Goal: Task Accomplishment & Management: Complete application form

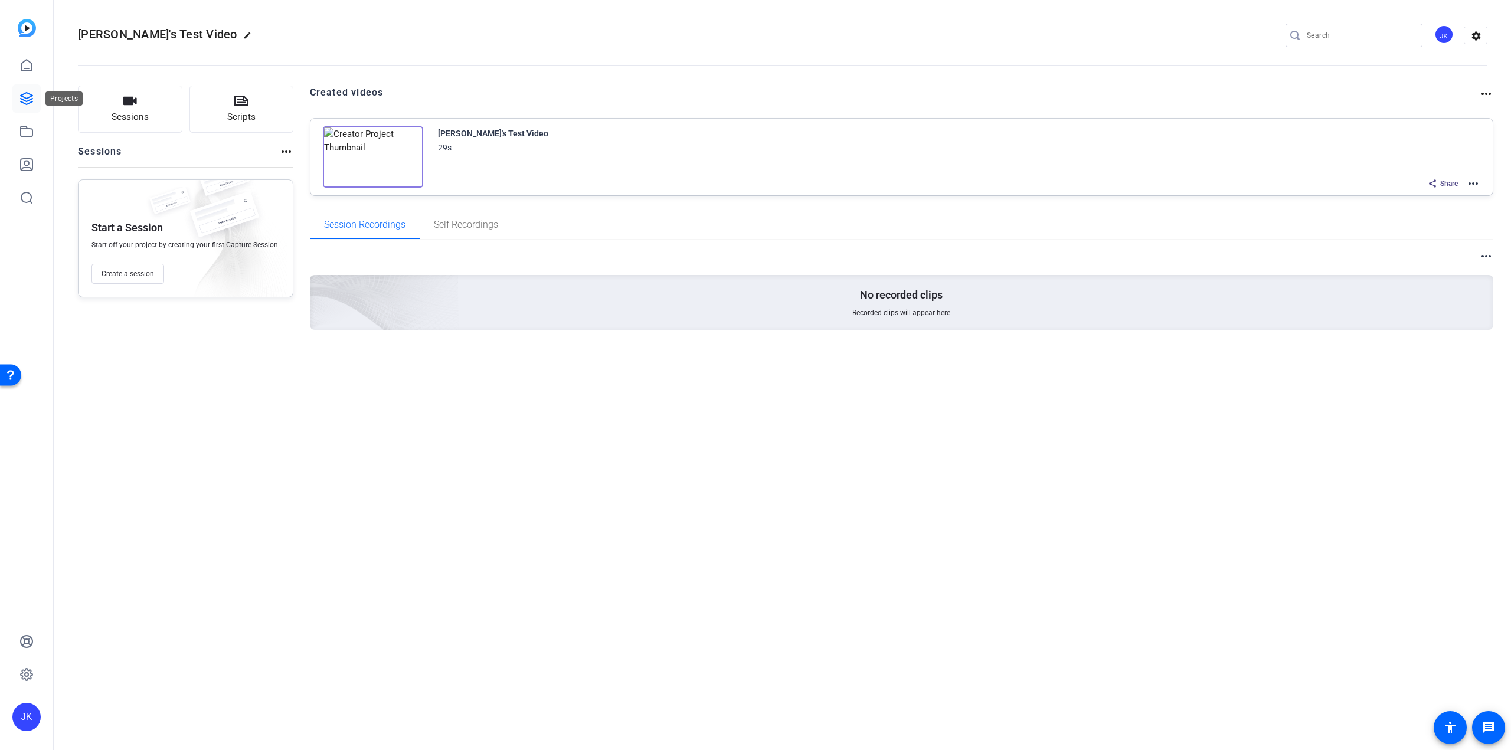
click at [24, 101] on icon at bounding box center [27, 99] width 12 height 12
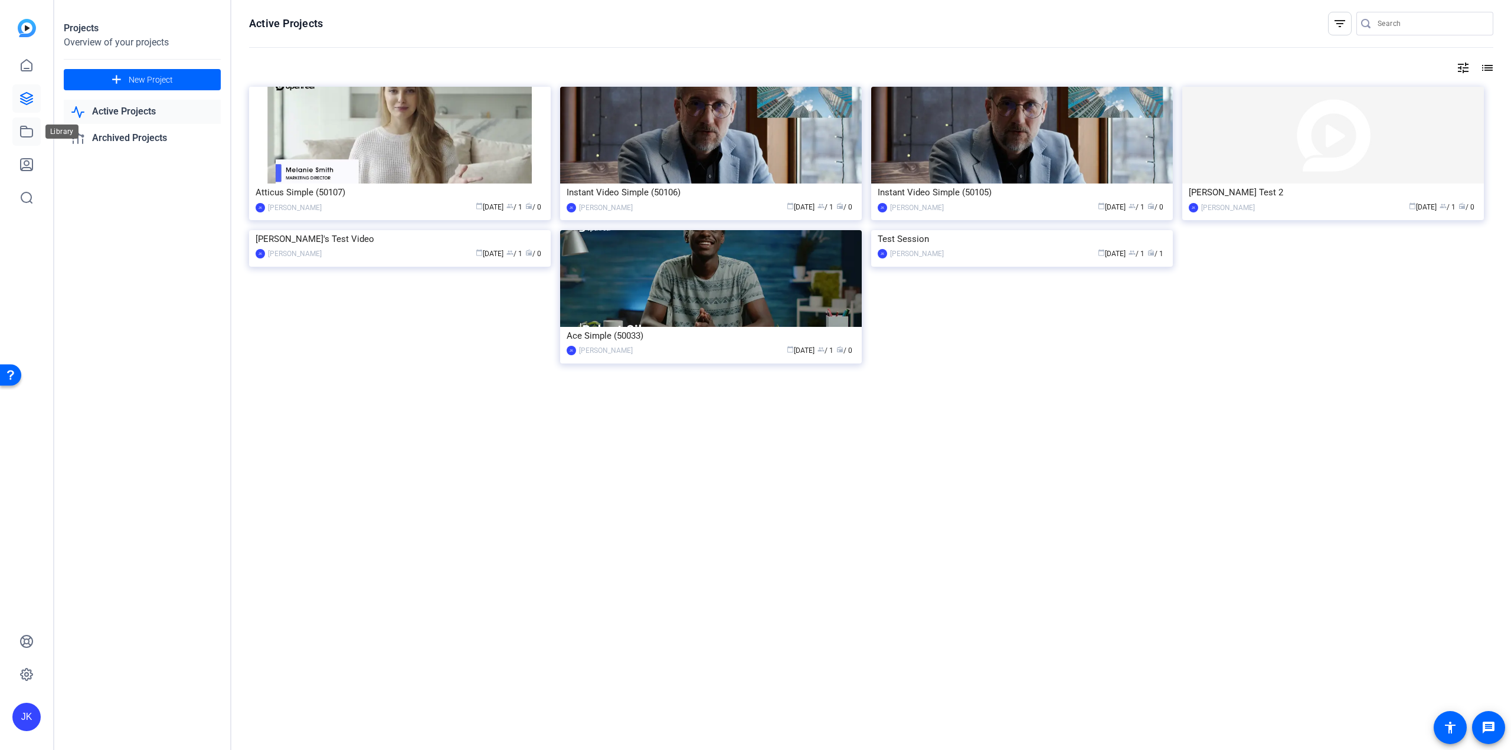
click at [24, 127] on icon at bounding box center [27, 131] width 12 height 11
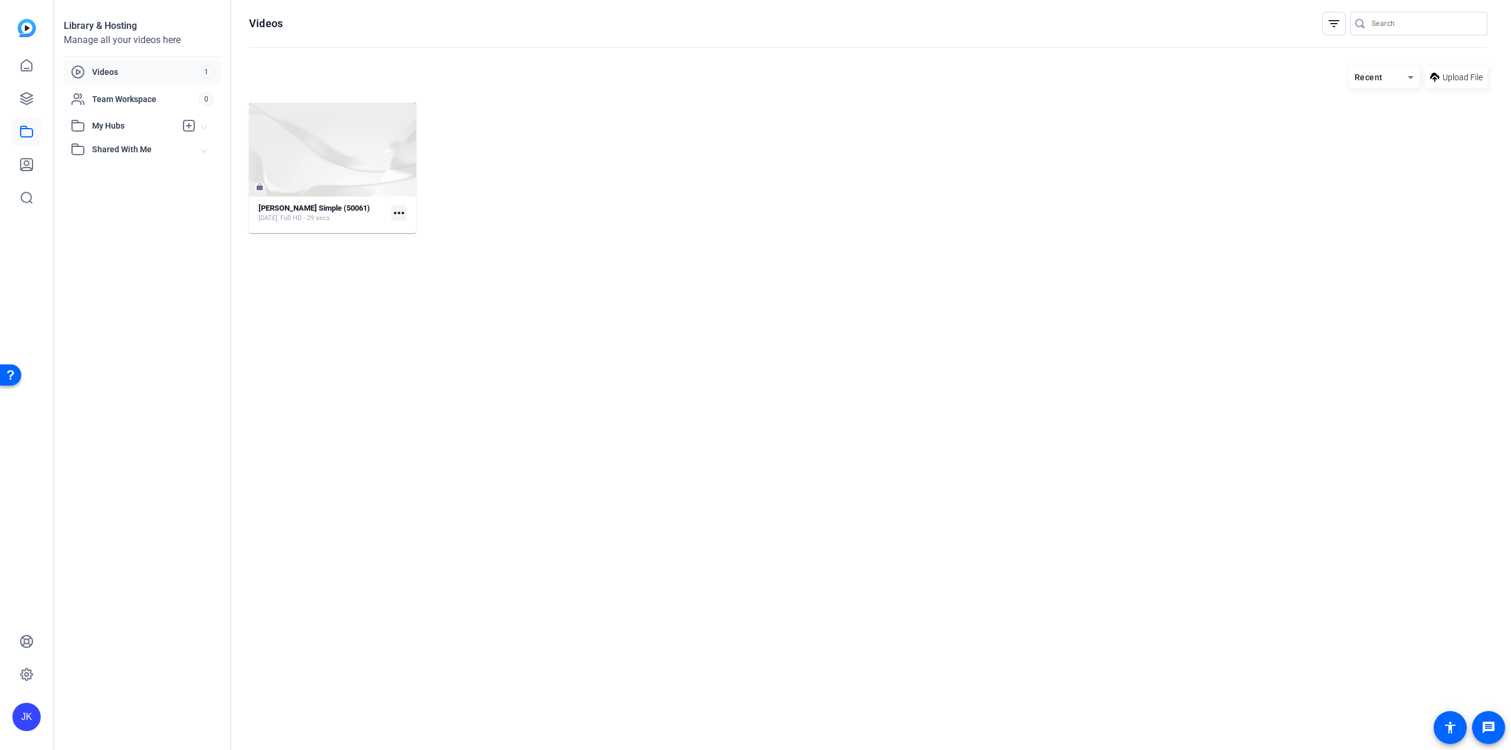
click at [400, 214] on mat-icon "more_horiz" at bounding box center [398, 212] width 15 height 15
click at [424, 229] on span "Edit in Creator" at bounding box center [425, 231] width 49 height 14
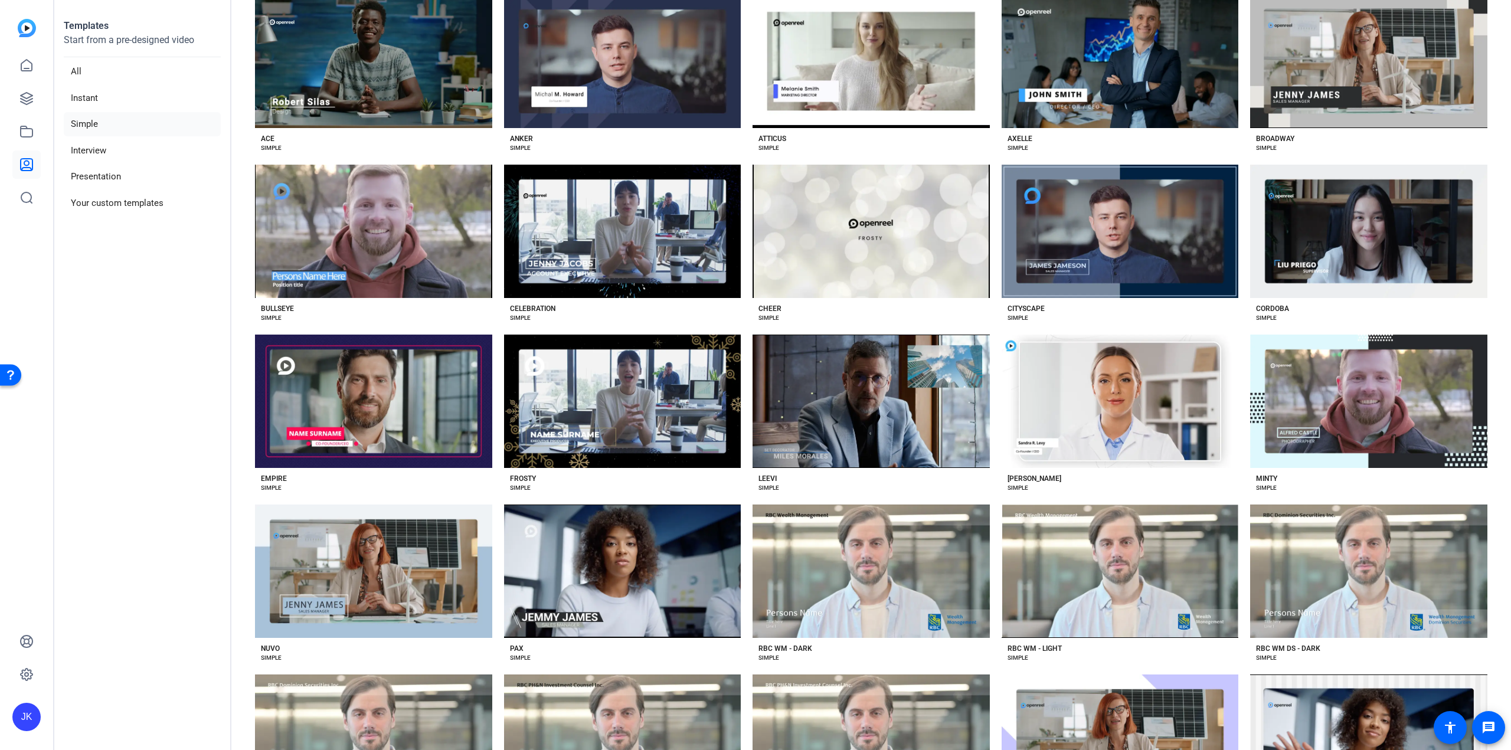
scroll to position [234, 0]
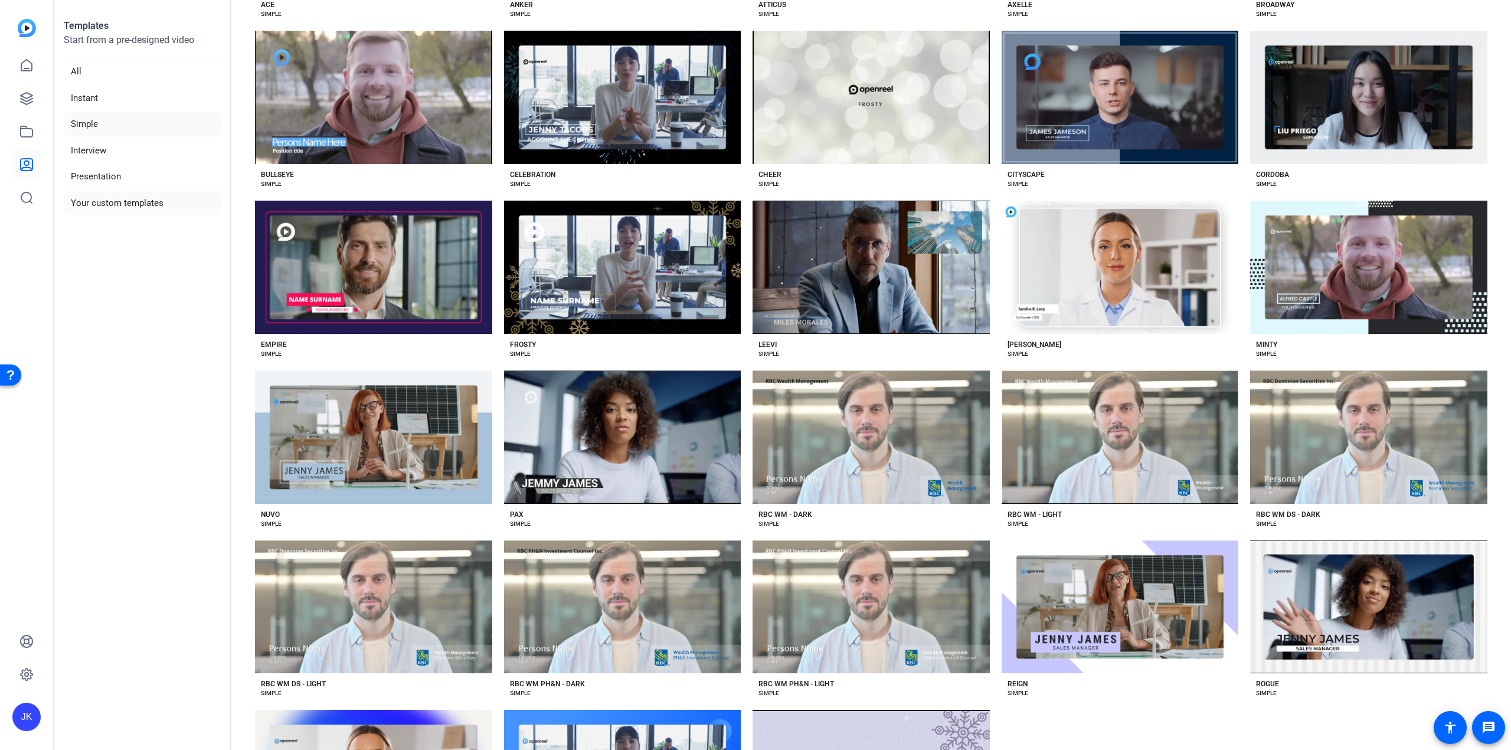
click at [130, 204] on li "Your custom templates" at bounding box center [142, 203] width 157 height 24
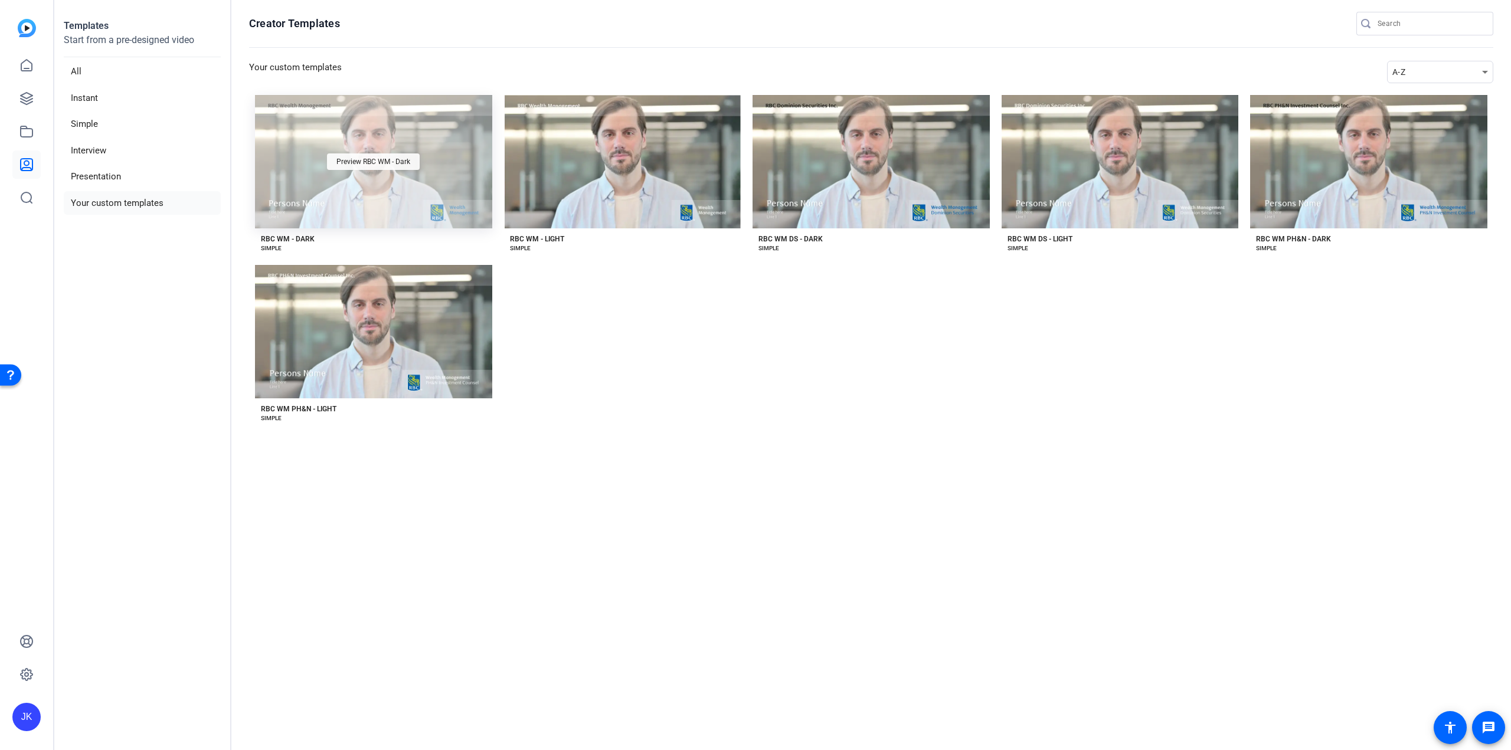
click at [376, 168] on div "Preview RBC WM - Dark" at bounding box center [373, 161] width 93 height 17
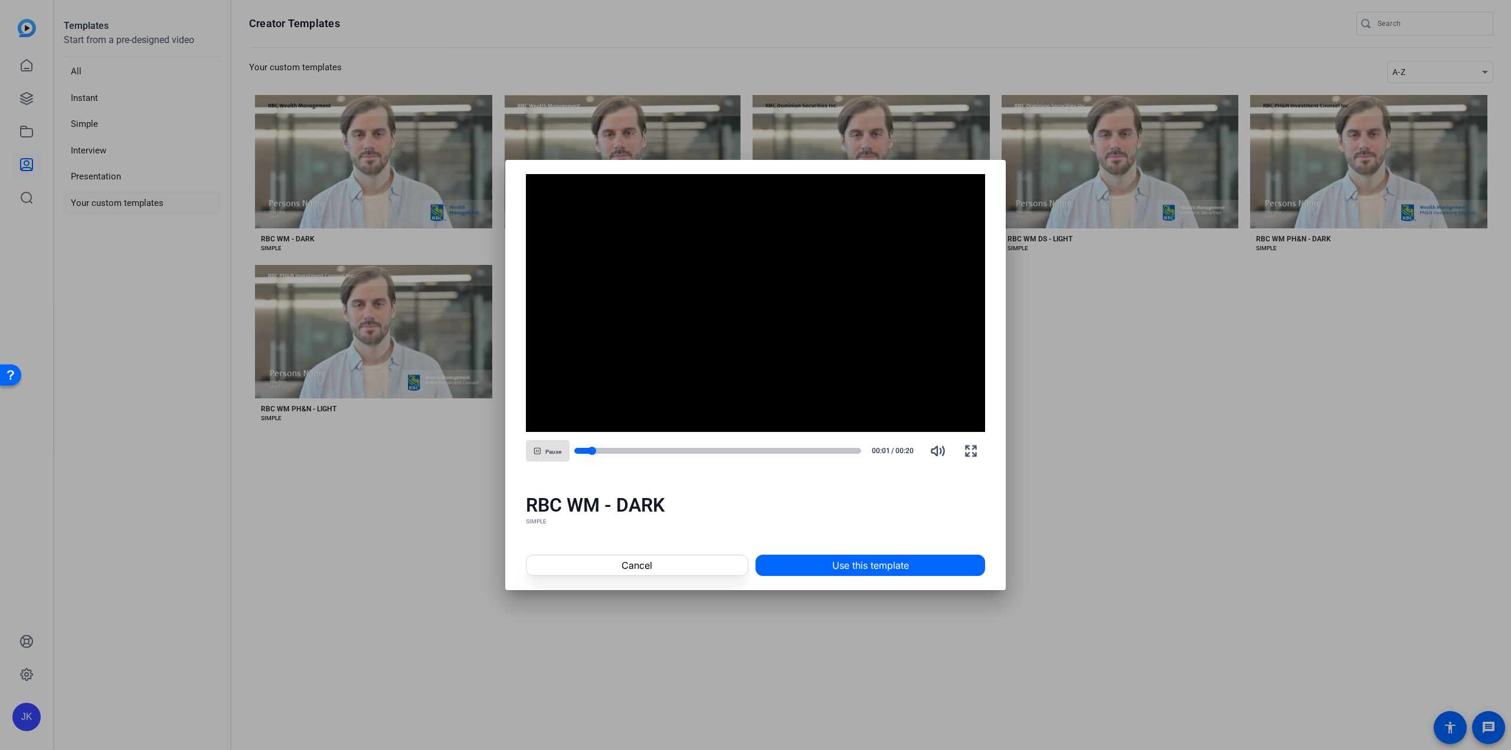
click at [858, 450] on div at bounding box center [717, 451] width 287 height 6
click at [850, 565] on span "Use this template" at bounding box center [870, 565] width 77 height 14
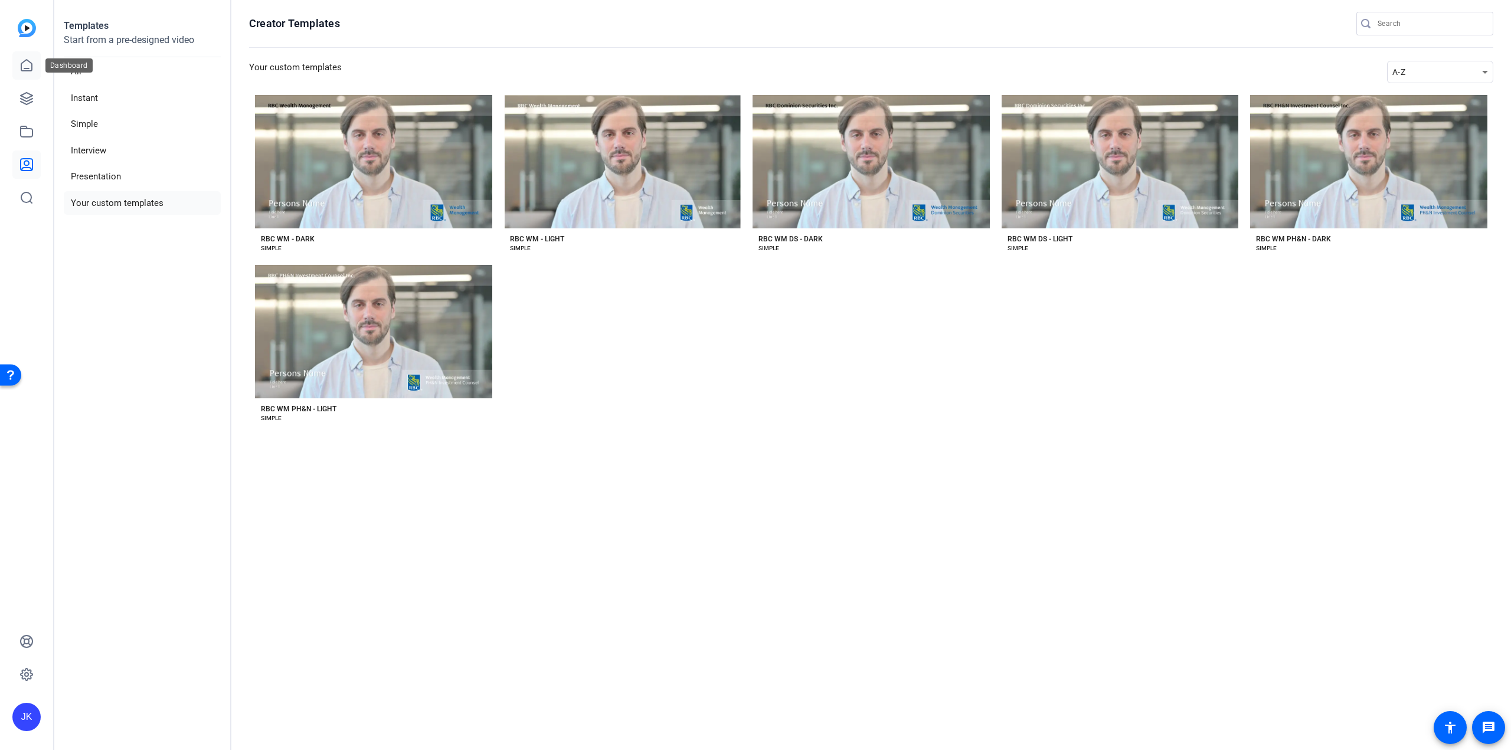
click at [24, 62] on icon at bounding box center [26, 65] width 11 height 11
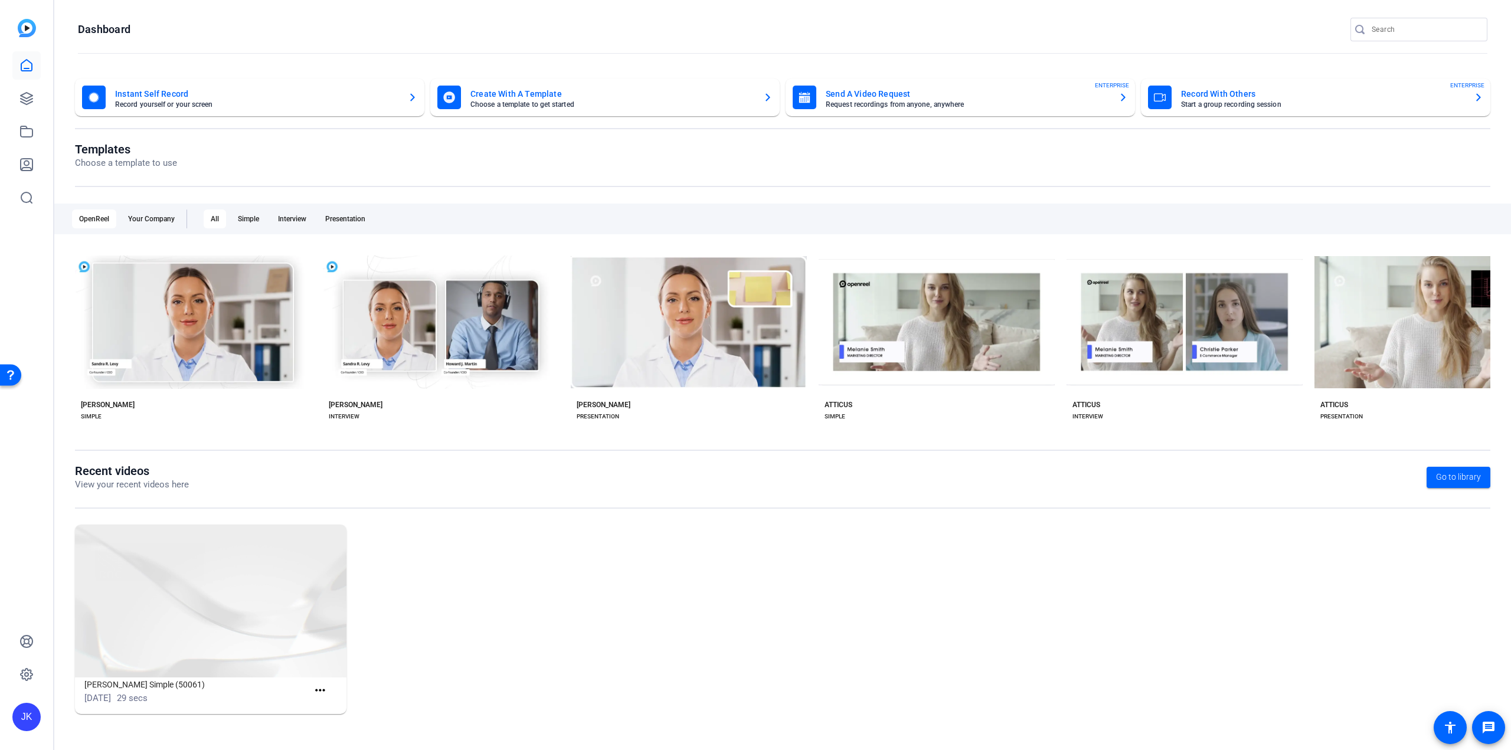
click at [917, 102] on mat-card-subtitle "Request recordings from anyone, anywhere" at bounding box center [967, 104] width 283 height 7
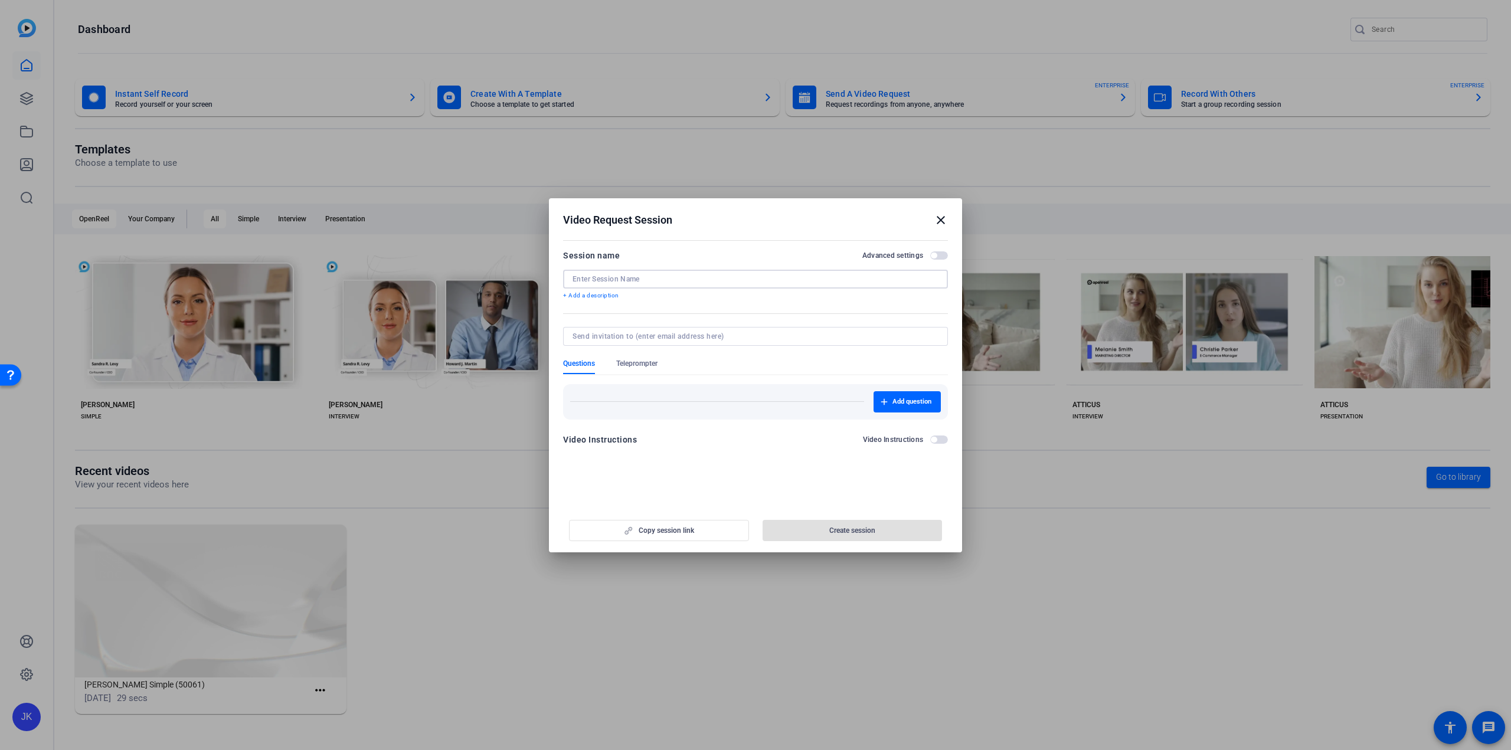
click at [634, 279] on input at bounding box center [756, 278] width 366 height 9
type input "[PERSON_NAME]"
click at [658, 338] on input at bounding box center [753, 336] width 361 height 9
type input "[PERSON_NAME][EMAIL_ADDRESS][PERSON_NAME][DOMAIN_NAME]"
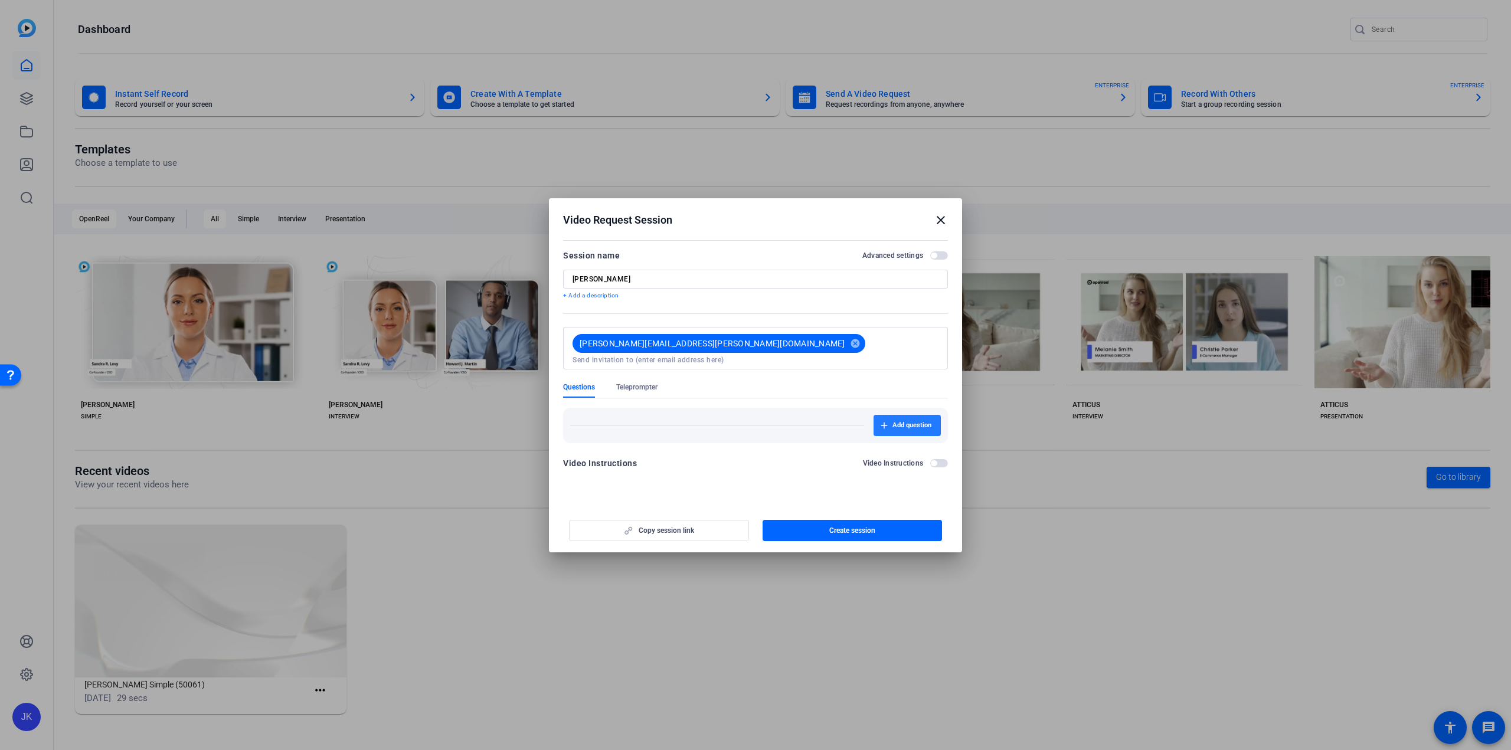
click at [900, 399] on div "Add question" at bounding box center [755, 421] width 385 height 44
click at [639, 382] on span "Teleprompter" at bounding box center [636, 386] width 41 height 9
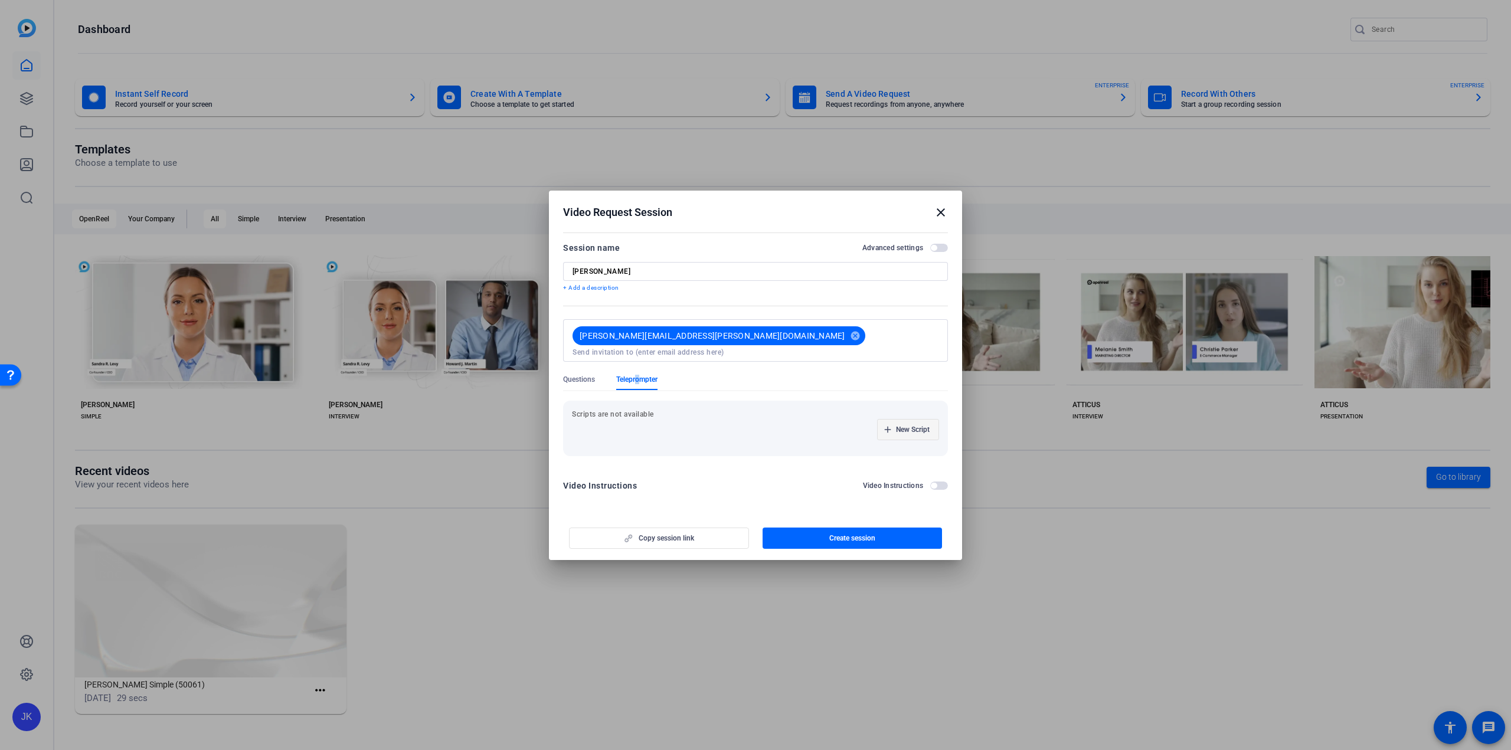
click at [903, 425] on span "New Script" at bounding box center [913, 429] width 34 height 9
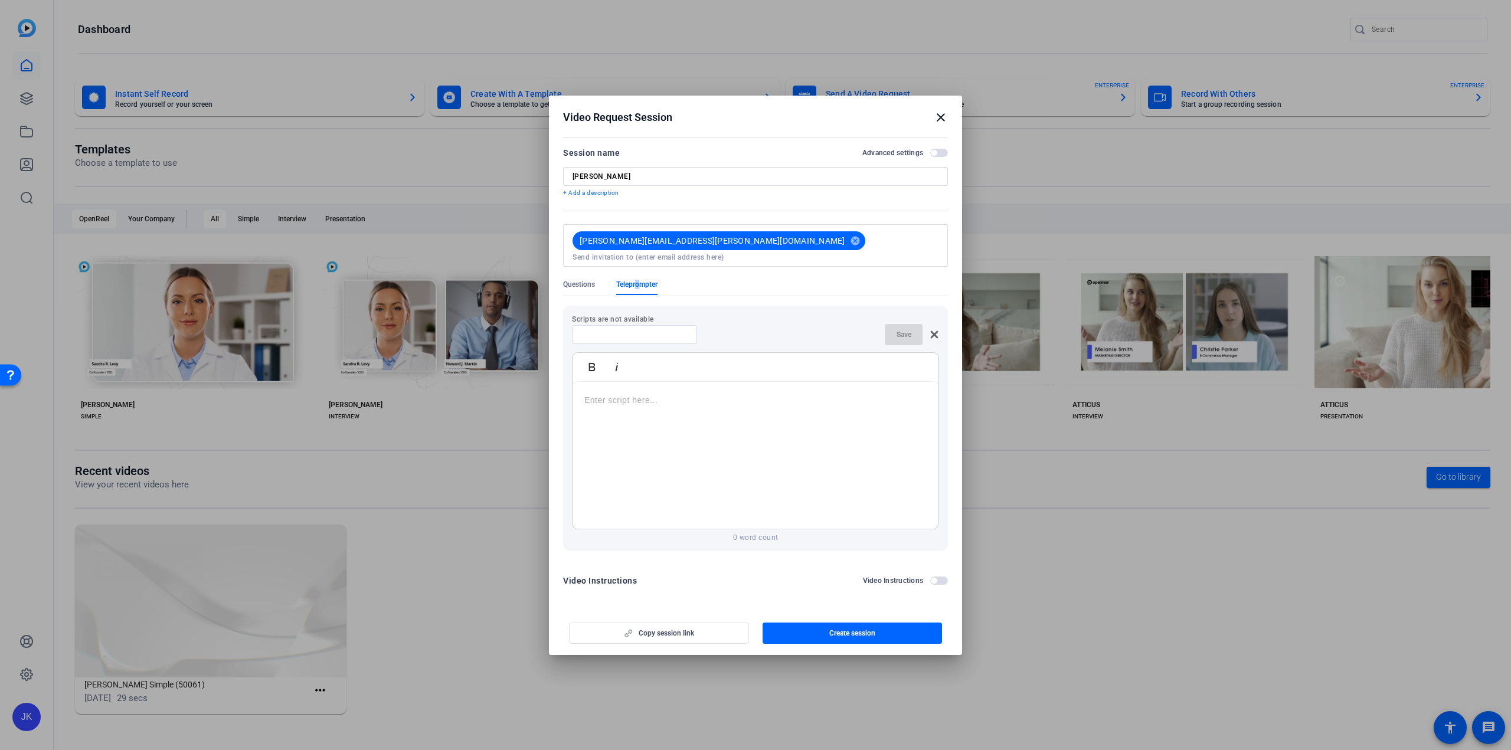
click at [636, 398] on p at bounding box center [755, 400] width 342 height 13
click at [936, 578] on span "button" at bounding box center [934, 581] width 6 height 6
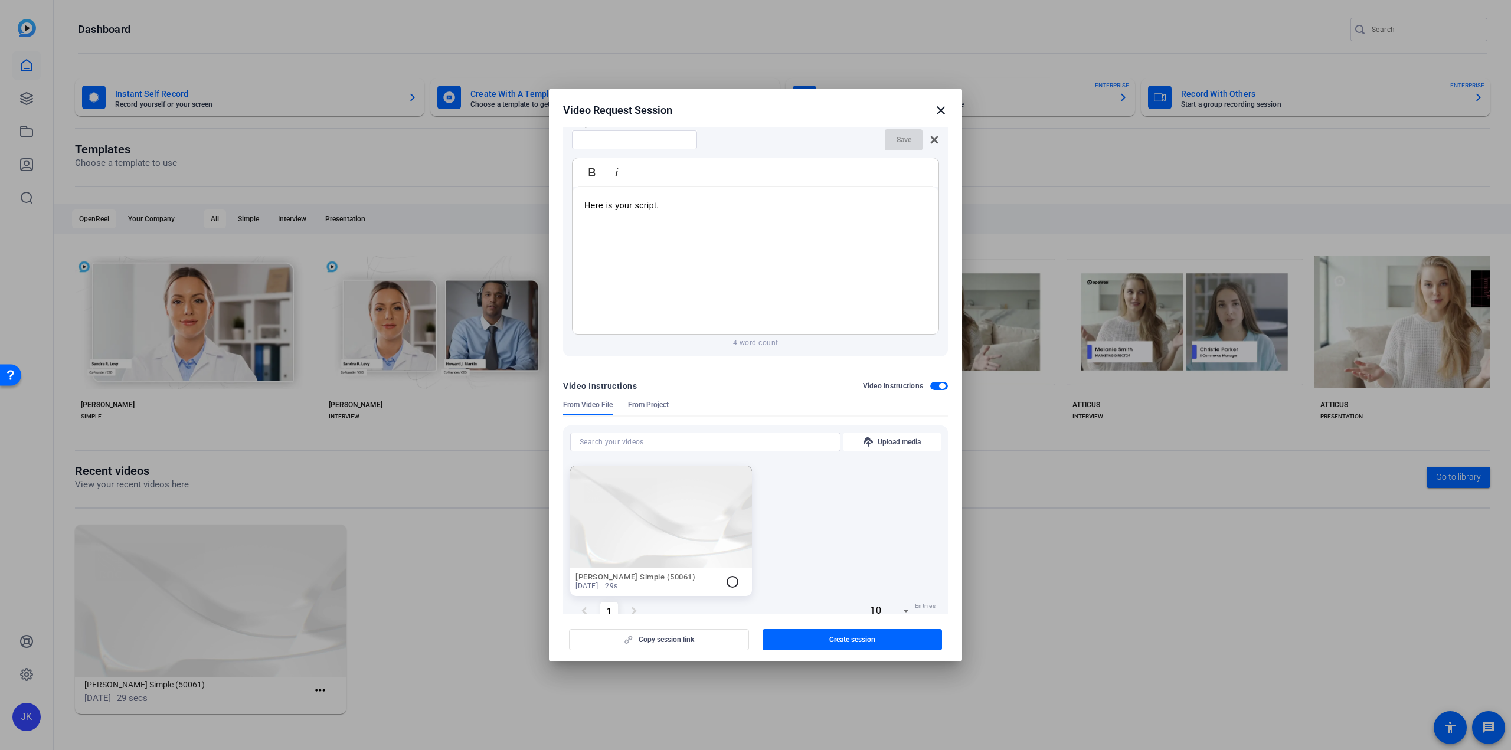
scroll to position [208, 0]
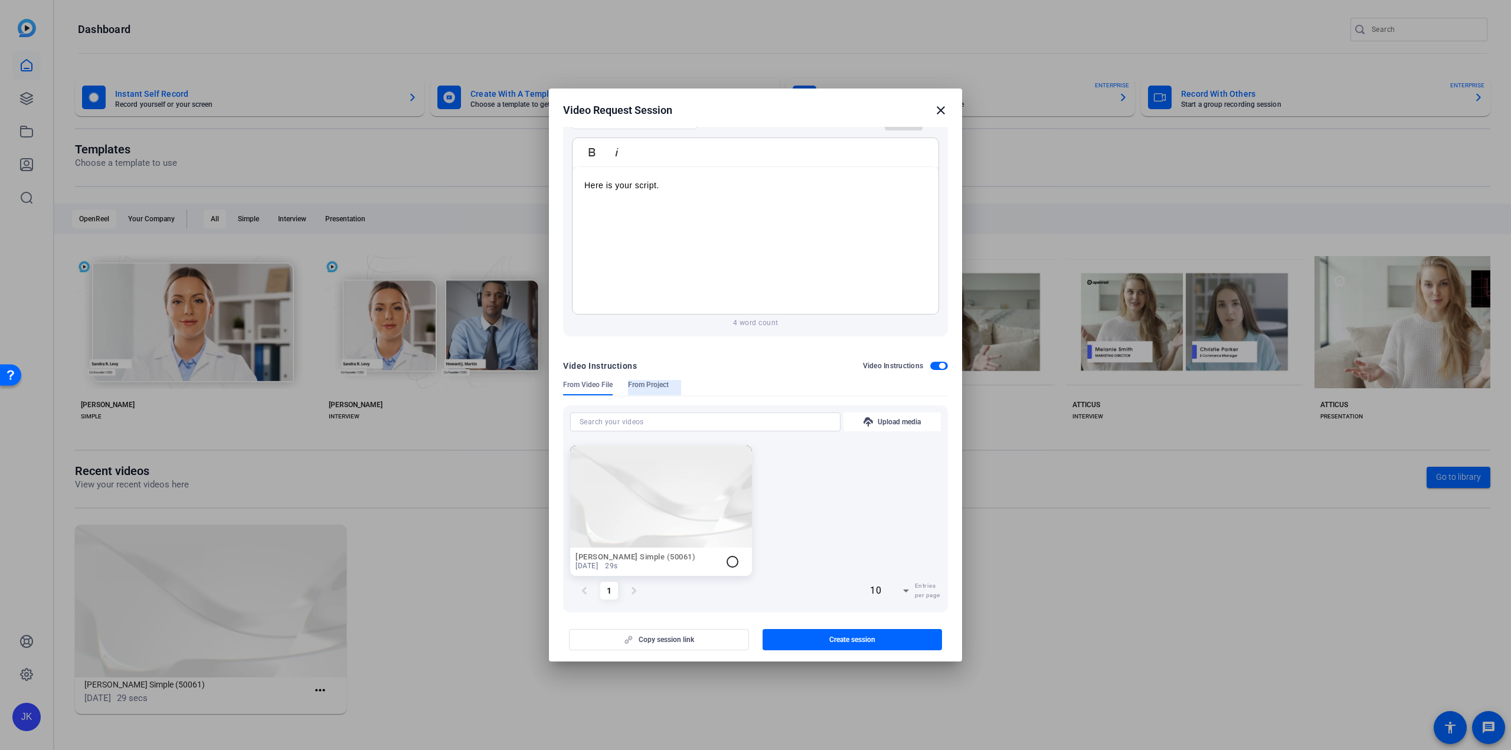
click at [648, 380] on span "From Project" at bounding box center [648, 384] width 41 height 9
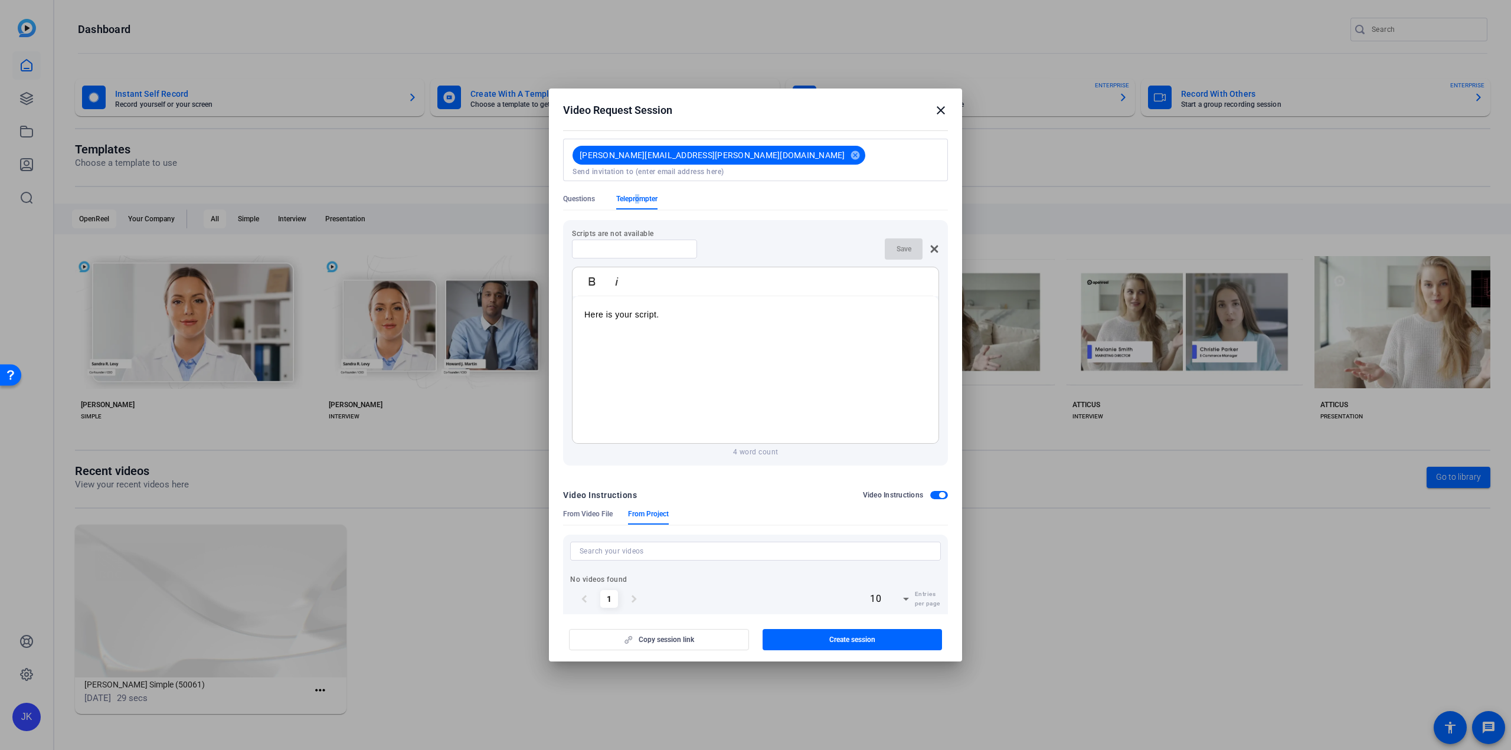
scroll to position [89, 0]
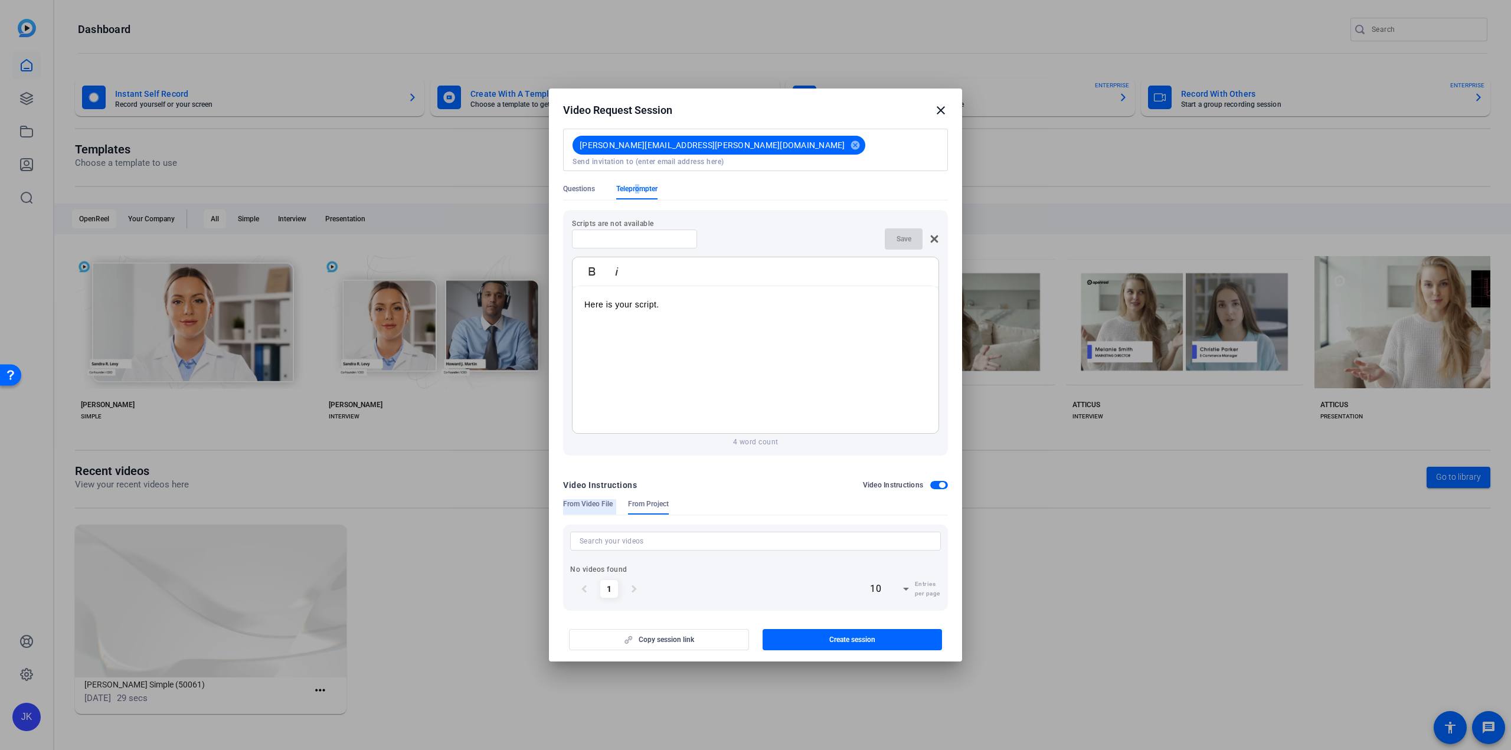
click at [585, 499] on span "From Video File" at bounding box center [588, 503] width 50 height 9
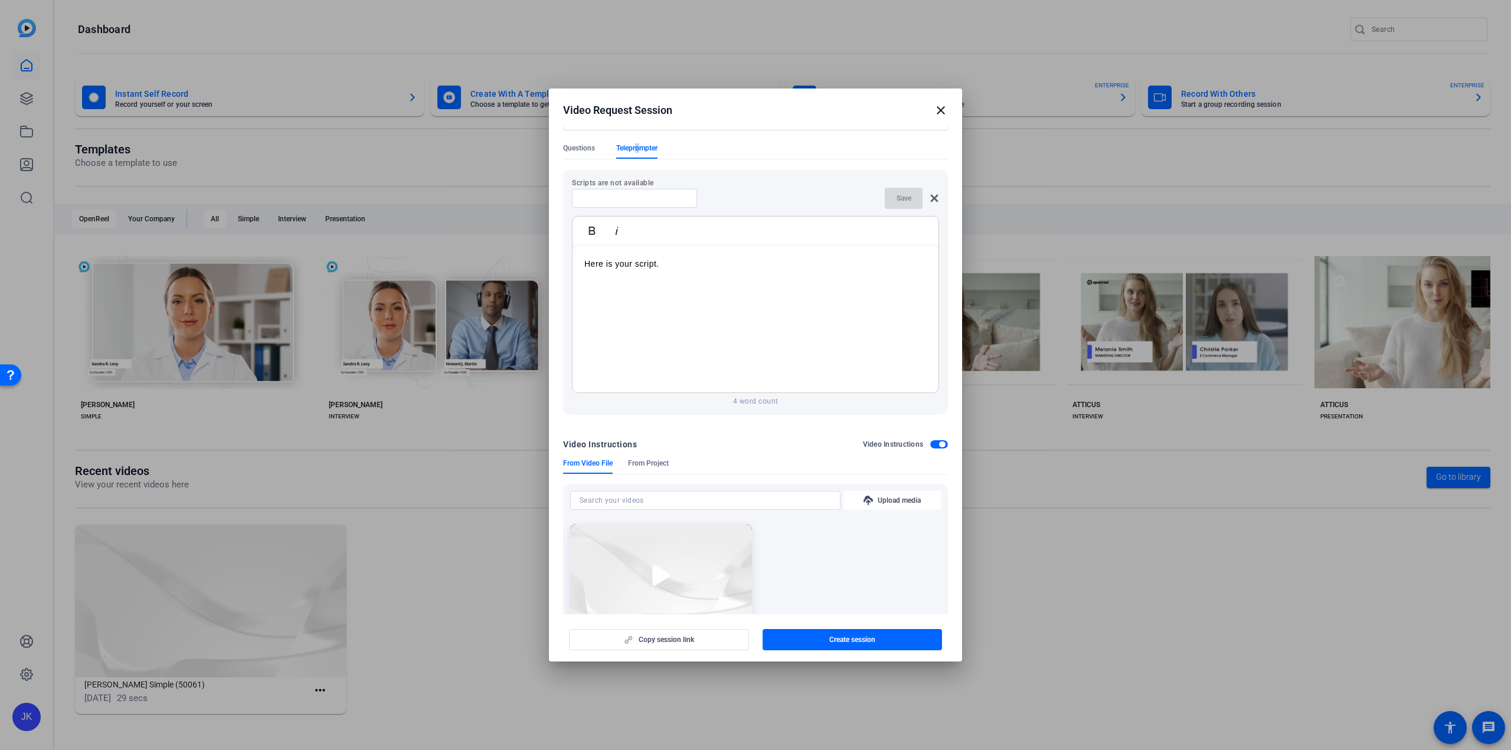
scroll to position [208, 0]
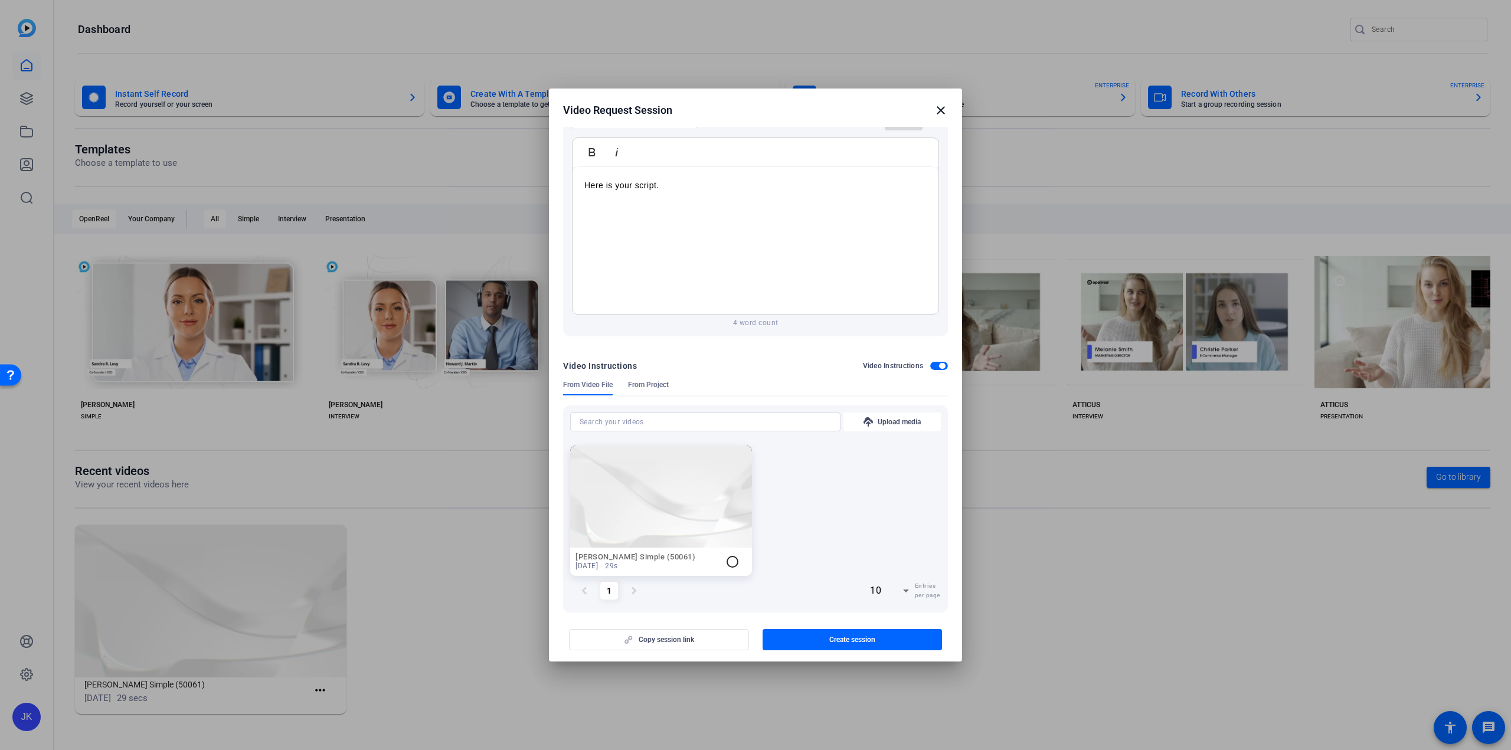
click at [935, 362] on span "button" at bounding box center [939, 366] width 18 height 8
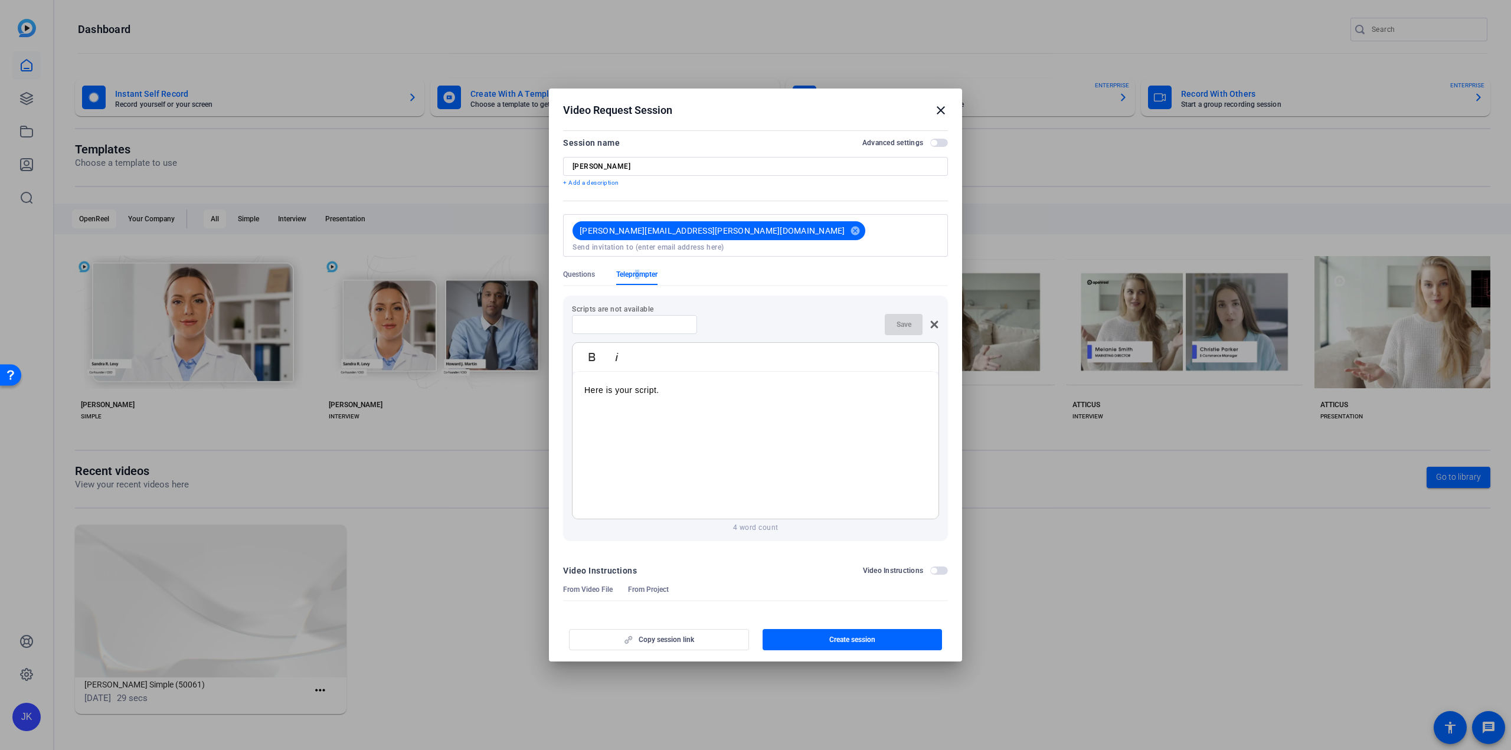
scroll to position [0, 0]
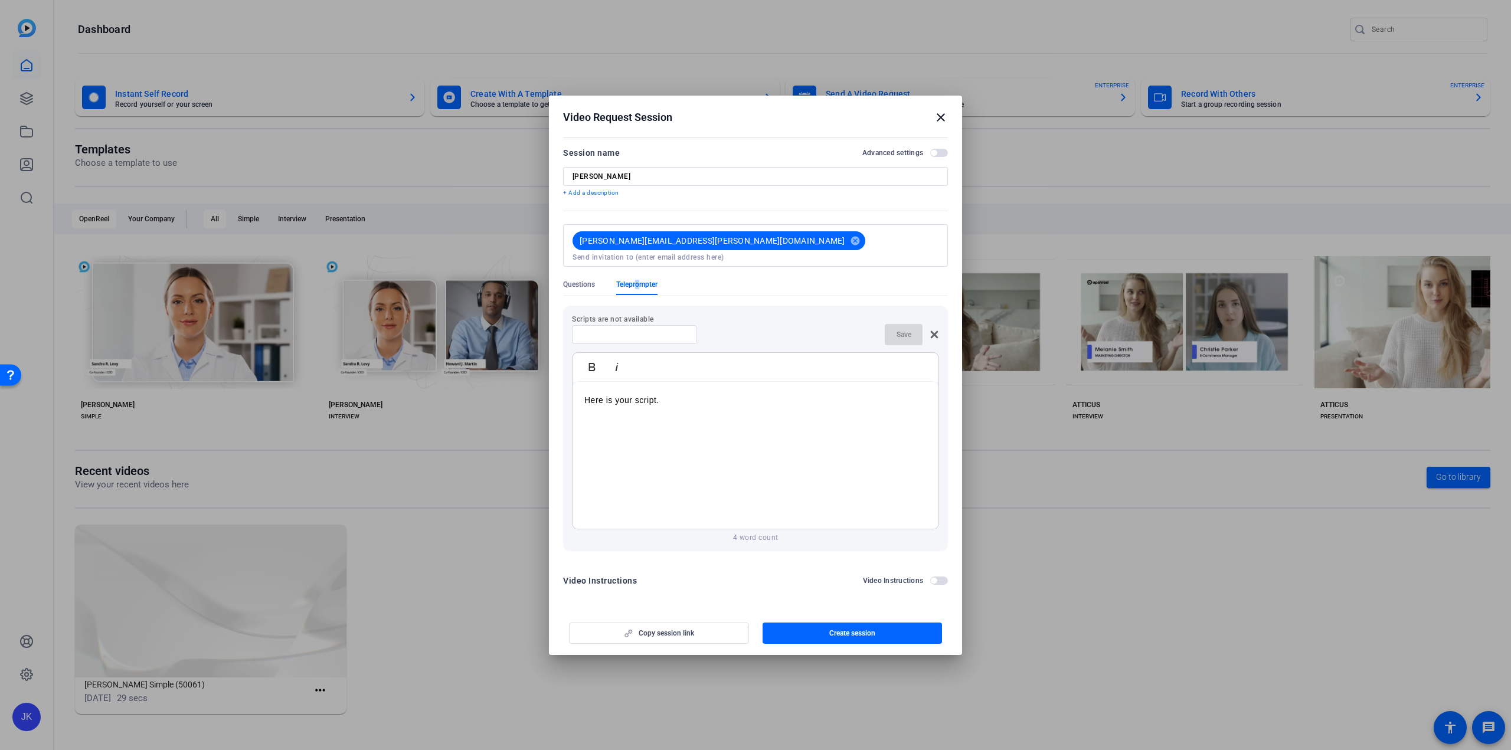
drag, startPoint x: 681, startPoint y: 394, endPoint x: 693, endPoint y: 400, distance: 14.3
click at [681, 394] on p "Here is your script." at bounding box center [755, 400] width 342 height 13
drag, startPoint x: 627, startPoint y: 414, endPoint x: 552, endPoint y: 374, distance: 85.0
click at [552, 374] on mat-dialog-content "Session name Advanced settings [PERSON_NAME] Test + Add a description [PERSON_N…" at bounding box center [755, 371] width 413 height 474
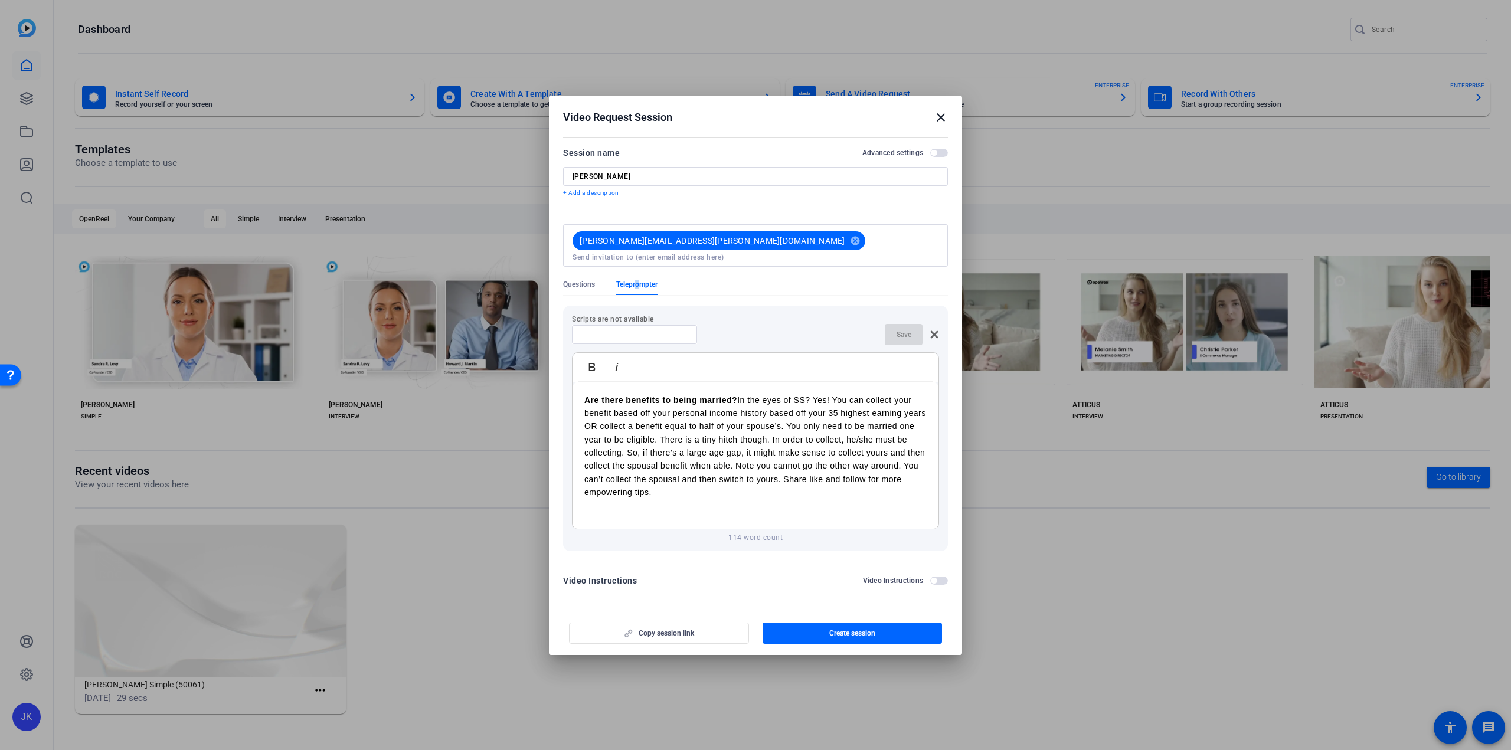
click at [663, 181] on input "[PERSON_NAME]" at bounding box center [756, 176] width 366 height 9
type input "[PERSON_NAME] Test Session 2"
click at [934, 156] on span "button" at bounding box center [934, 153] width 6 height 6
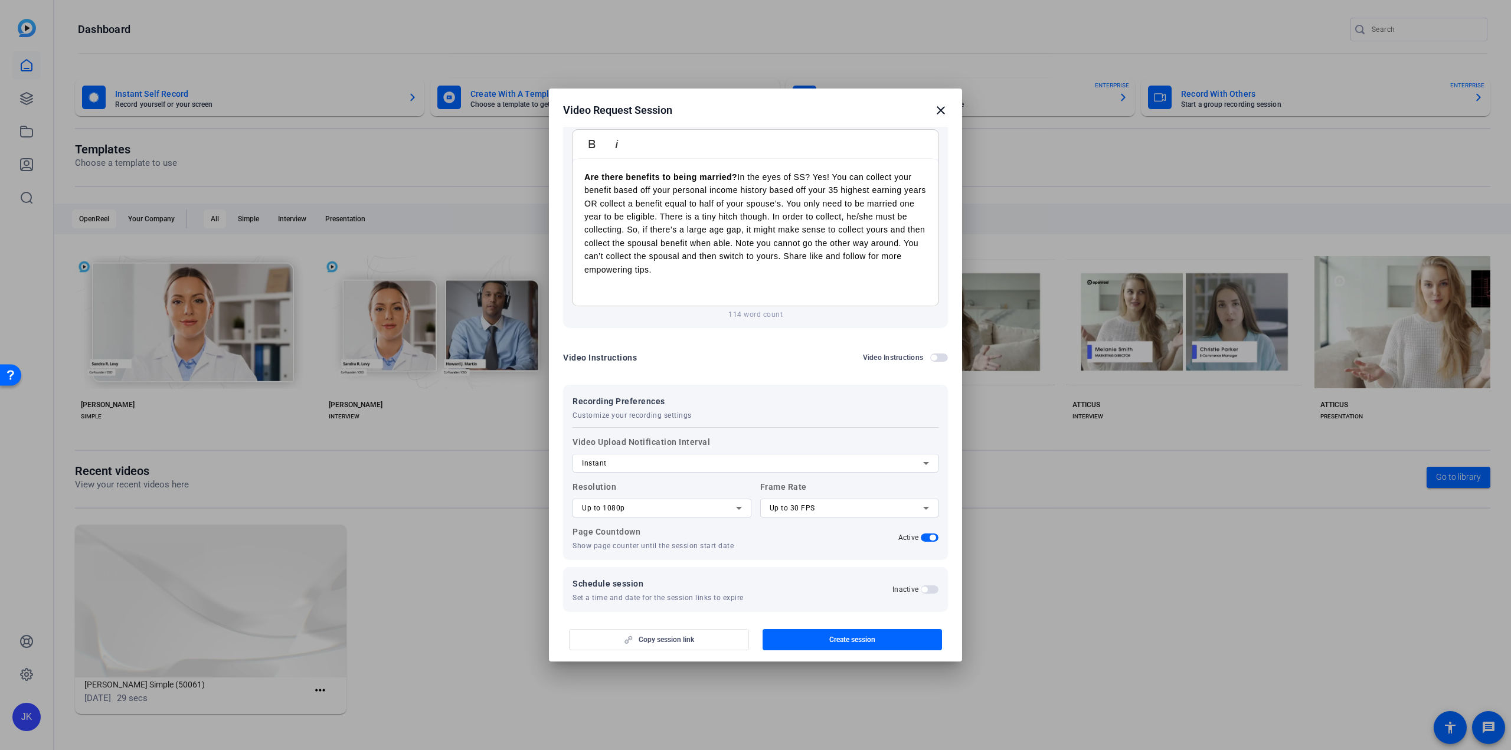
scroll to position [217, 0]
drag, startPoint x: 838, startPoint y: 635, endPoint x: 819, endPoint y: 641, distance: 19.2
click at [837, 635] on span "Create session" at bounding box center [852, 639] width 46 height 9
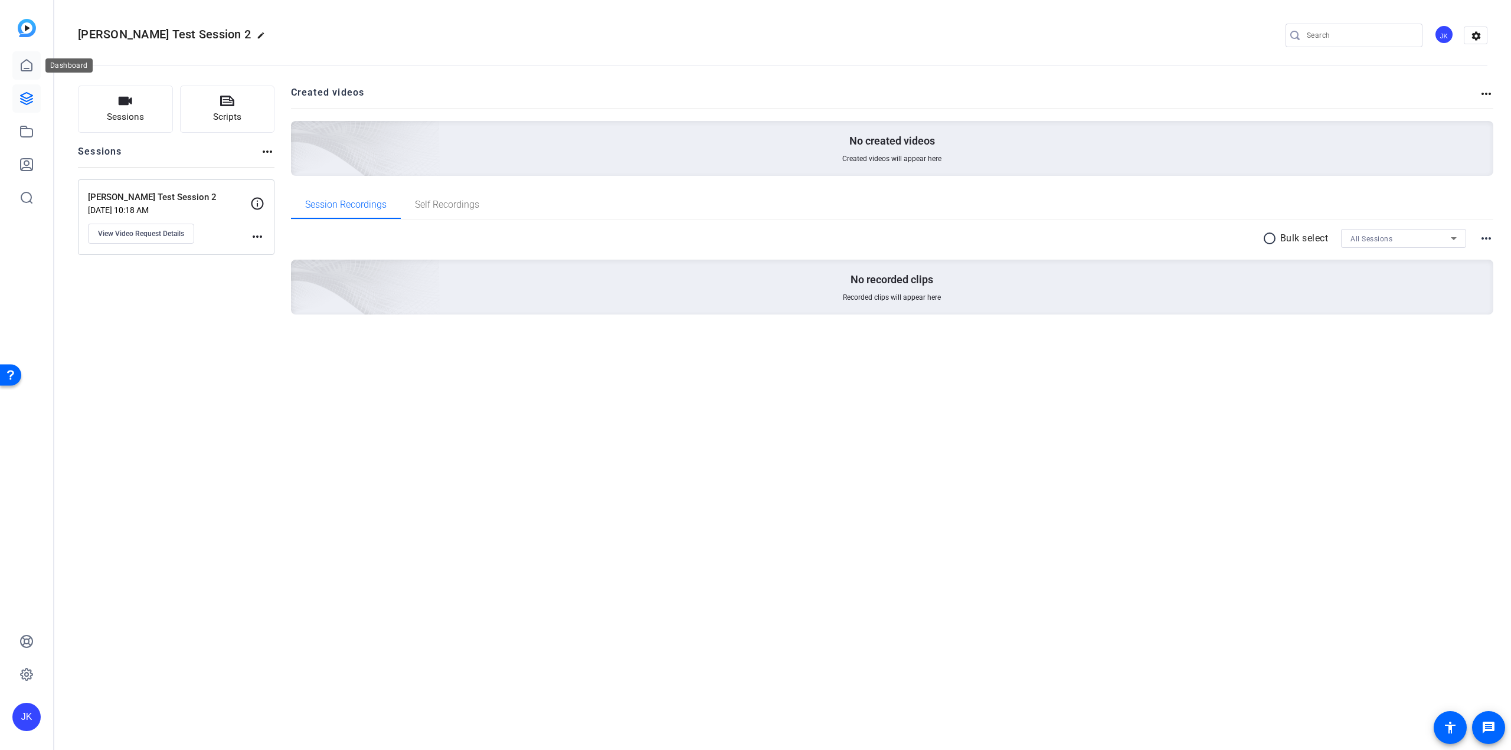
click at [26, 63] on icon at bounding box center [26, 65] width 14 height 14
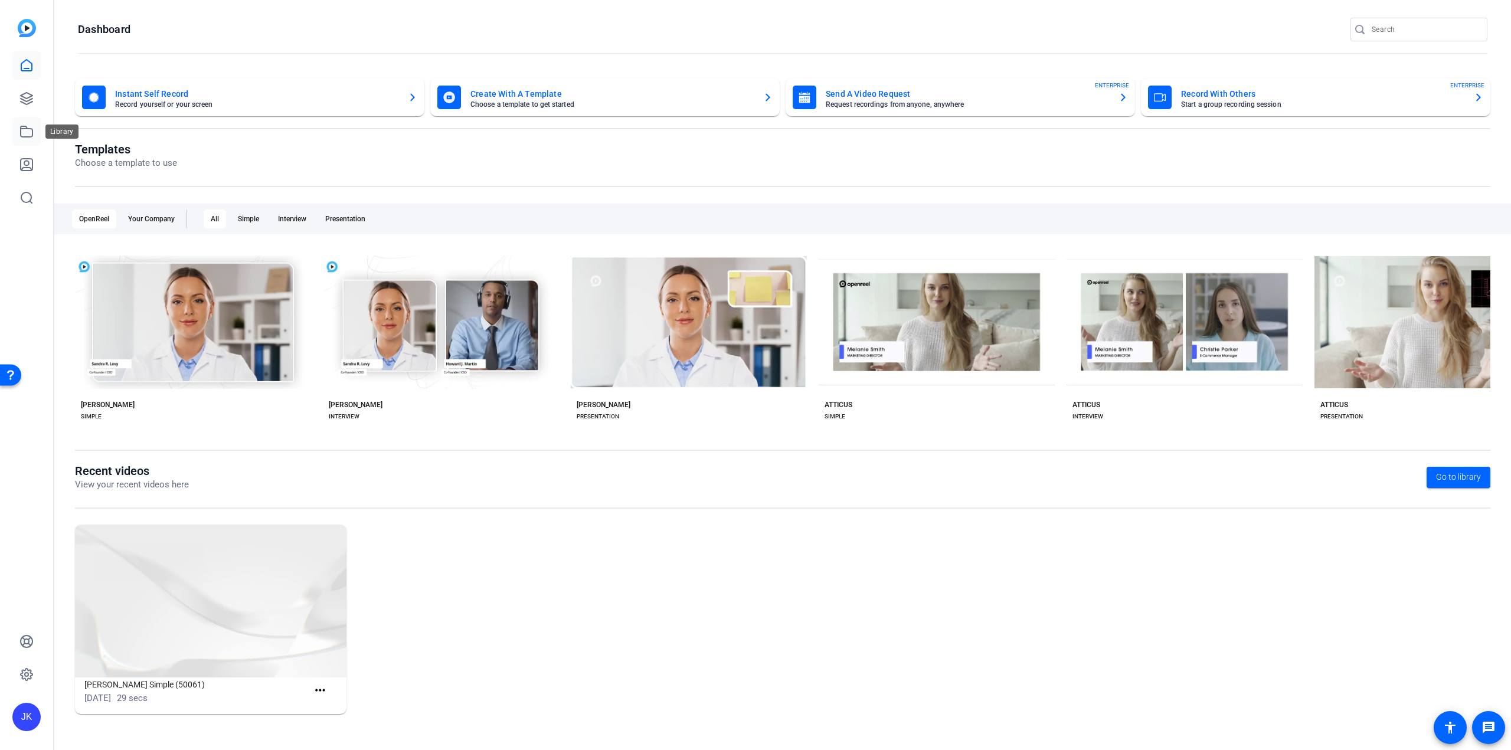
click at [23, 130] on icon at bounding box center [26, 132] width 14 height 14
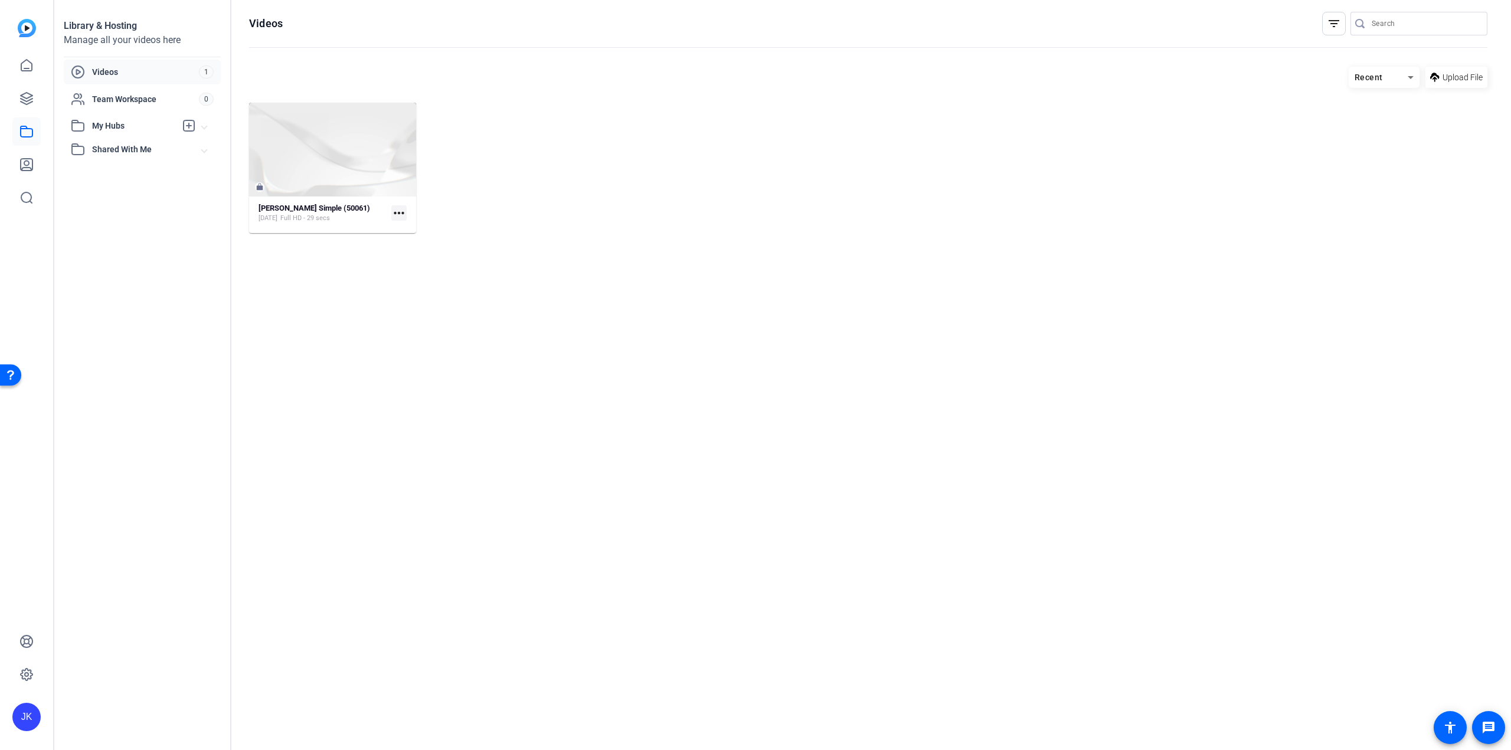
click at [105, 75] on span "Videos" at bounding box center [145, 72] width 107 height 12
click at [28, 66] on icon at bounding box center [26, 65] width 14 height 14
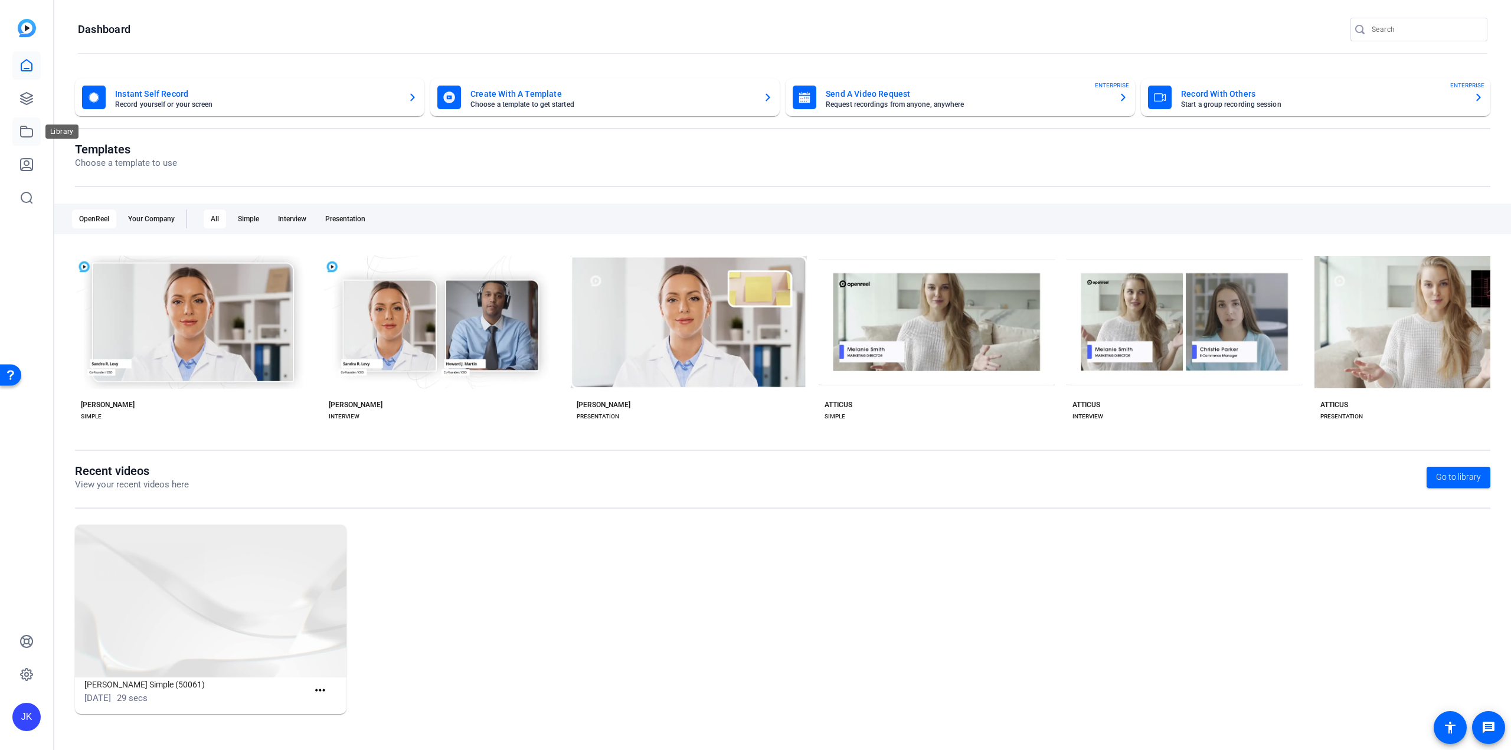
click at [26, 133] on icon at bounding box center [26, 132] width 14 height 14
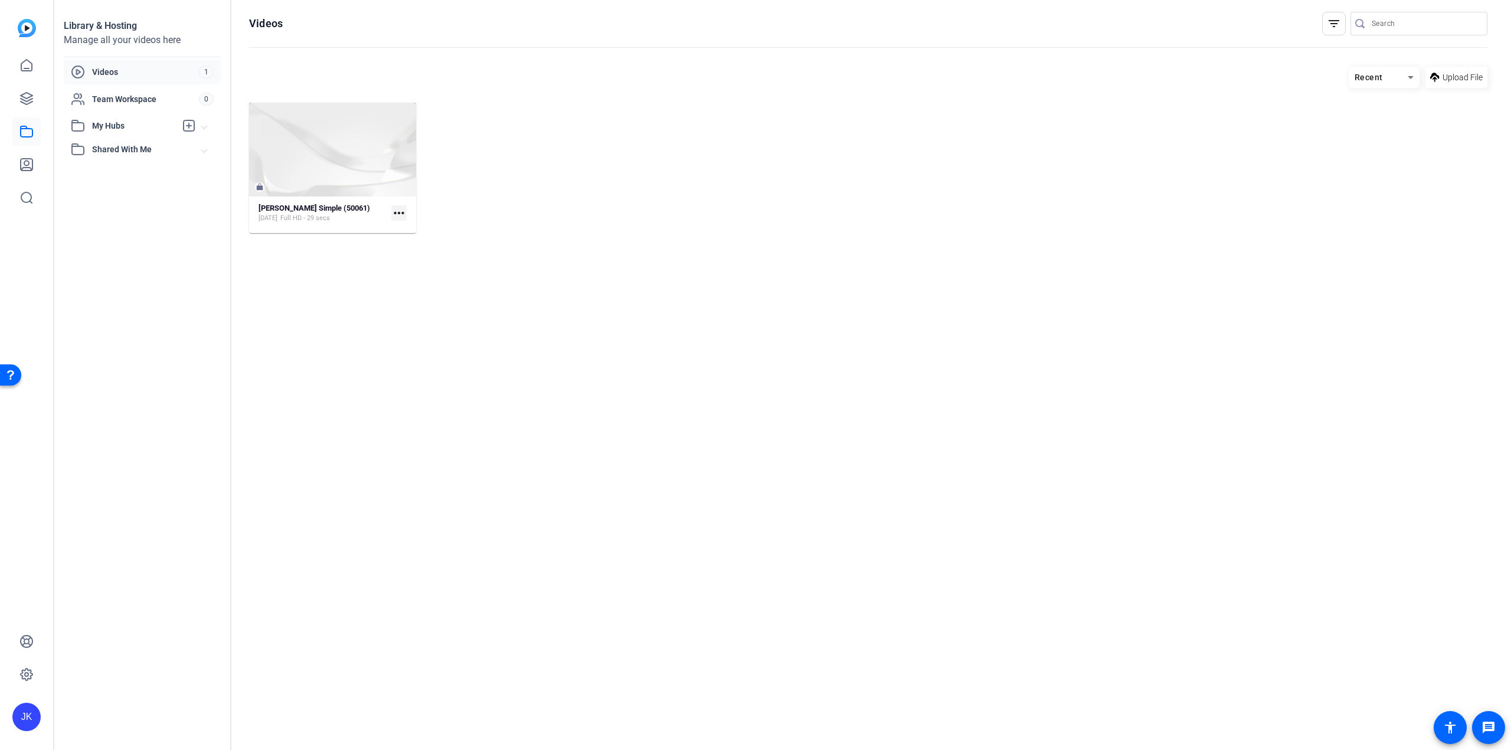
click at [109, 67] on span "Videos" at bounding box center [145, 72] width 107 height 12
click at [108, 150] on span "Shared With Me" at bounding box center [147, 149] width 110 height 12
click at [104, 125] on span "My Hubs" at bounding box center [134, 126] width 84 height 12
click at [24, 99] on icon at bounding box center [26, 98] width 14 height 14
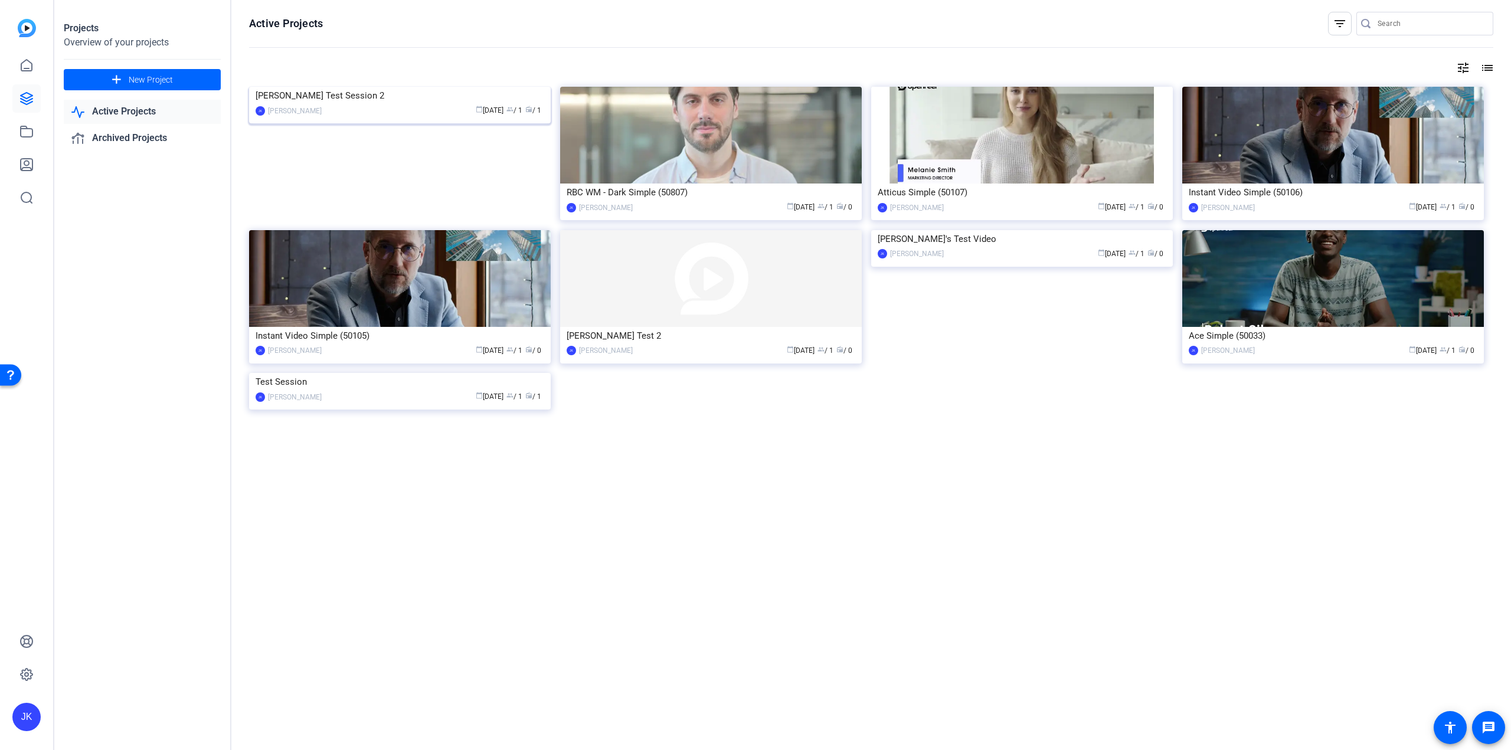
click at [392, 87] on img at bounding box center [400, 87] width 302 height 0
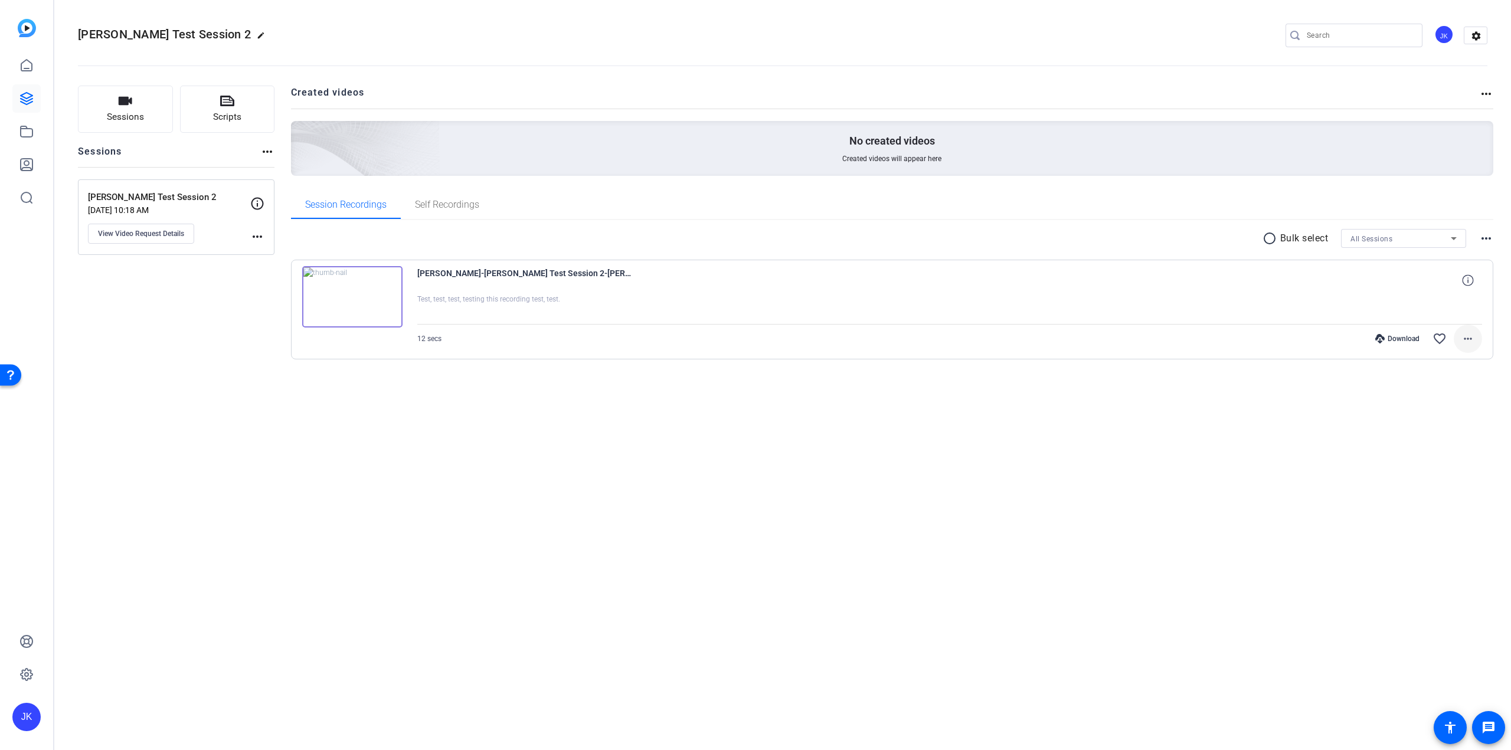
click at [1473, 337] on mat-icon "more_horiz" at bounding box center [1468, 339] width 14 height 14
click at [657, 420] on div at bounding box center [755, 375] width 1511 height 750
click at [1470, 340] on mat-icon "more_horiz" at bounding box center [1468, 339] width 14 height 14
click at [703, 496] on div at bounding box center [755, 375] width 1511 height 750
click at [382, 293] on img at bounding box center [352, 296] width 100 height 61
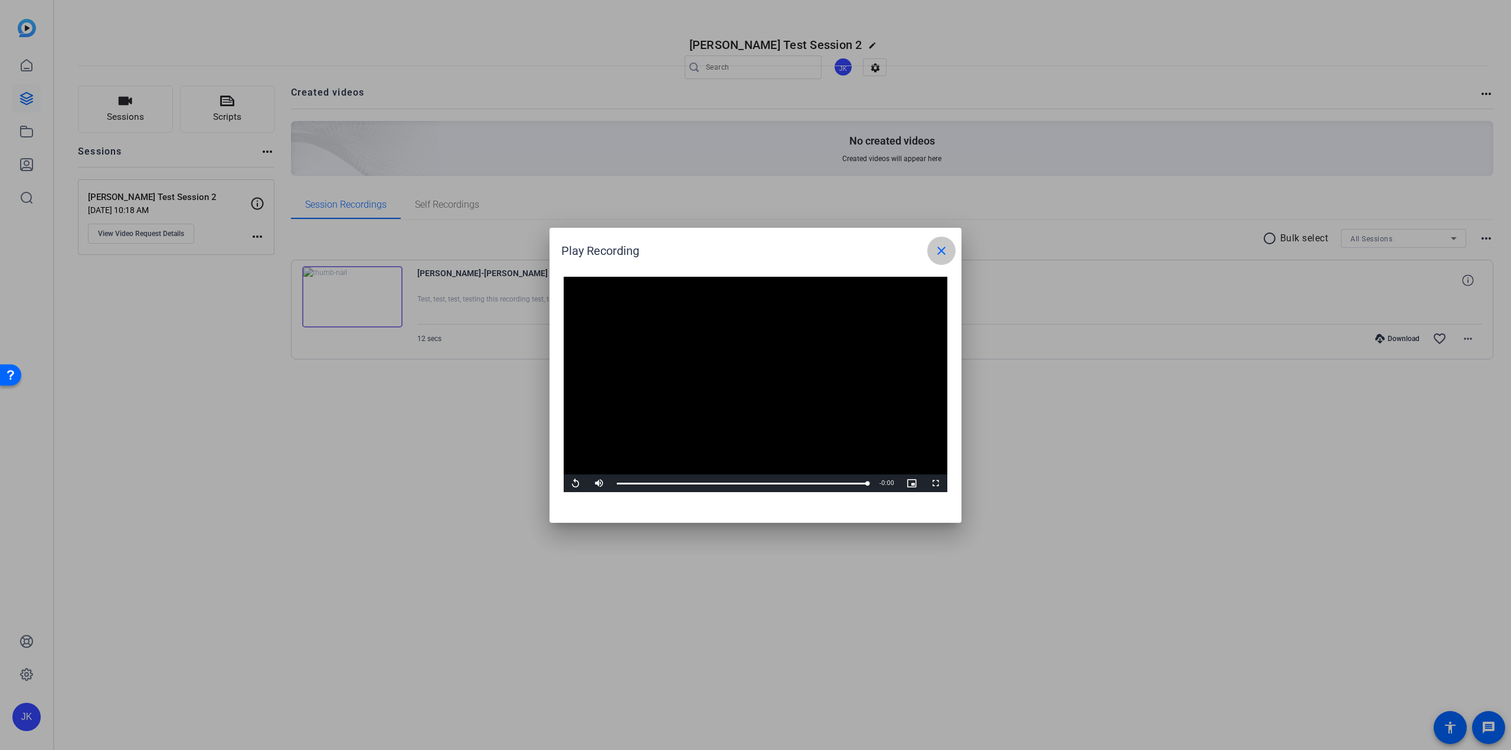
click at [937, 247] on mat-icon "close" at bounding box center [941, 251] width 14 height 14
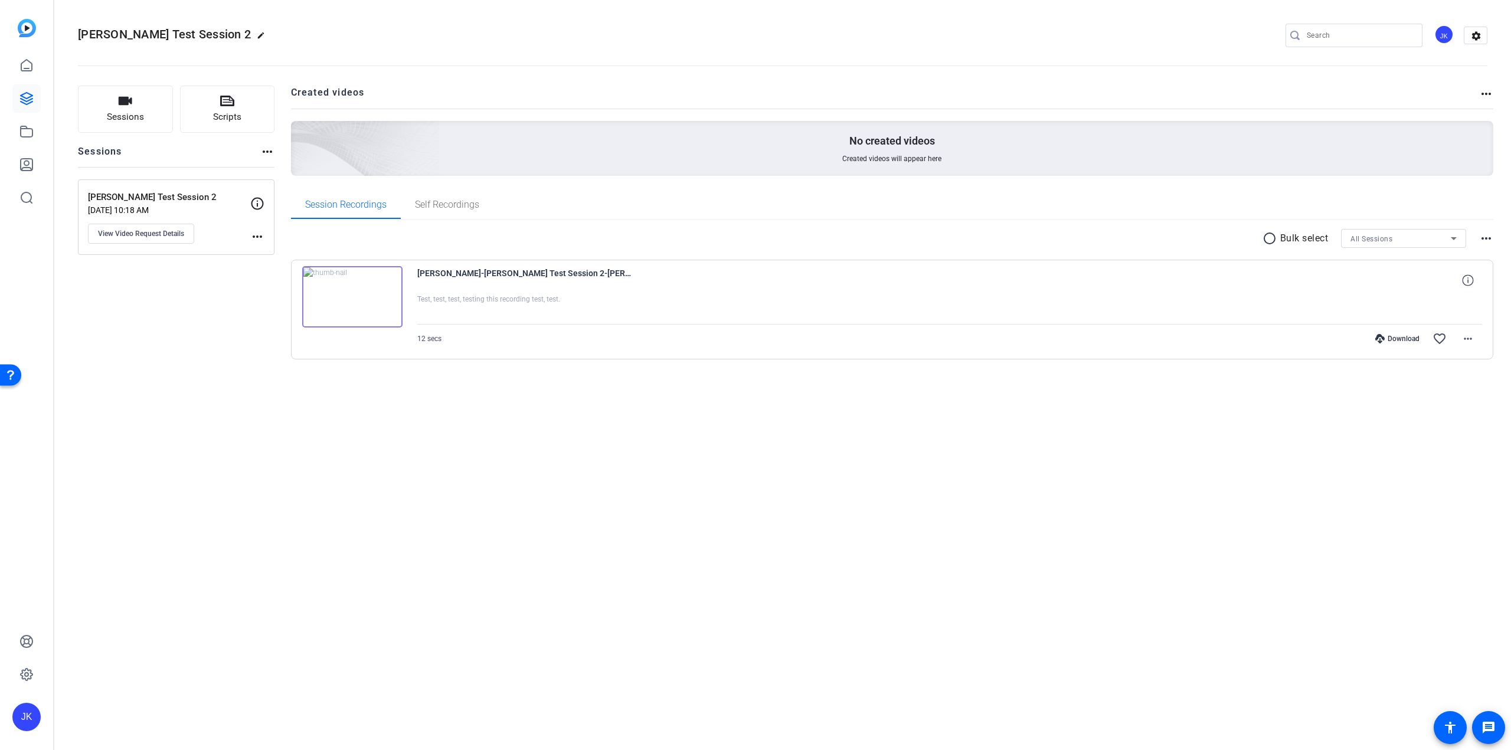
click at [259, 238] on mat-icon "more_horiz" at bounding box center [257, 237] width 14 height 14
click at [259, 238] on div at bounding box center [755, 375] width 1511 height 750
click at [184, 277] on div "Sessions Scripts Sessions more_horiz [PERSON_NAME] Test Session 2 [DATE] 10:18 …" at bounding box center [176, 242] width 197 height 312
click at [1484, 238] on mat-icon "more_horiz" at bounding box center [1486, 238] width 14 height 14
click at [1484, 238] on div at bounding box center [755, 375] width 1511 height 750
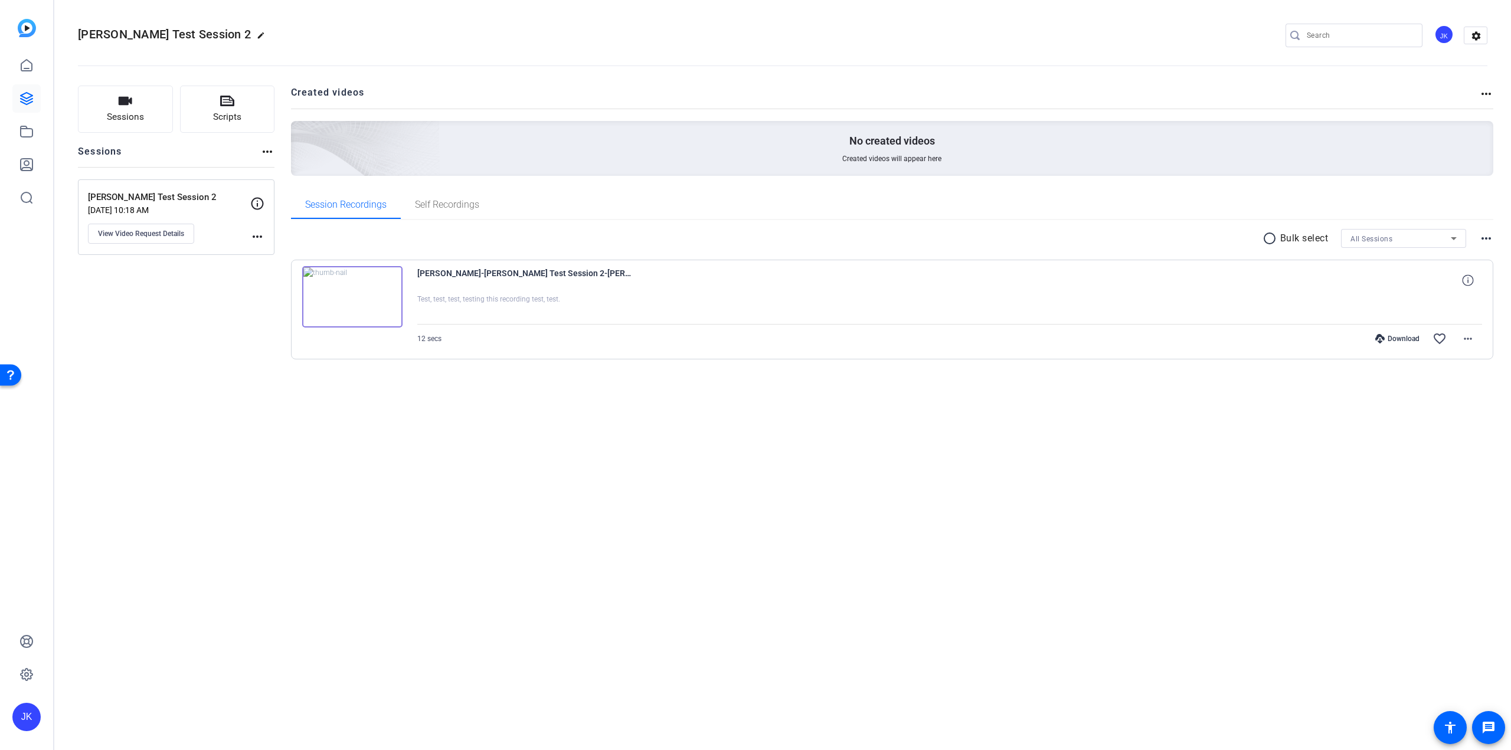
click at [879, 454] on div "[PERSON_NAME] Test Session 2 edit JK settings Sessions Scripts Sessions more_ho…" at bounding box center [782, 375] width 1457 height 750
click at [25, 163] on icon at bounding box center [26, 165] width 14 height 14
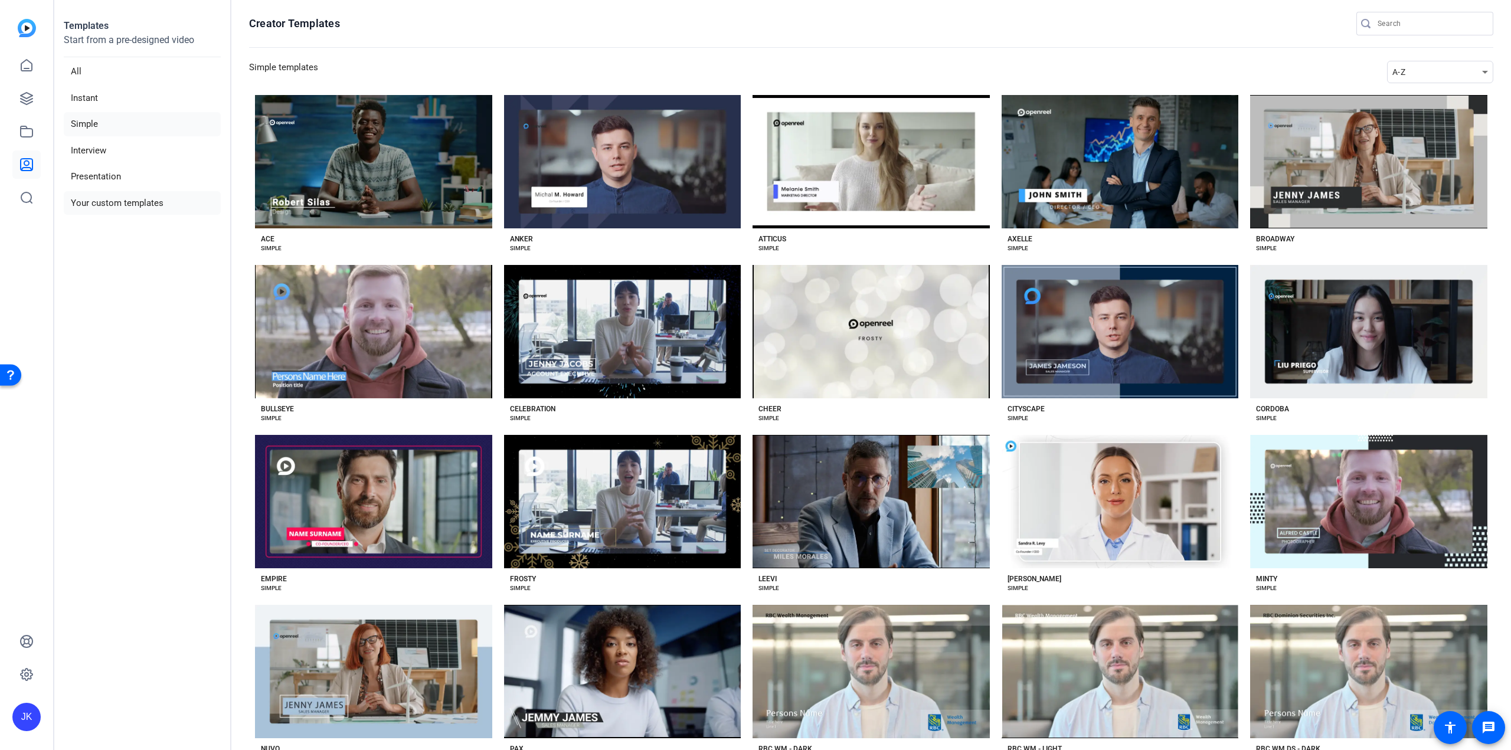
click at [131, 200] on li "Your custom templates" at bounding box center [142, 203] width 157 height 24
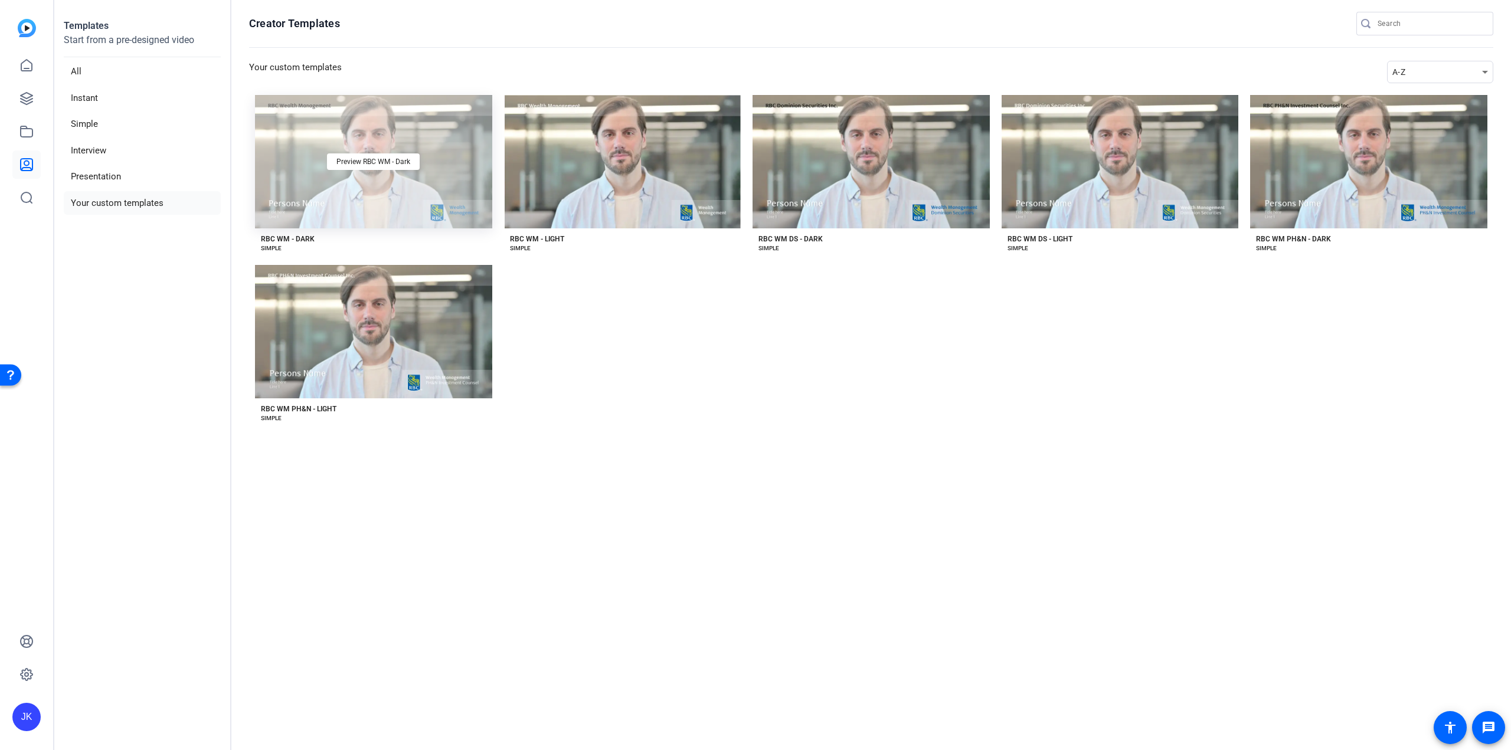
click at [376, 188] on div "Preview RBC WM - Dark" at bounding box center [373, 161] width 237 height 133
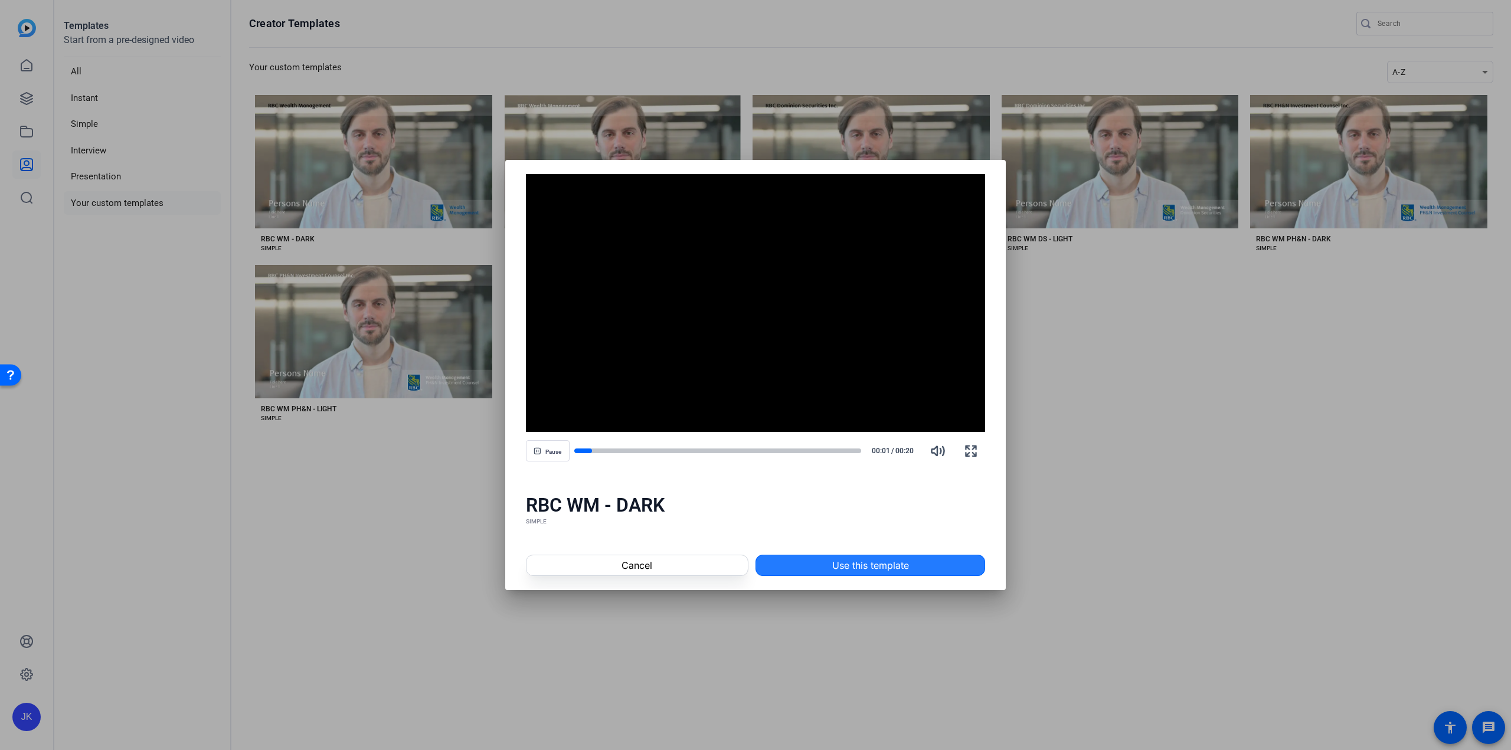
click at [875, 562] on span "Use this template" at bounding box center [870, 565] width 77 height 14
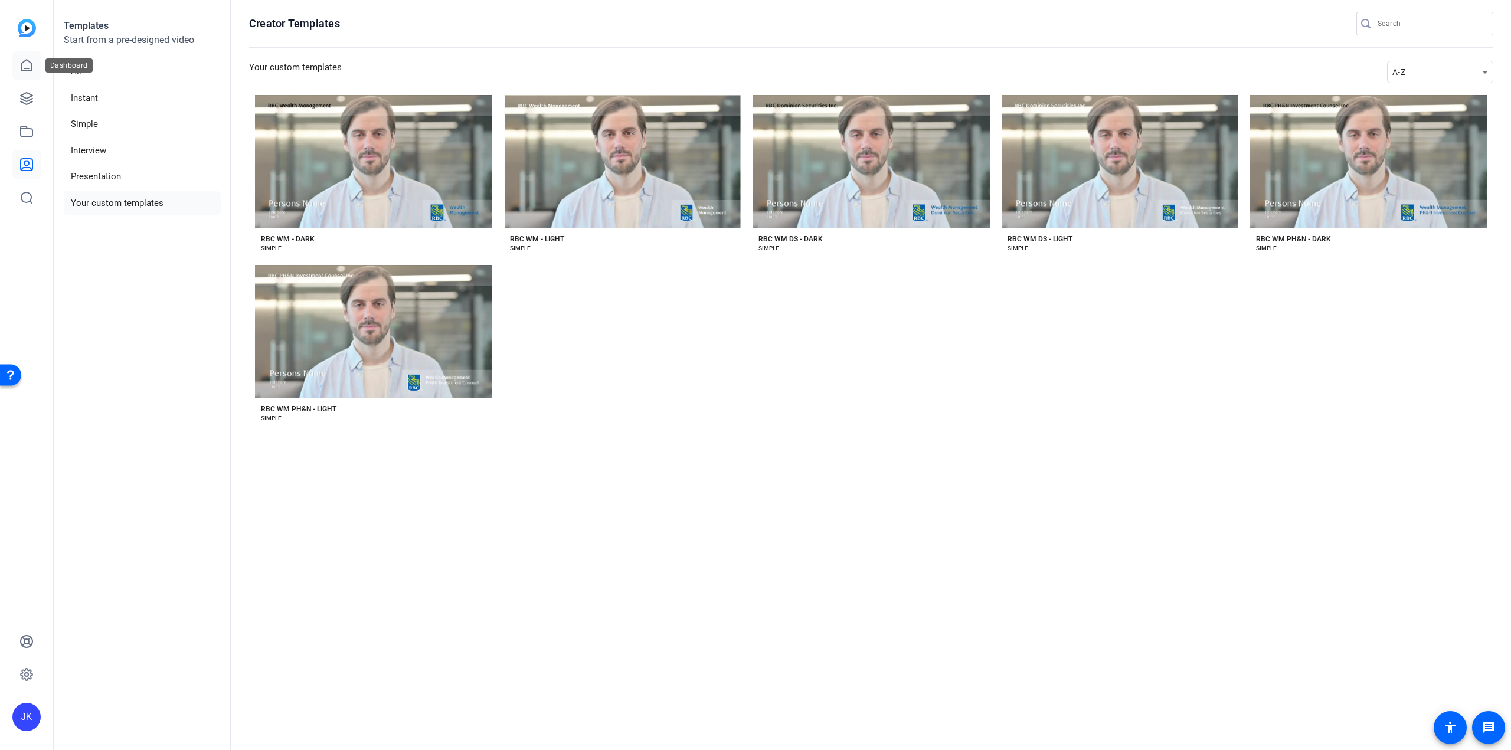
click at [27, 71] on icon at bounding box center [26, 65] width 11 height 11
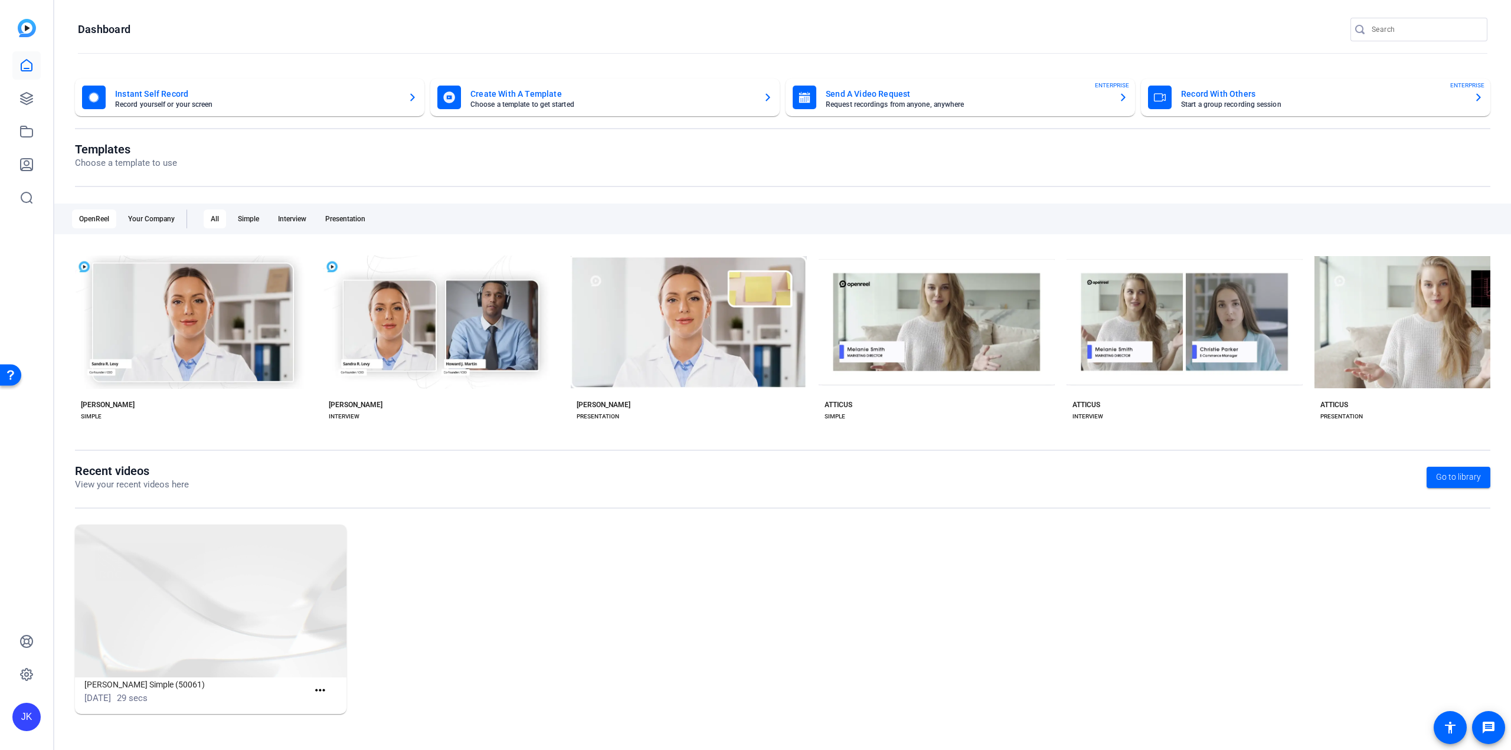
click at [899, 101] on mat-card-subtitle "Request recordings from anyone, anywhere" at bounding box center [967, 104] width 283 height 7
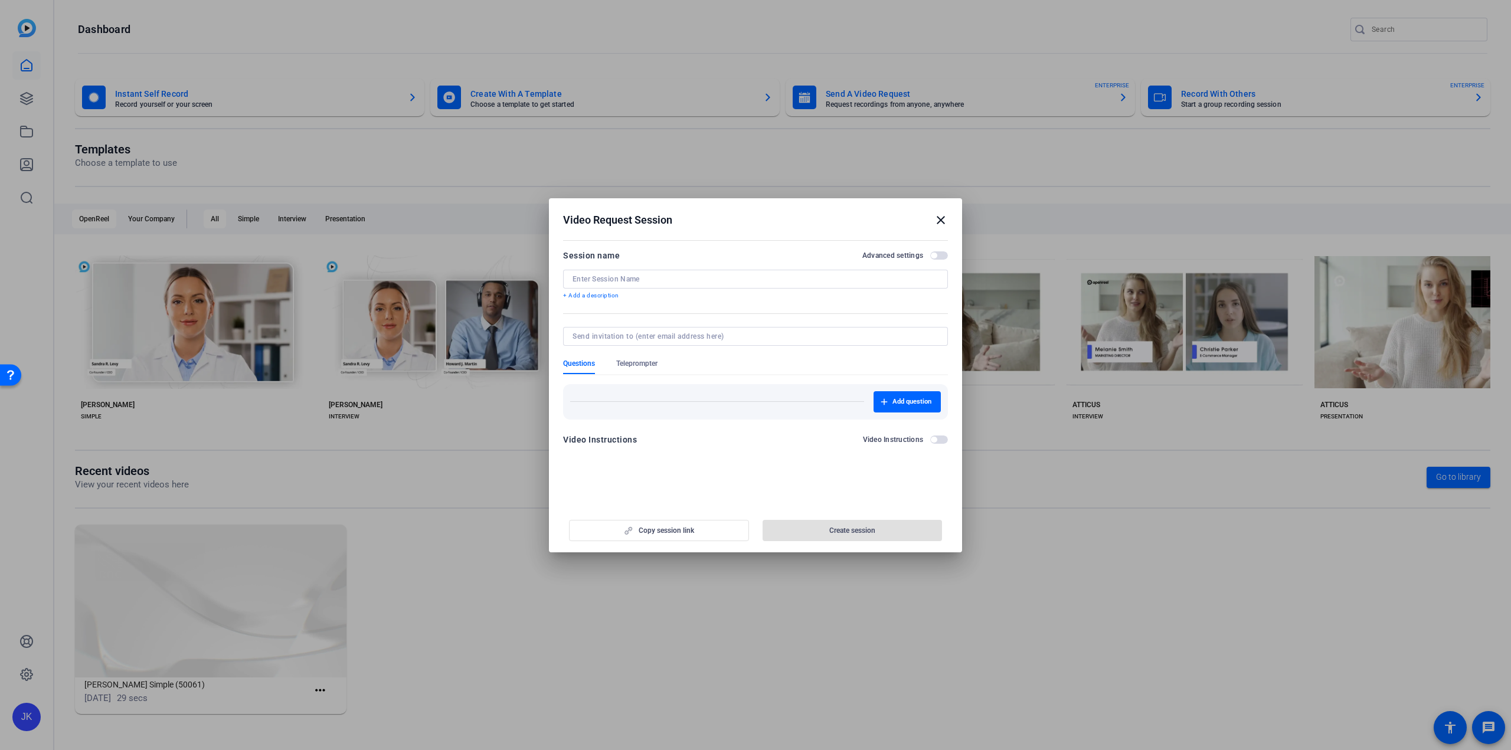
click at [940, 220] on mat-icon "close" at bounding box center [941, 220] width 14 height 14
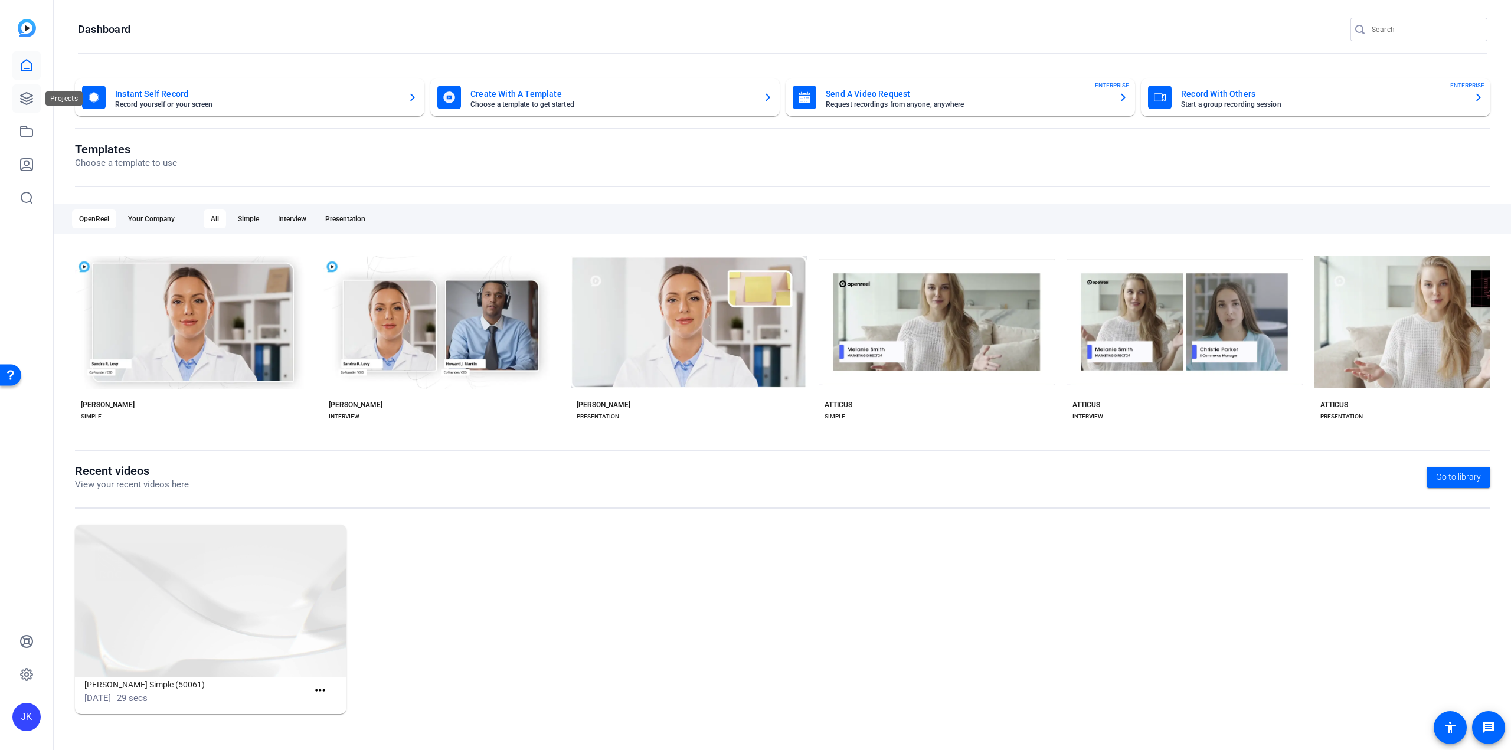
click at [32, 97] on icon at bounding box center [26, 98] width 14 height 14
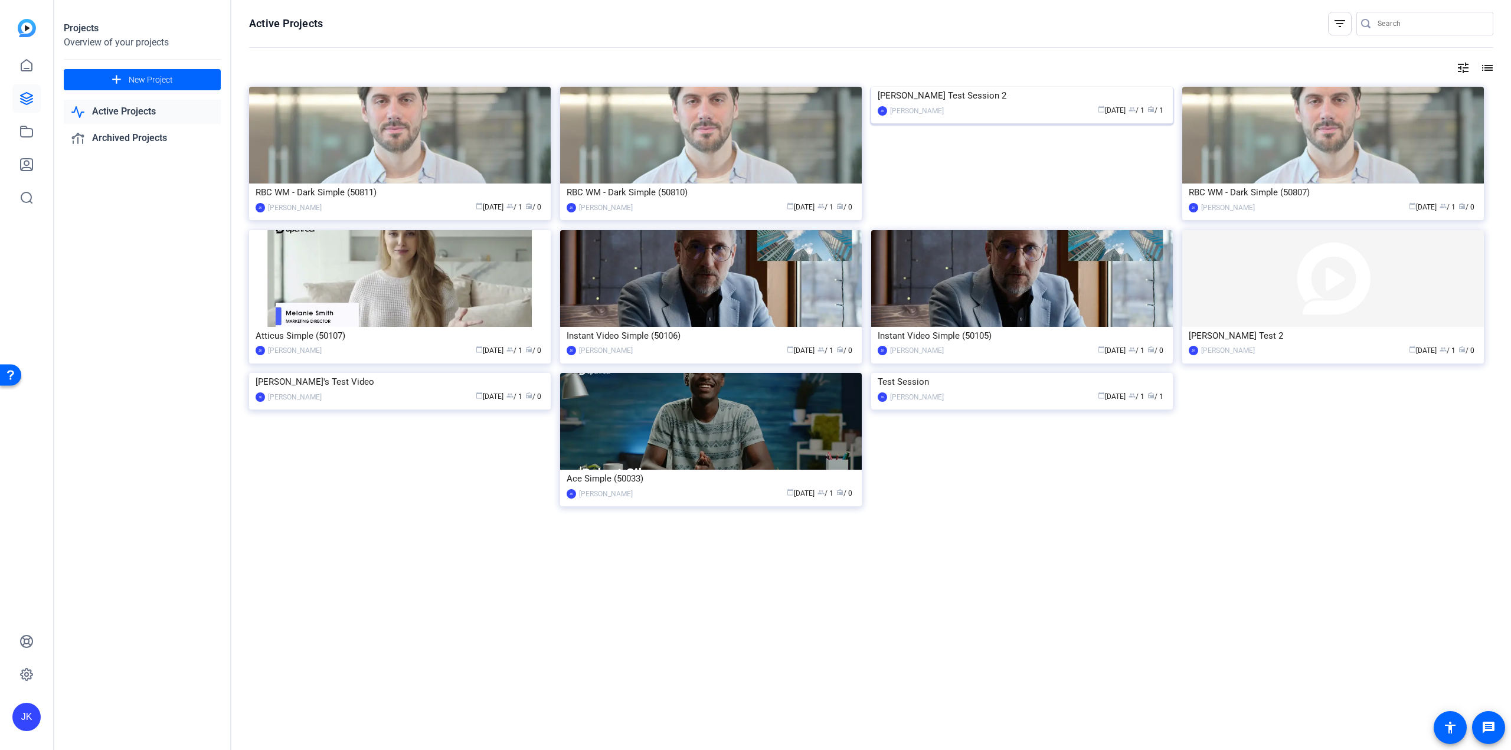
click at [1013, 112] on div "calendar_today [DATE] group / 1 radio / 1" at bounding box center [1058, 110] width 217 height 12
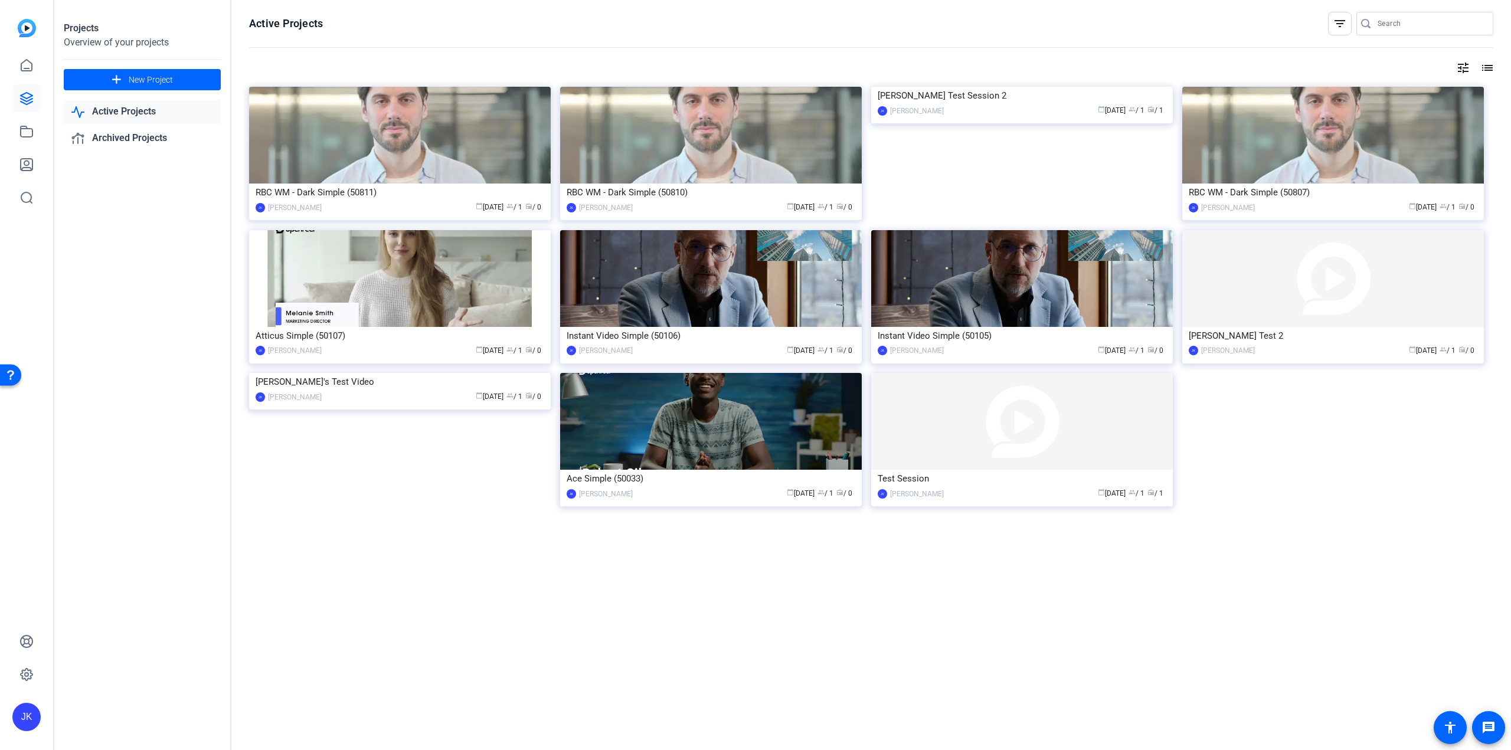
click at [115, 106] on link "Active Projects" at bounding box center [142, 112] width 157 height 24
click at [1016, 109] on div "calendar_today [DATE] group / 1 radio / 1" at bounding box center [1058, 110] width 217 height 12
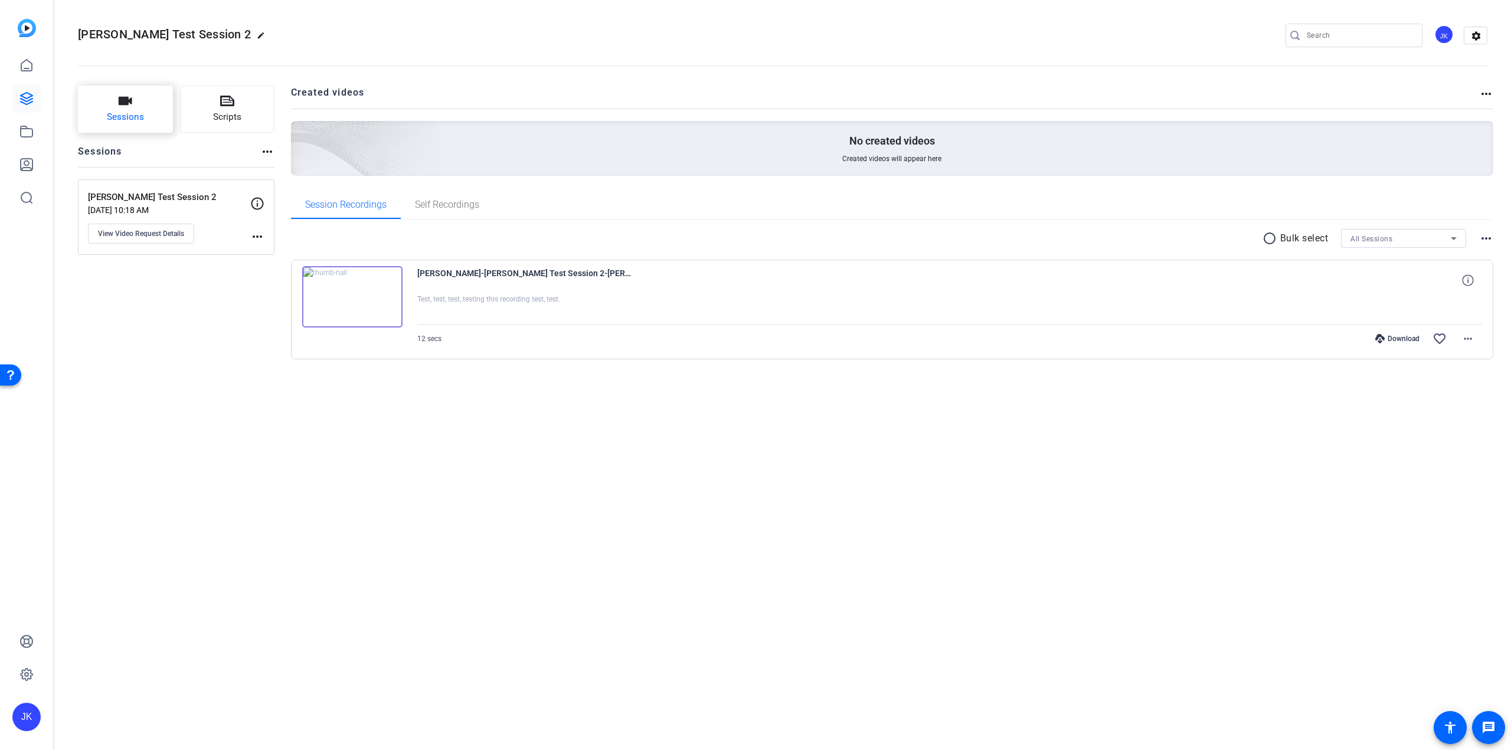
click at [140, 120] on span "Sessions" at bounding box center [125, 117] width 37 height 14
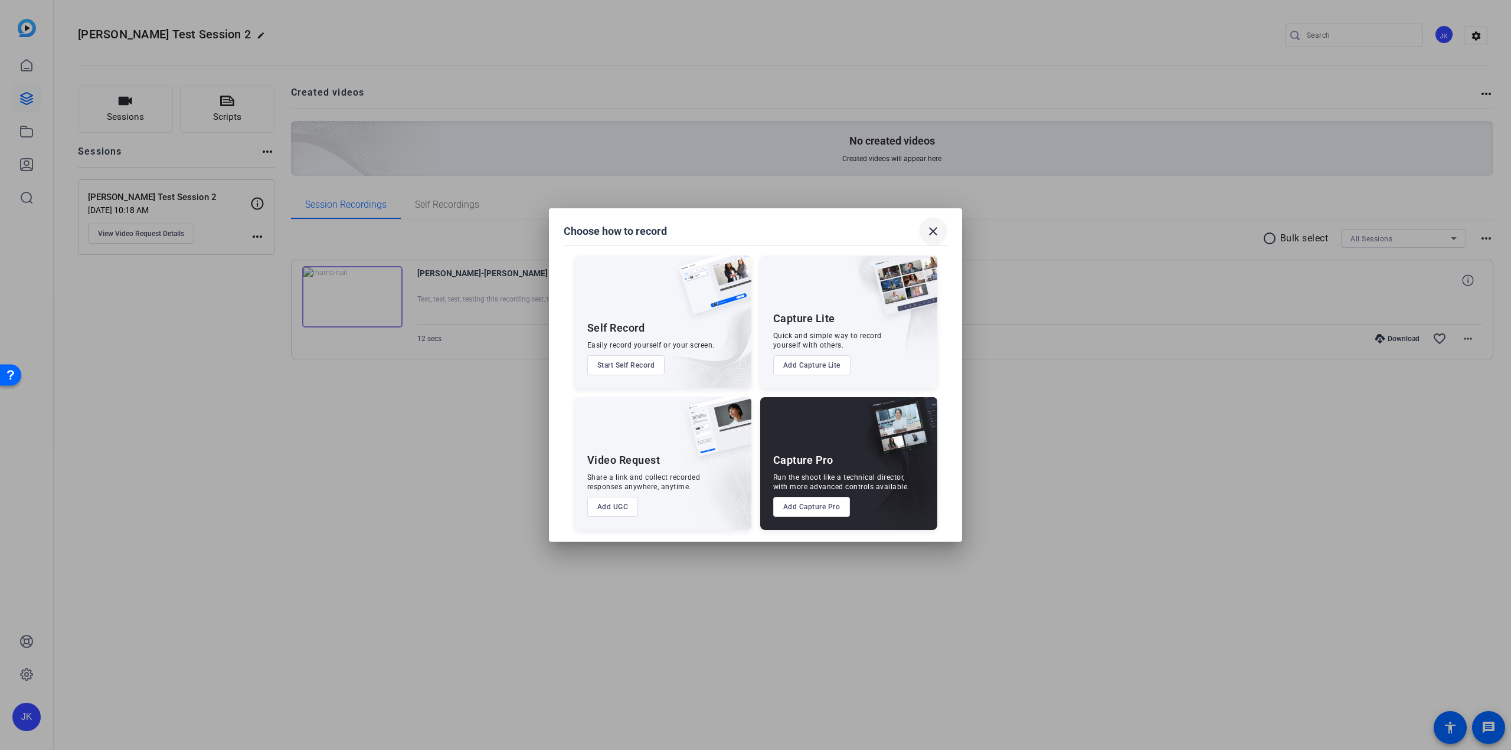
click at [931, 227] on mat-icon "close" at bounding box center [933, 231] width 14 height 14
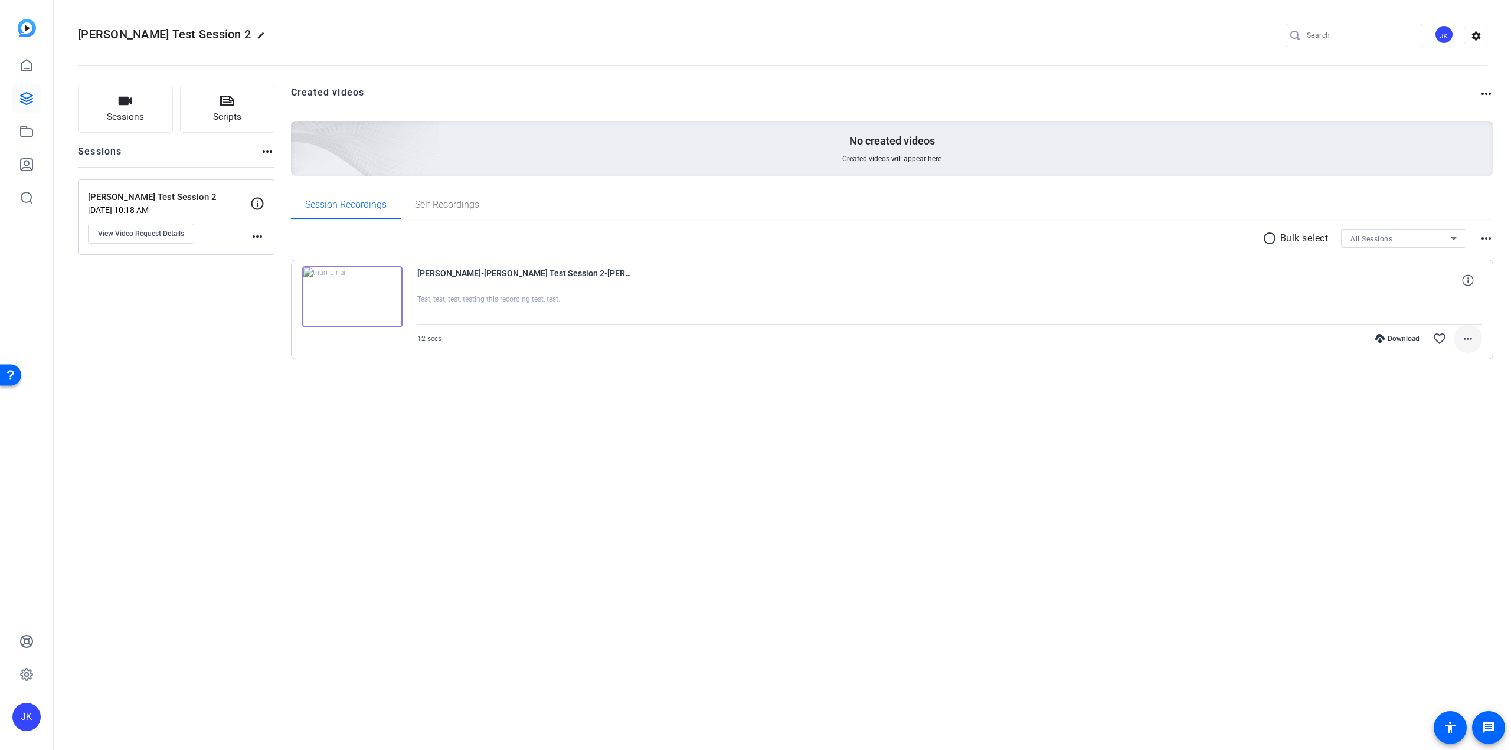
click at [1469, 341] on mat-icon "more_horiz" at bounding box center [1468, 339] width 14 height 14
click at [24, 132] on div at bounding box center [755, 375] width 1511 height 750
click at [23, 135] on icon at bounding box center [26, 132] width 14 height 14
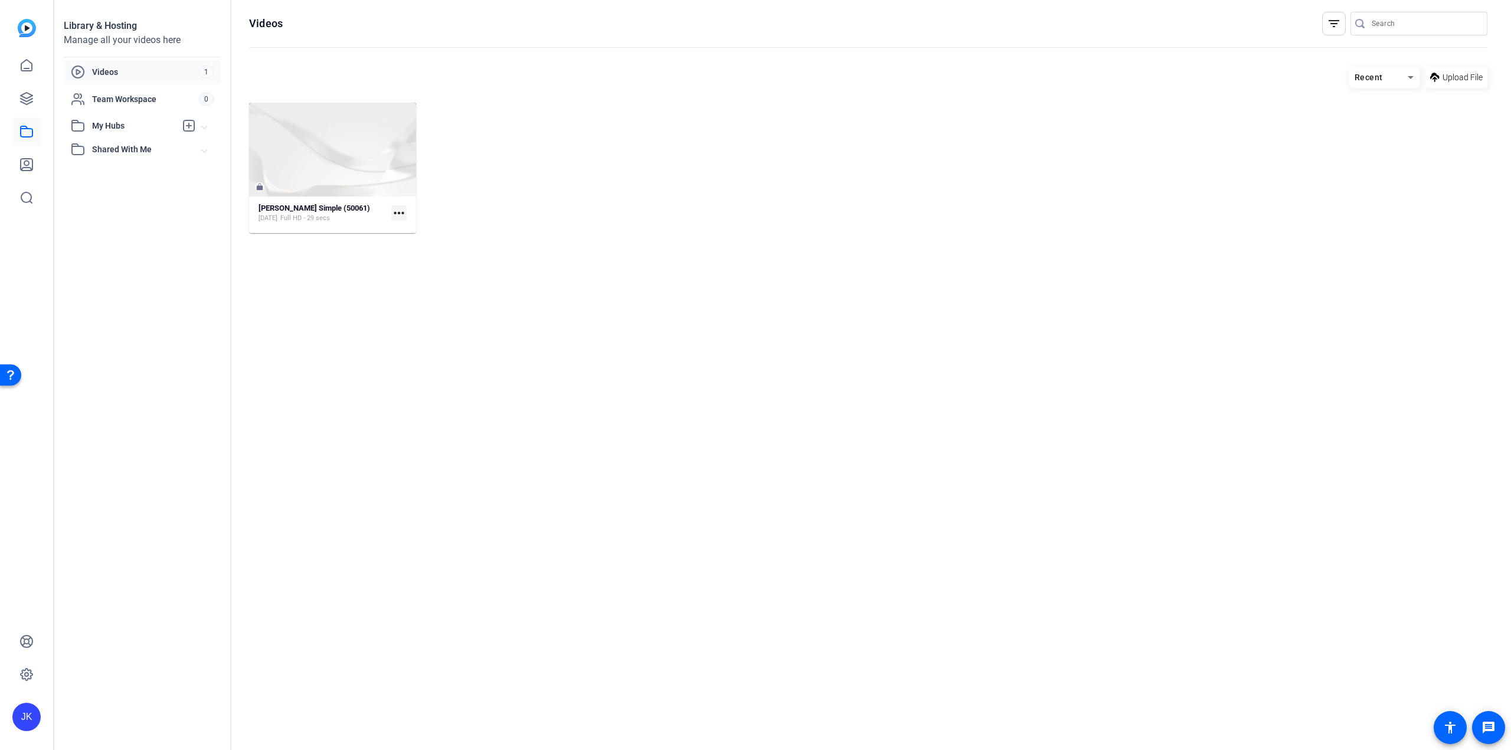
click at [128, 73] on span "Videos" at bounding box center [145, 72] width 107 height 12
click at [1461, 77] on span "Upload File" at bounding box center [1462, 77] width 40 height 12
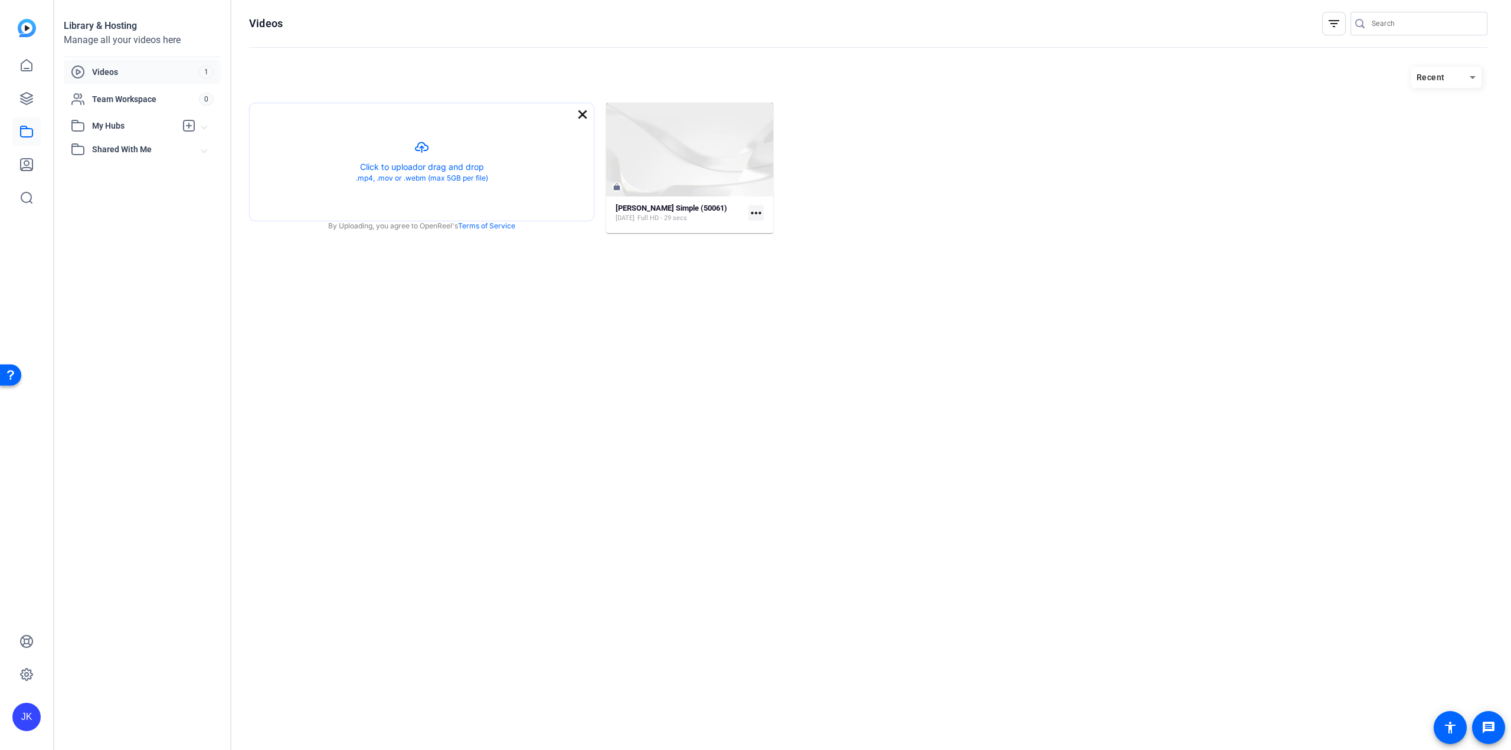
click at [583, 117] on mat-icon "close" at bounding box center [582, 114] width 14 height 14
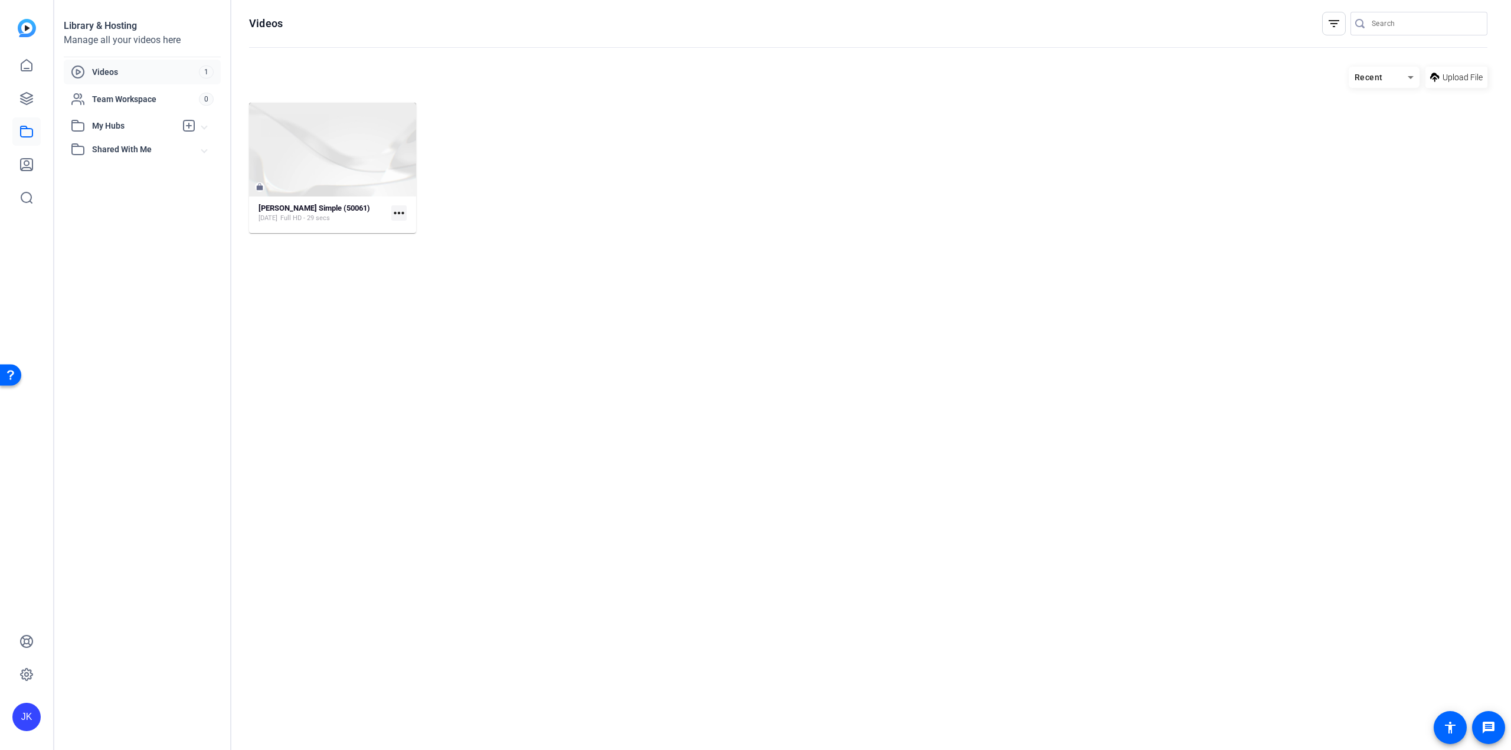
click at [111, 74] on span "Videos" at bounding box center [145, 72] width 107 height 12
click at [25, 104] on icon at bounding box center [26, 98] width 14 height 14
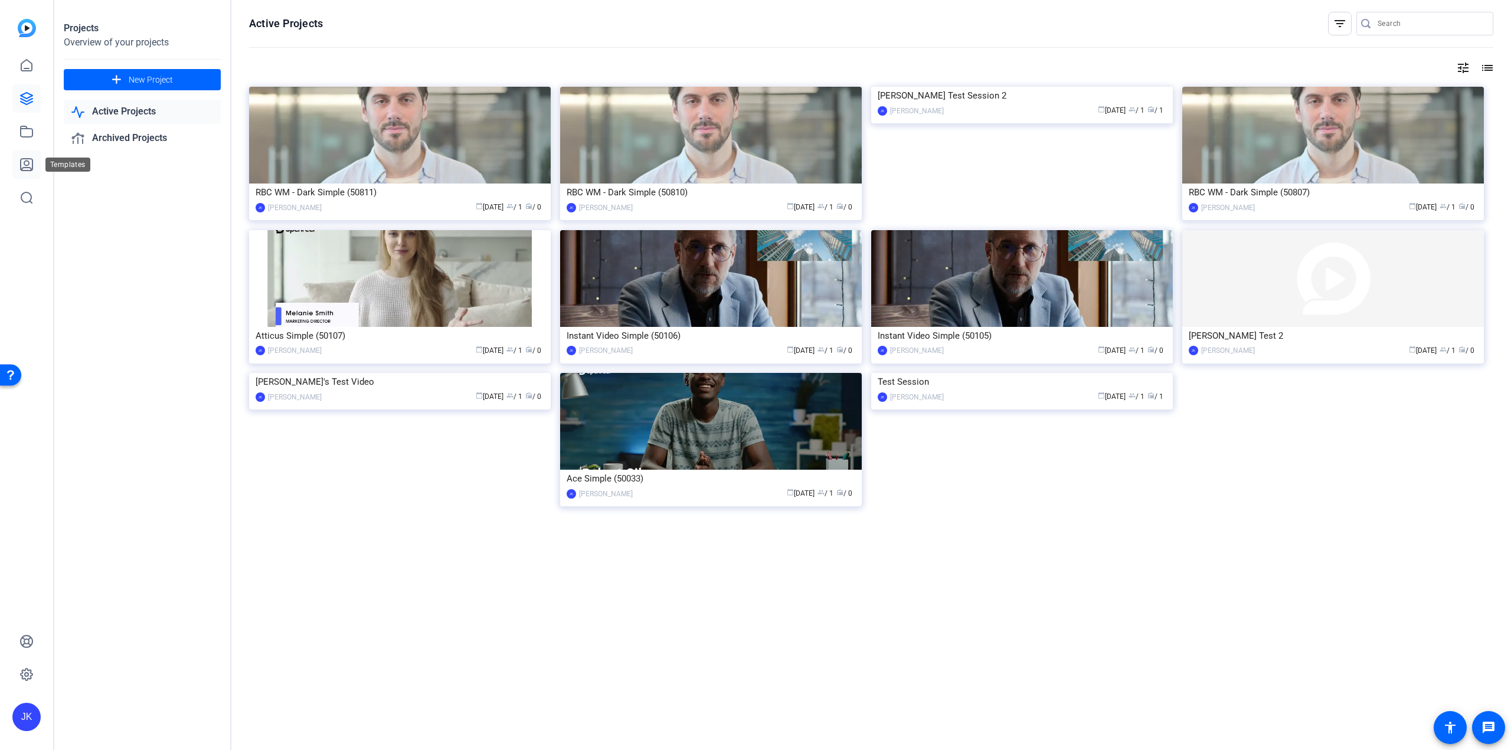
click at [25, 165] on icon at bounding box center [27, 165] width 12 height 12
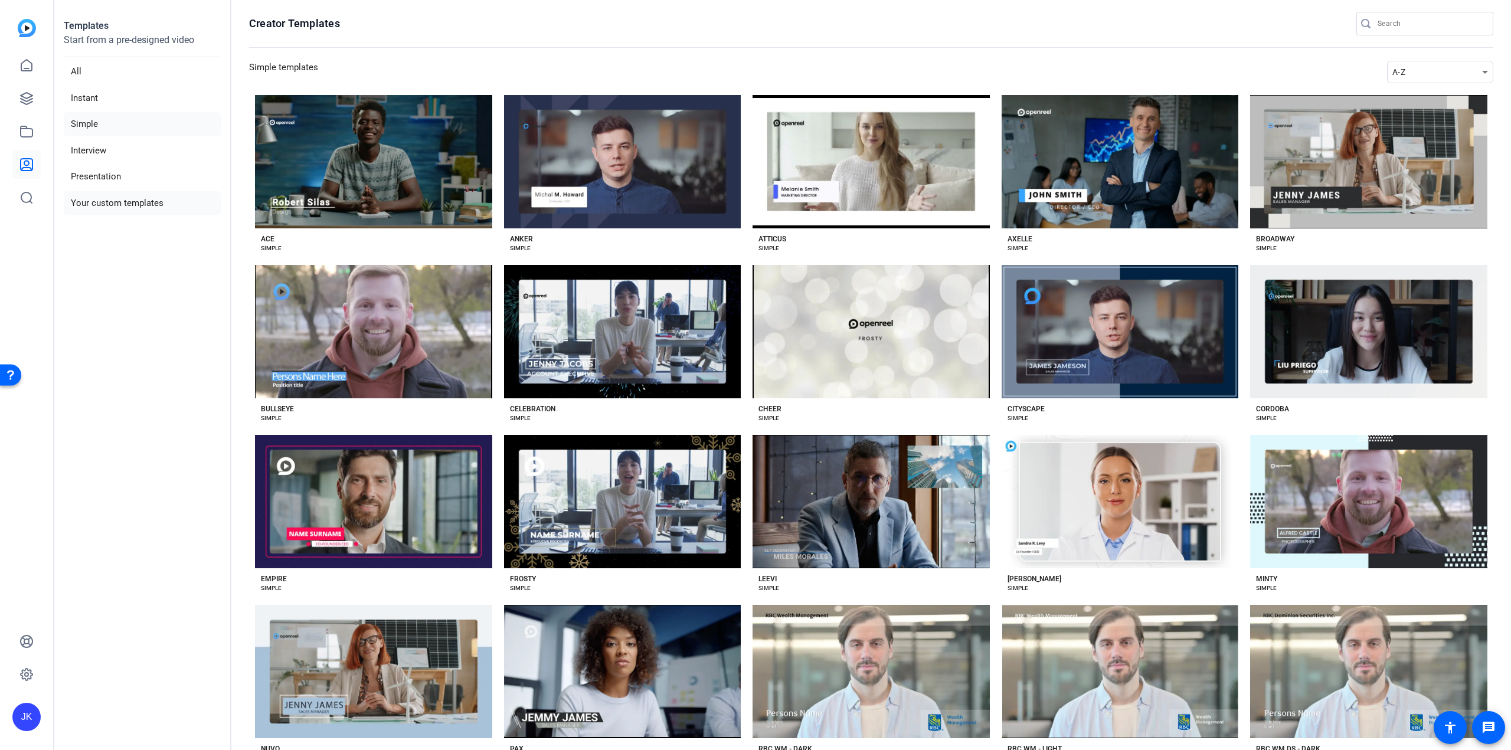
click at [151, 208] on li "Your custom templates" at bounding box center [142, 203] width 157 height 24
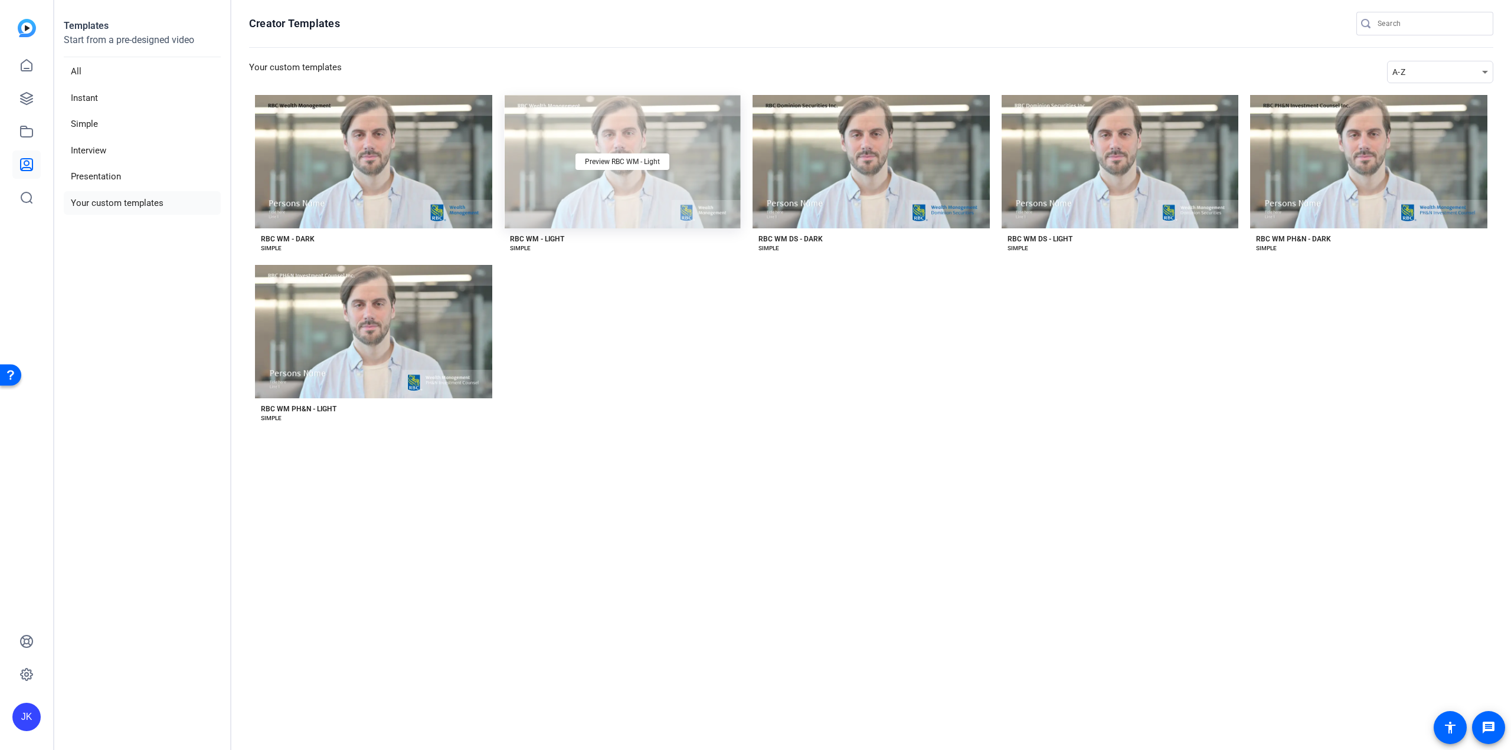
click at [613, 181] on div "Preview RBC WM - Light" at bounding box center [622, 161] width 237 height 133
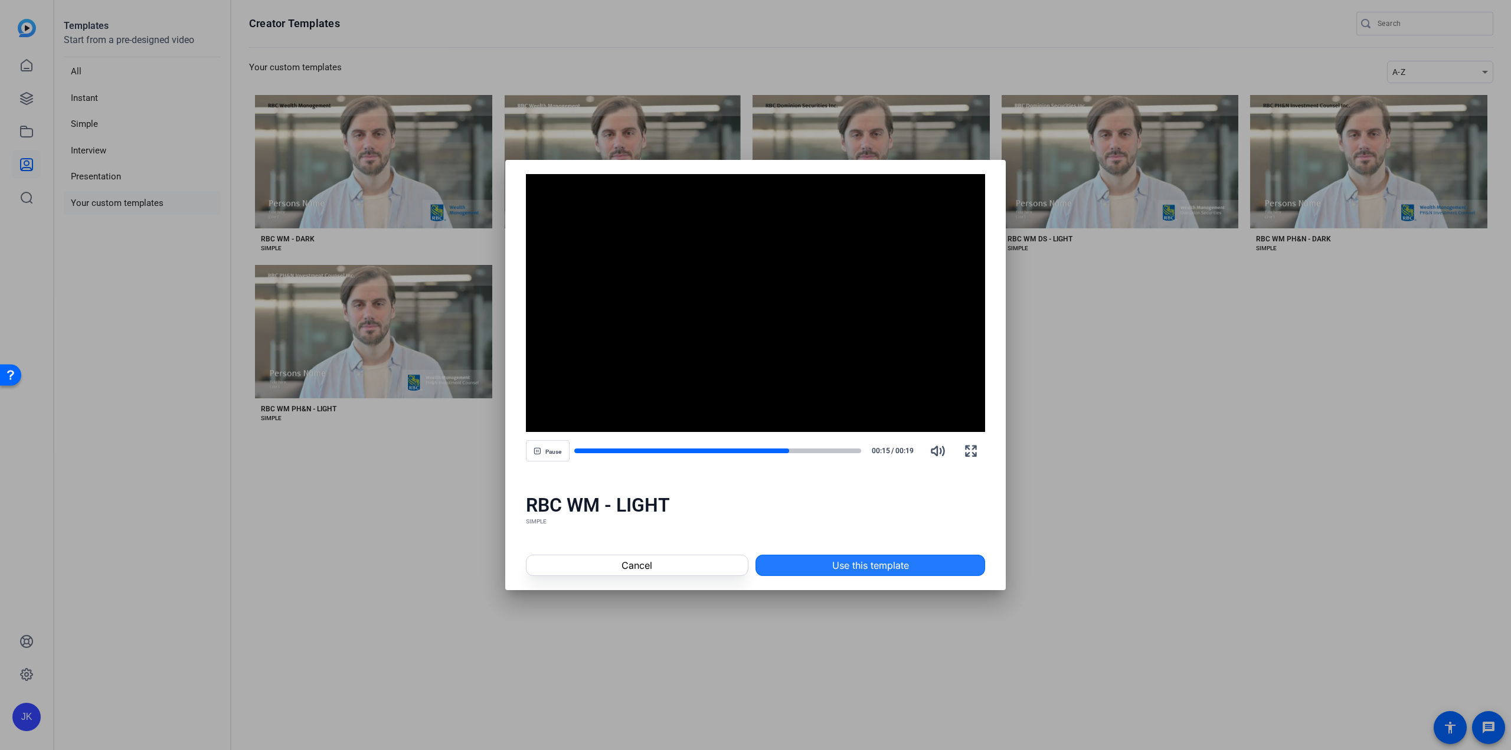
click at [858, 562] on span "Use this template" at bounding box center [870, 565] width 77 height 14
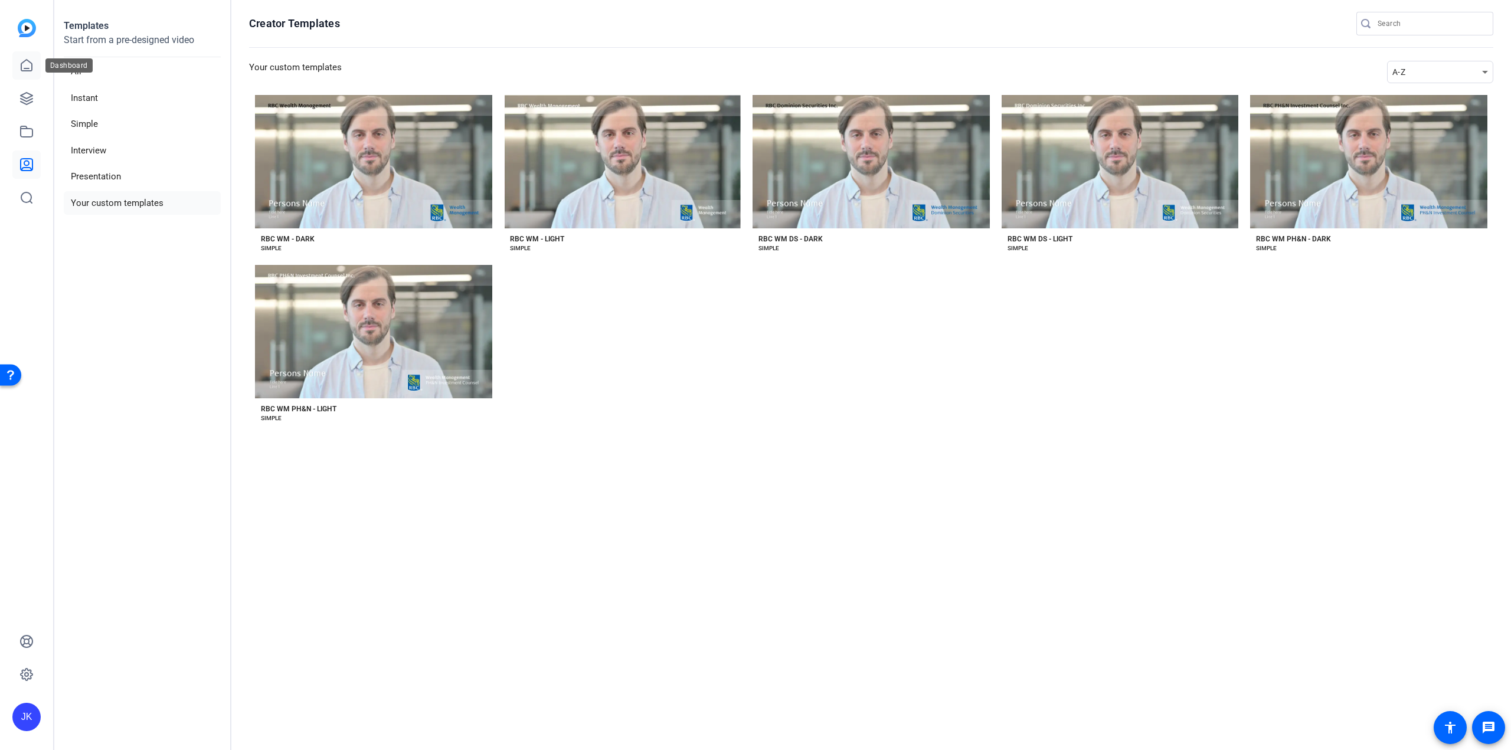
click at [26, 69] on icon at bounding box center [26, 65] width 11 height 11
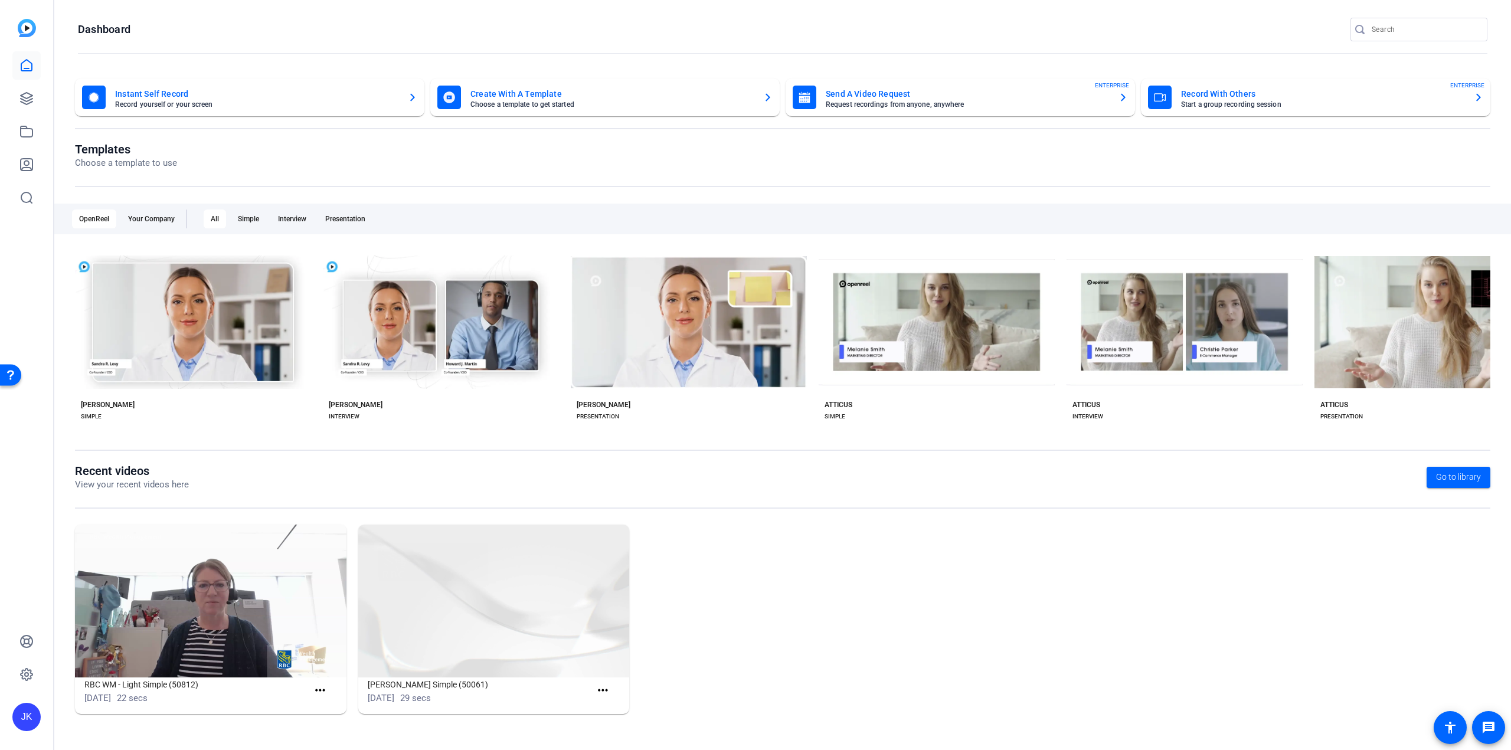
click at [917, 94] on mat-card-title "Send A Video Request" at bounding box center [967, 94] width 283 height 14
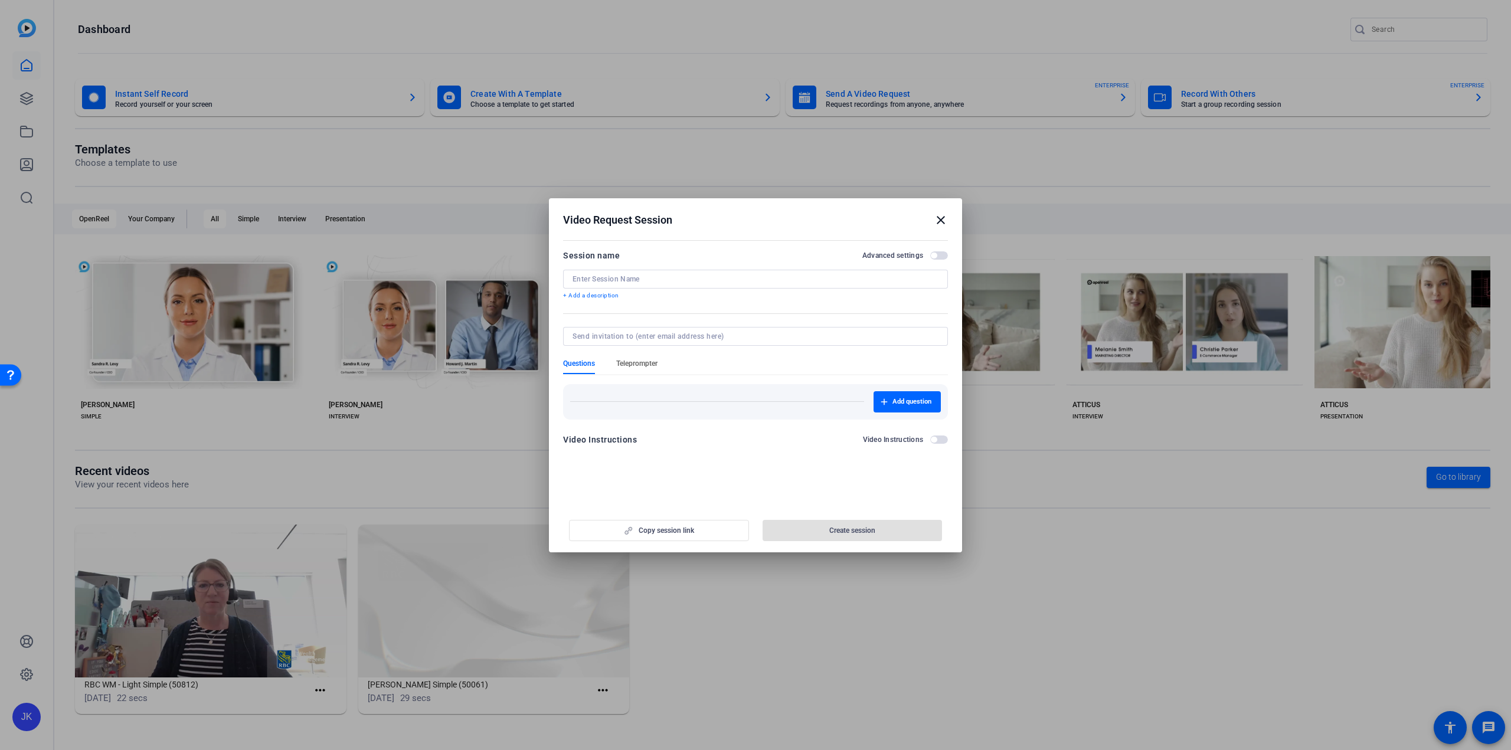
click at [642, 362] on span "Teleprompter" at bounding box center [636, 363] width 41 height 9
click at [626, 400] on p "Scripts are not available" at bounding box center [755, 398] width 367 height 9
click at [914, 409] on span "New Script" at bounding box center [913, 413] width 34 height 9
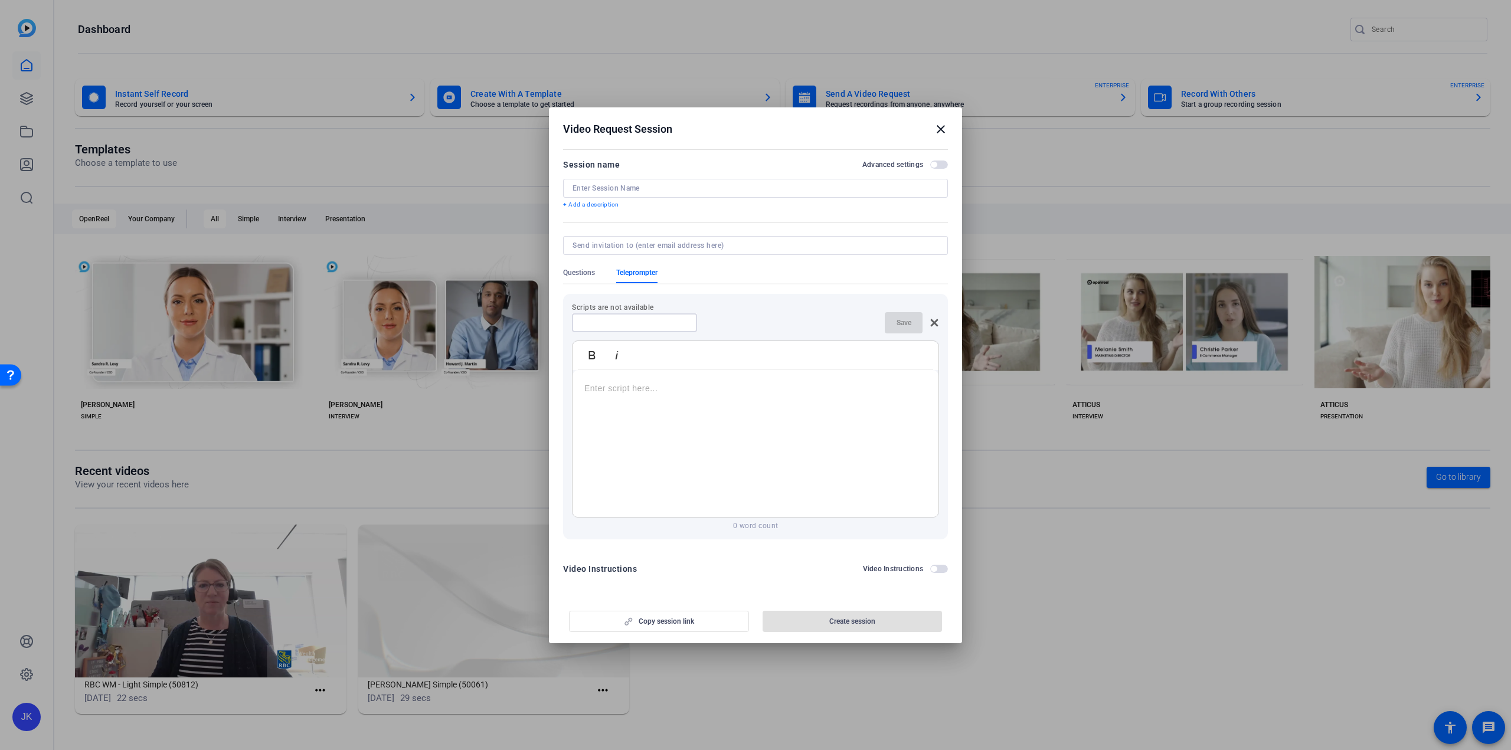
click at [655, 327] on input at bounding box center [634, 322] width 106 height 9
type input "Test Script"
click at [798, 387] on p at bounding box center [755, 388] width 342 height 13
click at [940, 129] on mat-icon "close" at bounding box center [941, 129] width 14 height 14
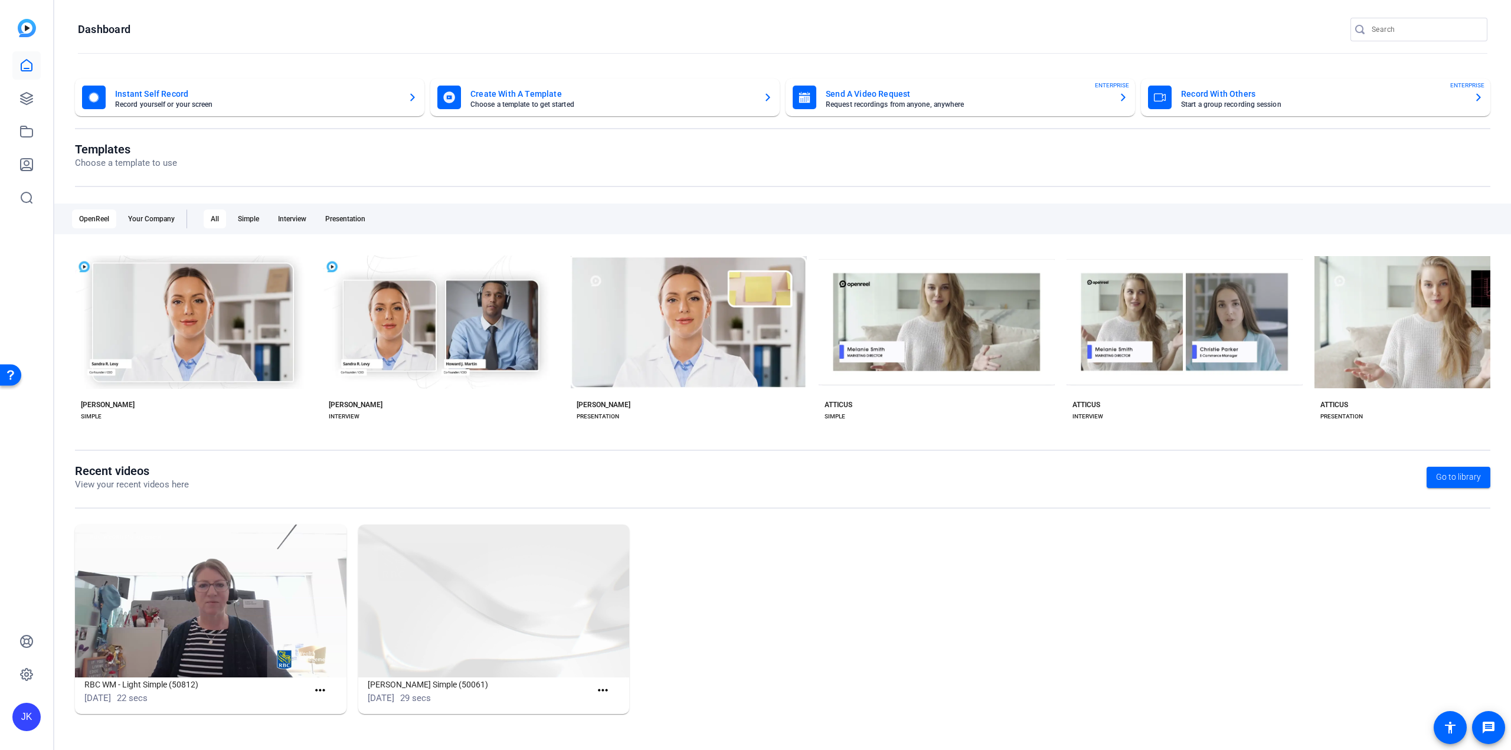
click at [581, 103] on mat-card-subtitle "Choose a template to get started" at bounding box center [611, 104] width 283 height 7
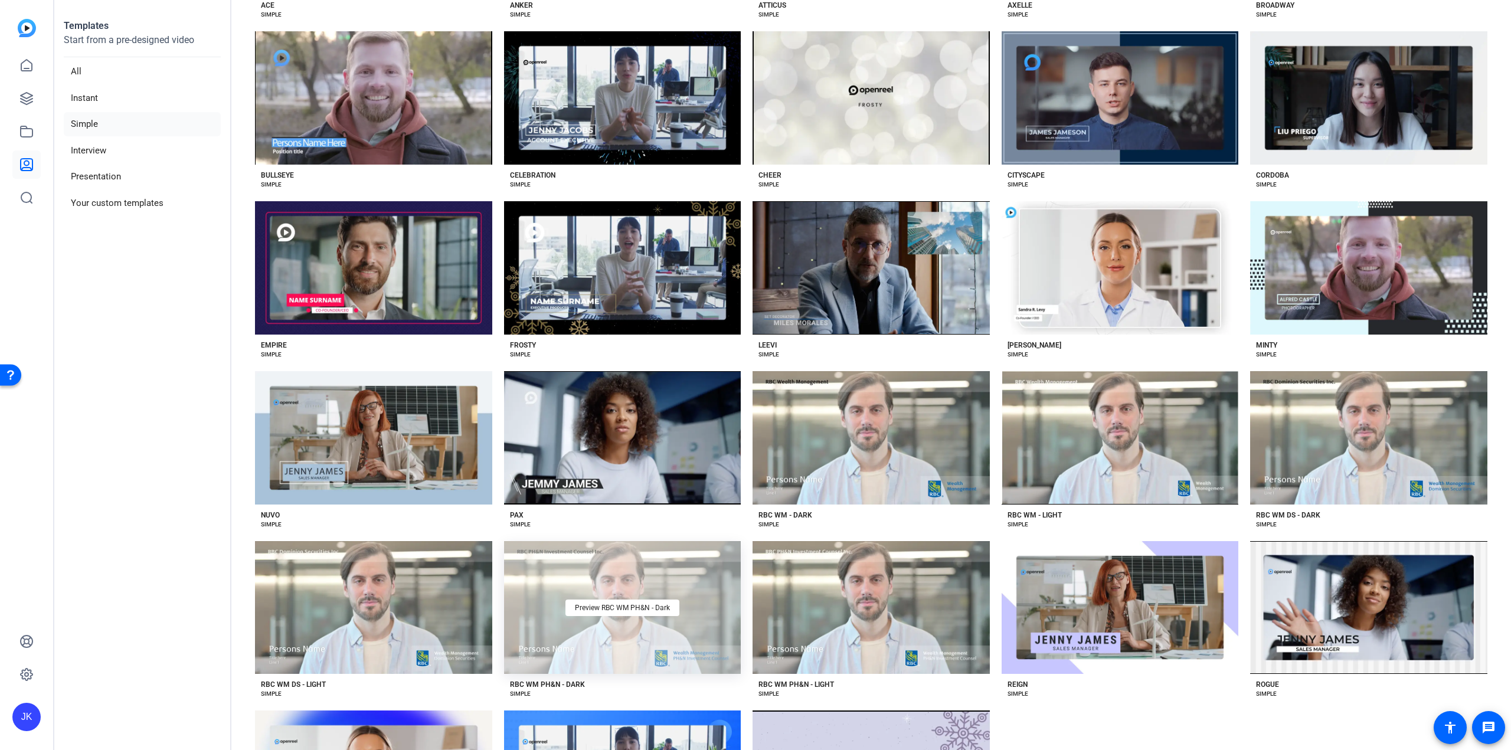
scroll to position [235, 0]
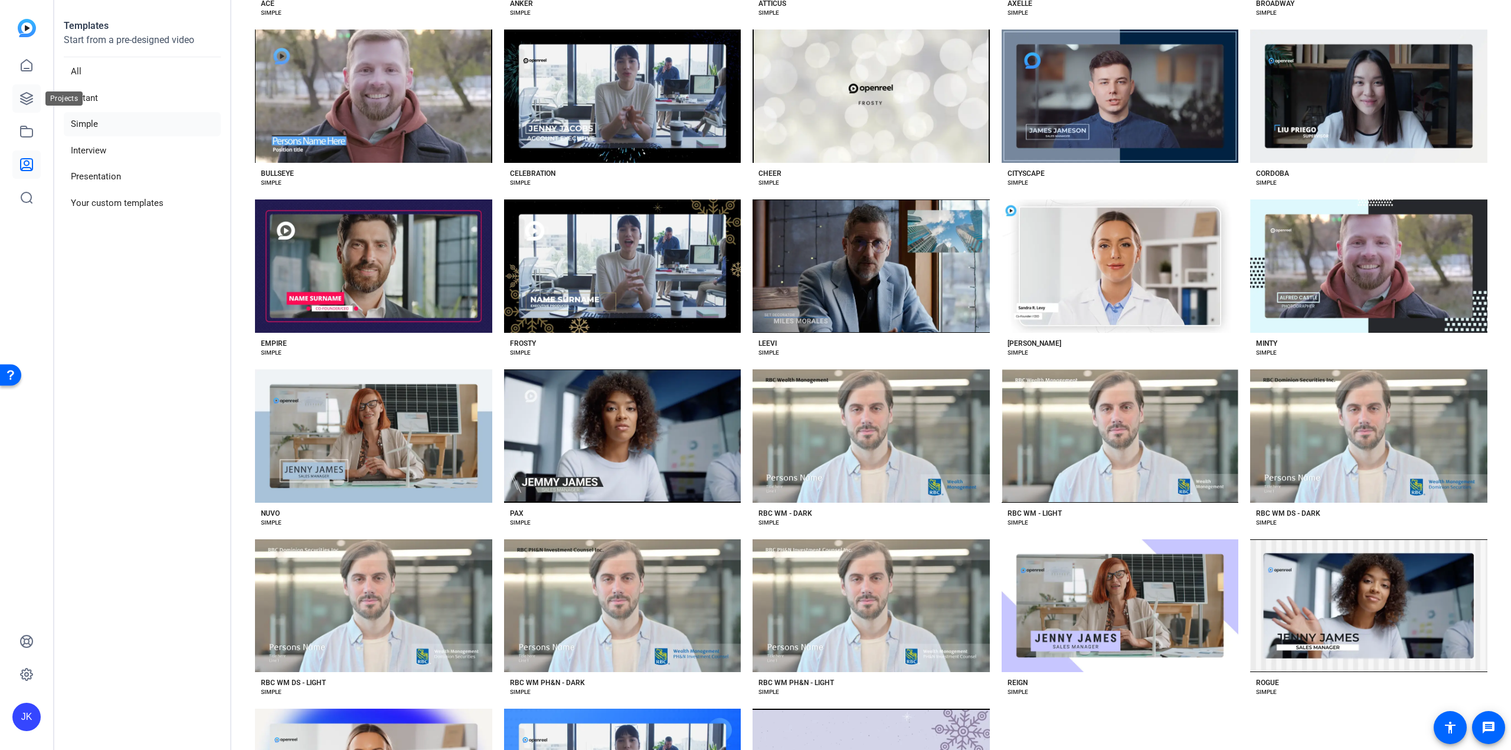
click at [24, 99] on icon at bounding box center [26, 98] width 14 height 14
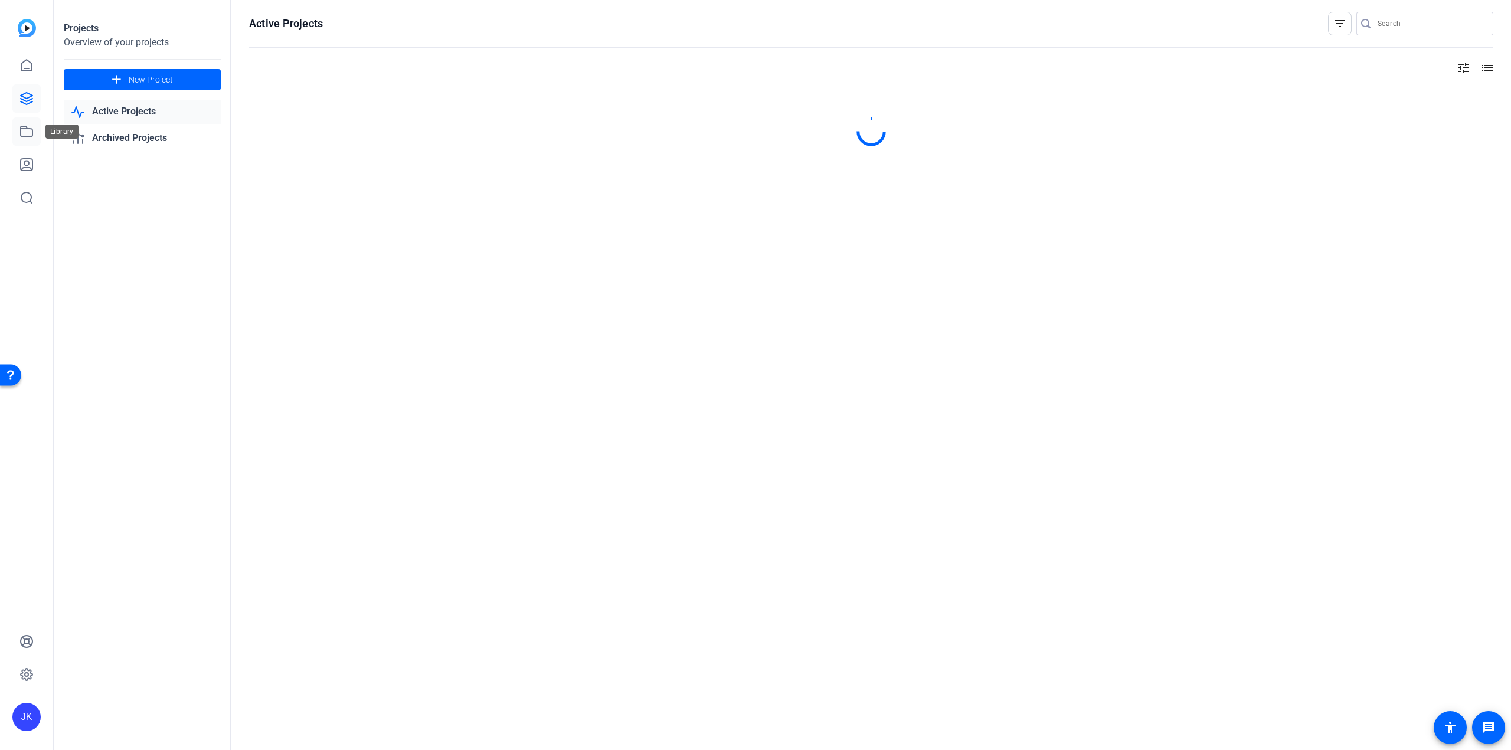
click at [29, 129] on icon at bounding box center [27, 131] width 12 height 11
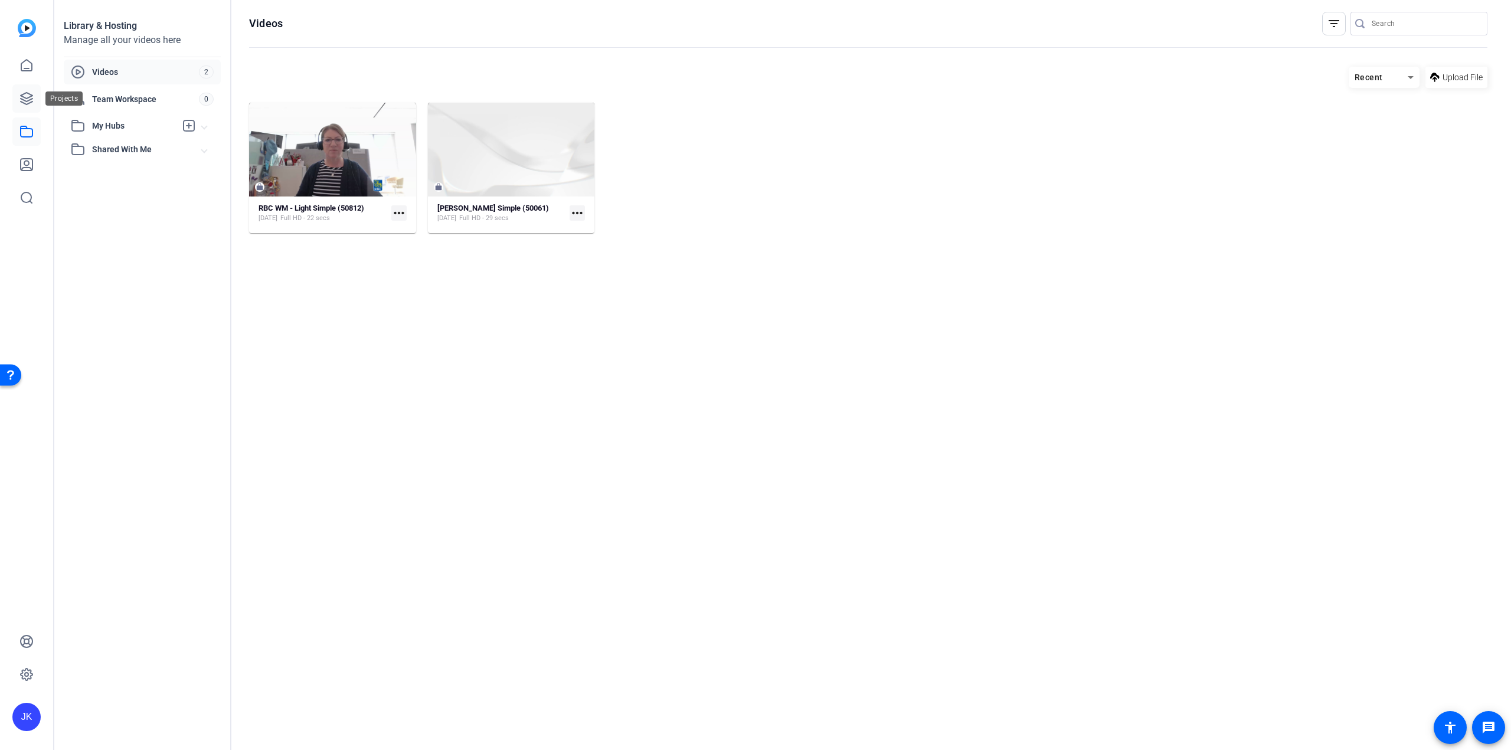
click at [31, 102] on icon at bounding box center [27, 99] width 12 height 12
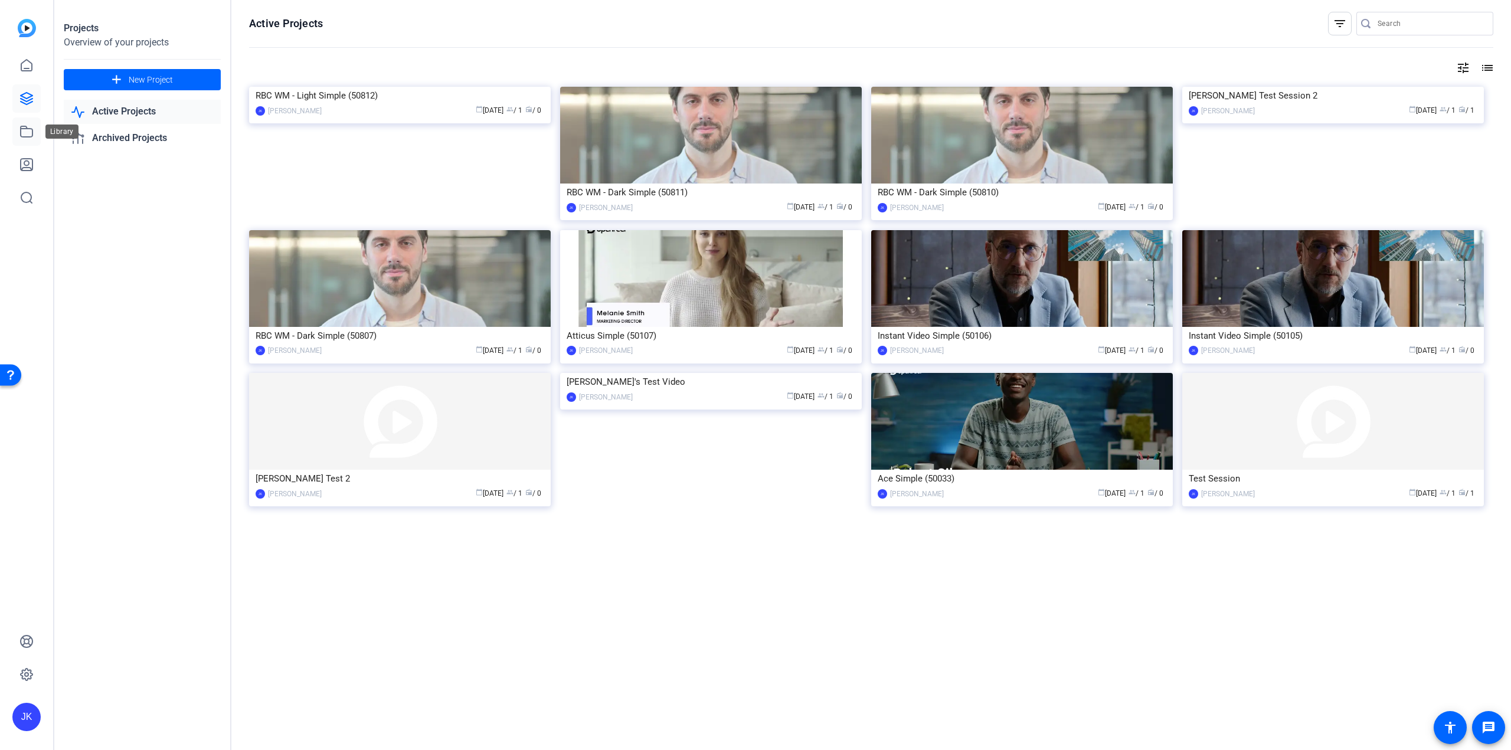
click at [26, 133] on icon at bounding box center [26, 132] width 14 height 14
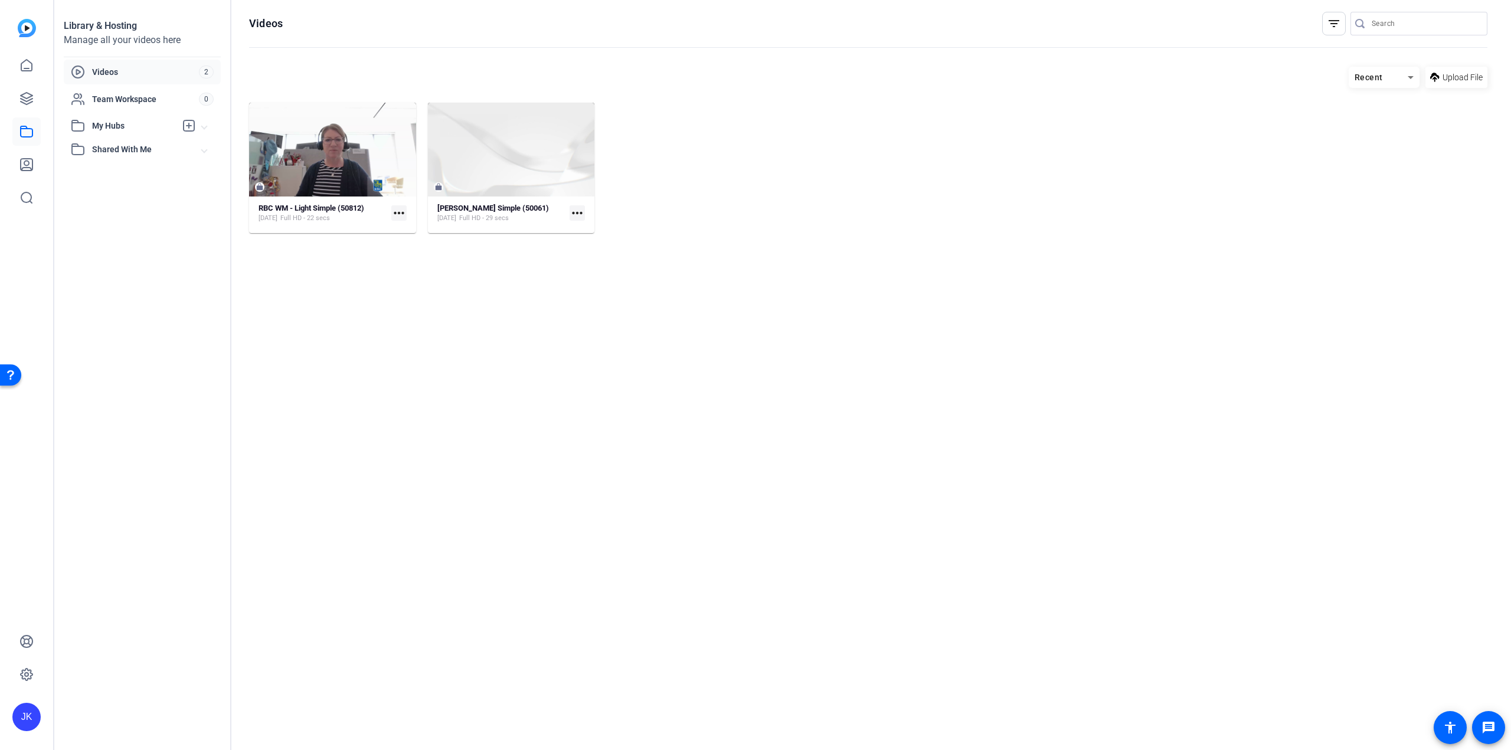
click at [116, 73] on span "Videos" at bounding box center [145, 72] width 107 height 12
click at [284, 212] on div "RBC WM - Light Simple (50812)" at bounding box center [312, 208] width 106 height 9
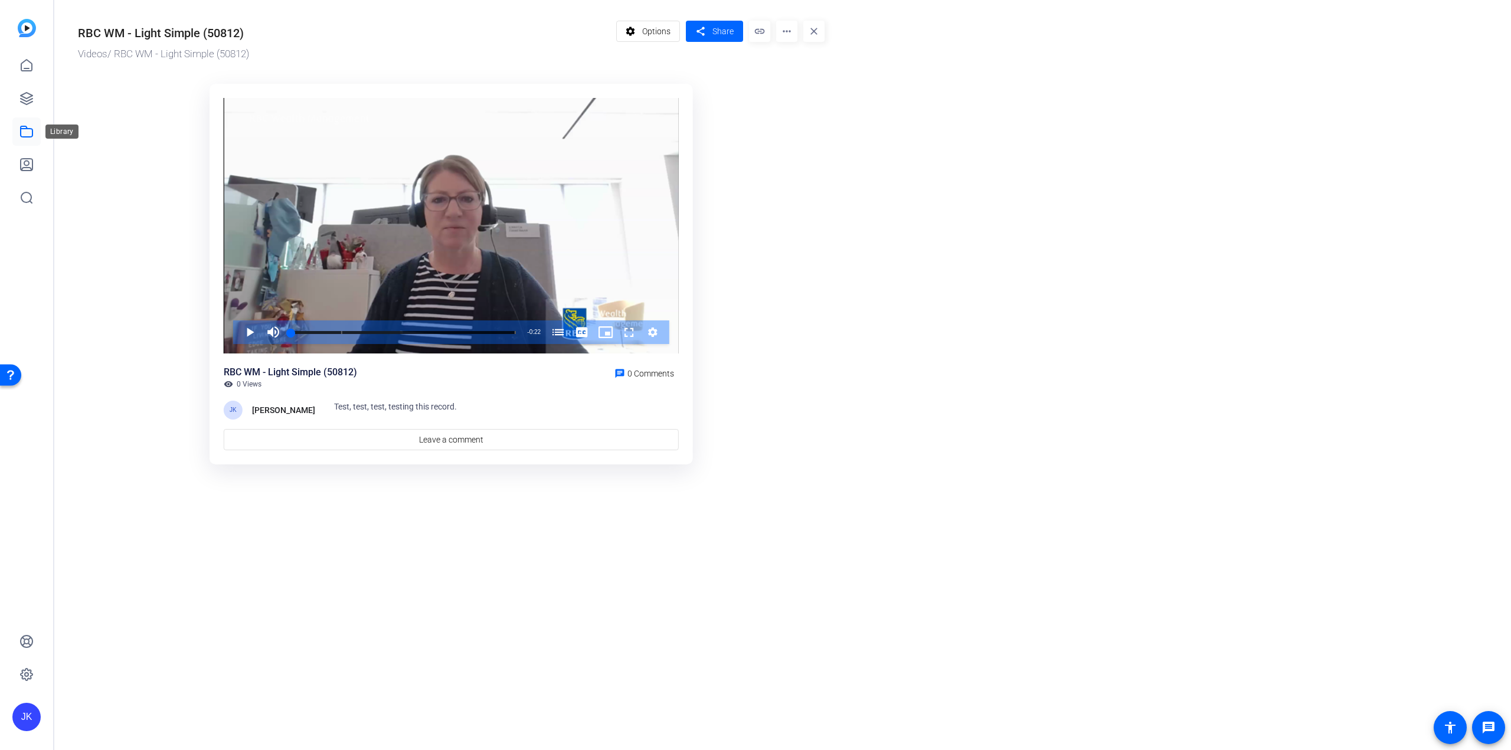
click at [24, 129] on icon at bounding box center [27, 131] width 12 height 11
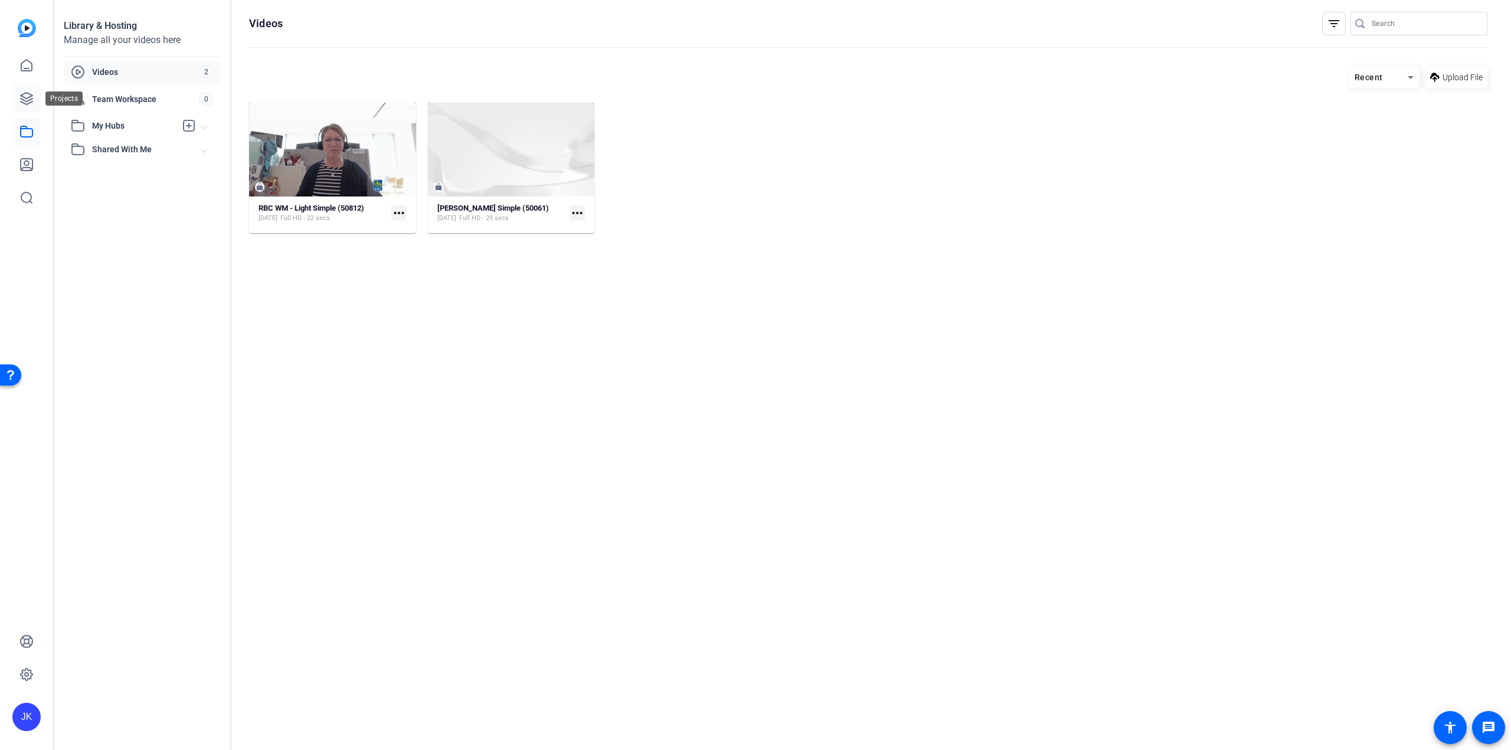
click at [24, 100] on icon at bounding box center [27, 99] width 12 height 12
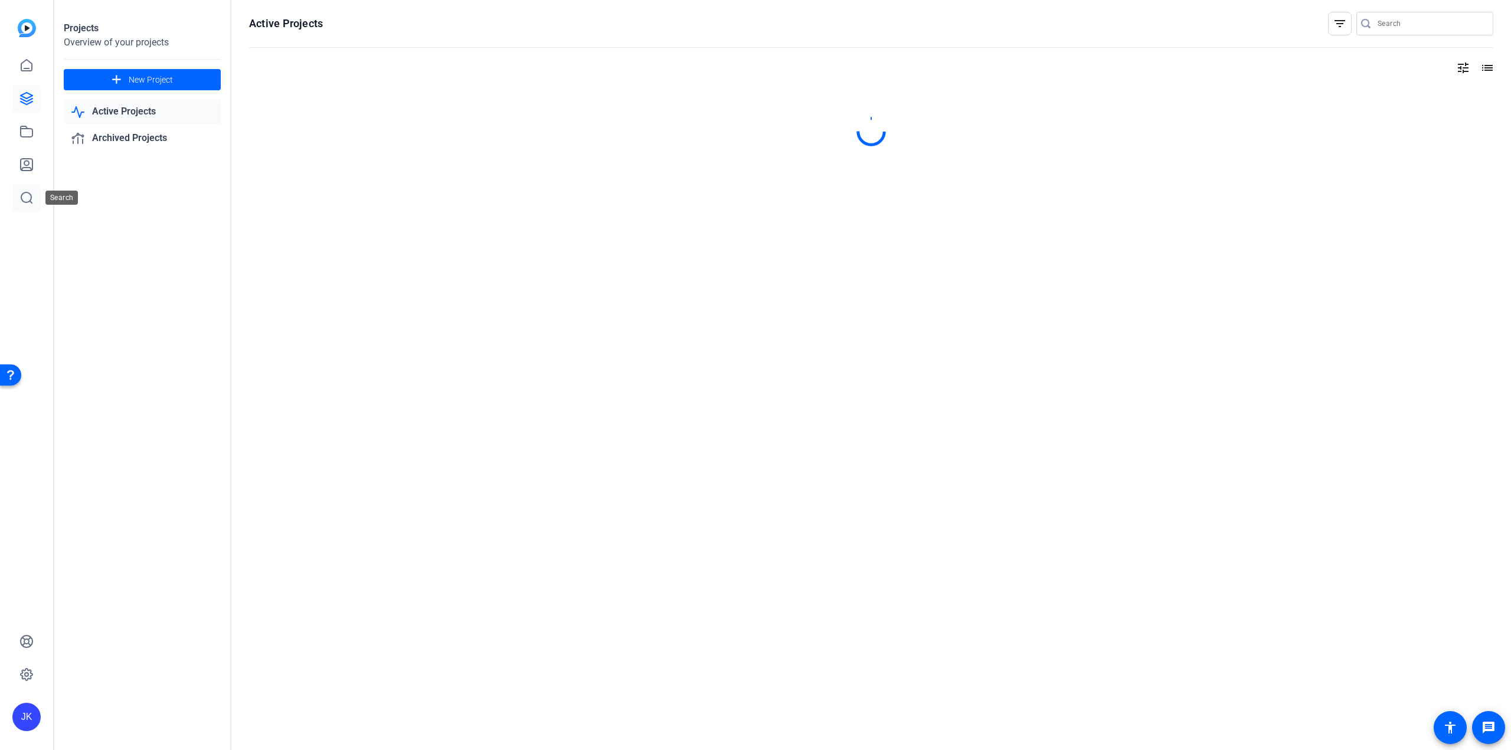
click at [29, 197] on icon at bounding box center [26, 198] width 14 height 14
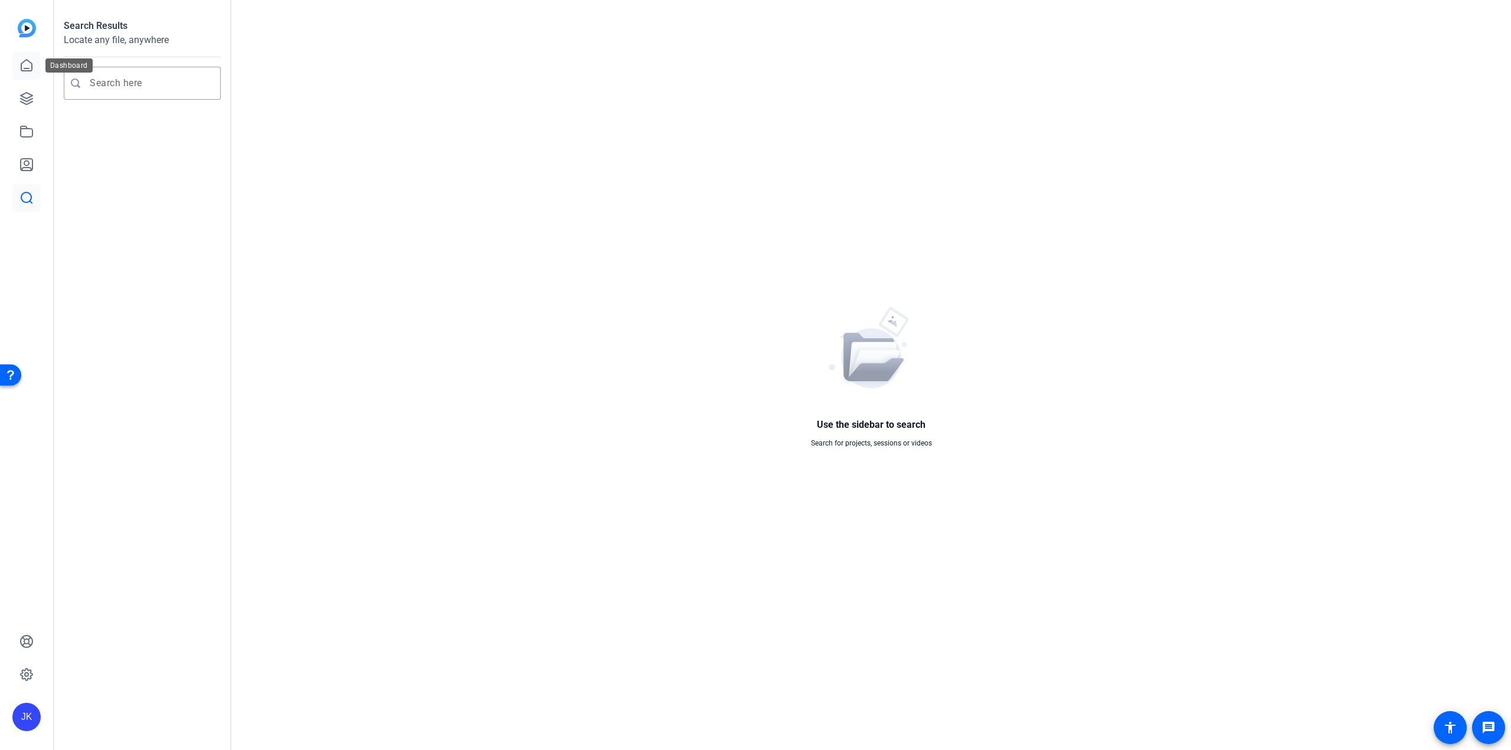
click at [24, 61] on icon at bounding box center [26, 65] width 11 height 11
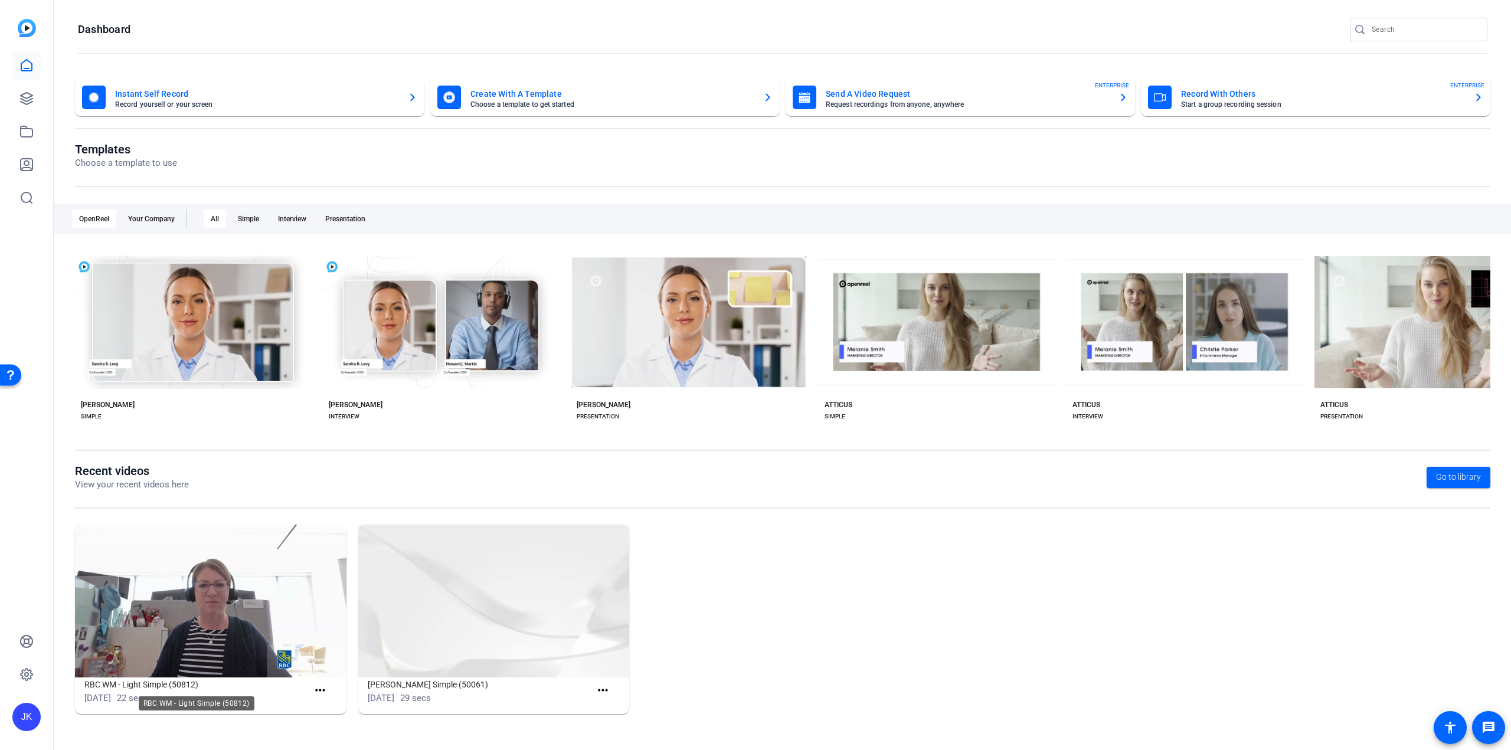
click at [140, 683] on h1 "RBC WM - Light Simple (50812)" at bounding box center [196, 685] width 224 height 14
click at [140, 650] on img at bounding box center [210, 601] width 271 height 153
click at [271, 650] on img at bounding box center [210, 601] width 271 height 153
click at [27, 162] on icon at bounding box center [26, 165] width 14 height 14
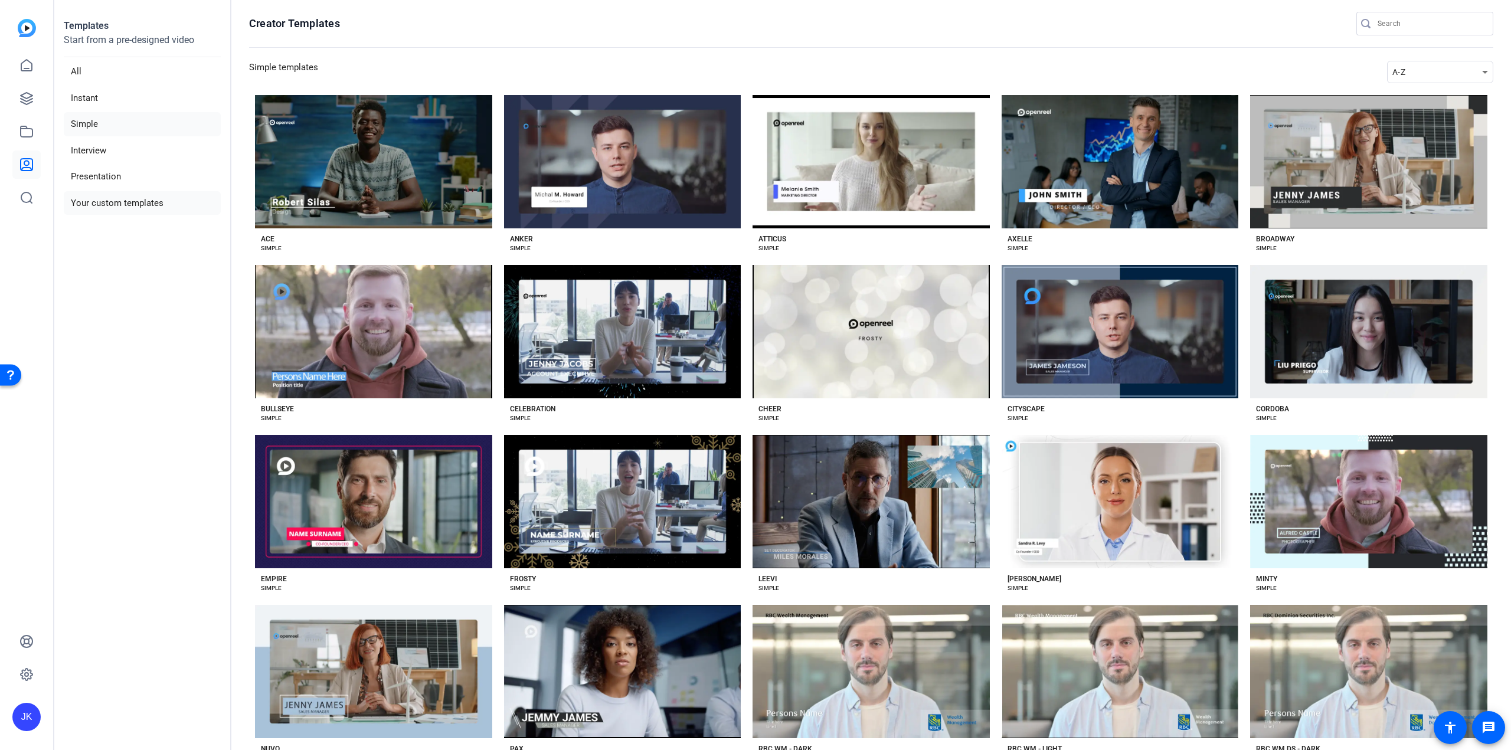
click at [133, 210] on li "Your custom templates" at bounding box center [142, 203] width 157 height 24
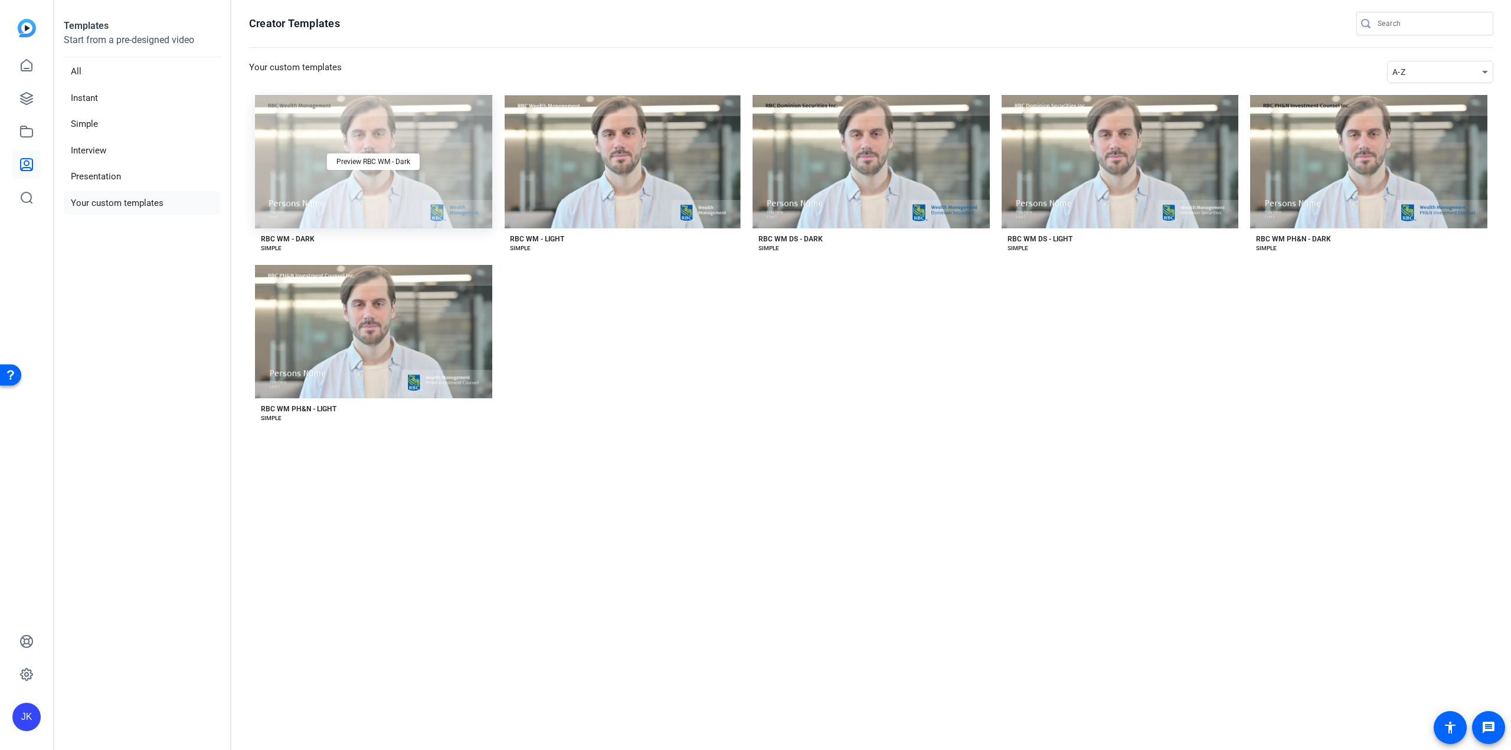
click at [418, 185] on div "Preview RBC WM - Dark" at bounding box center [373, 161] width 237 height 133
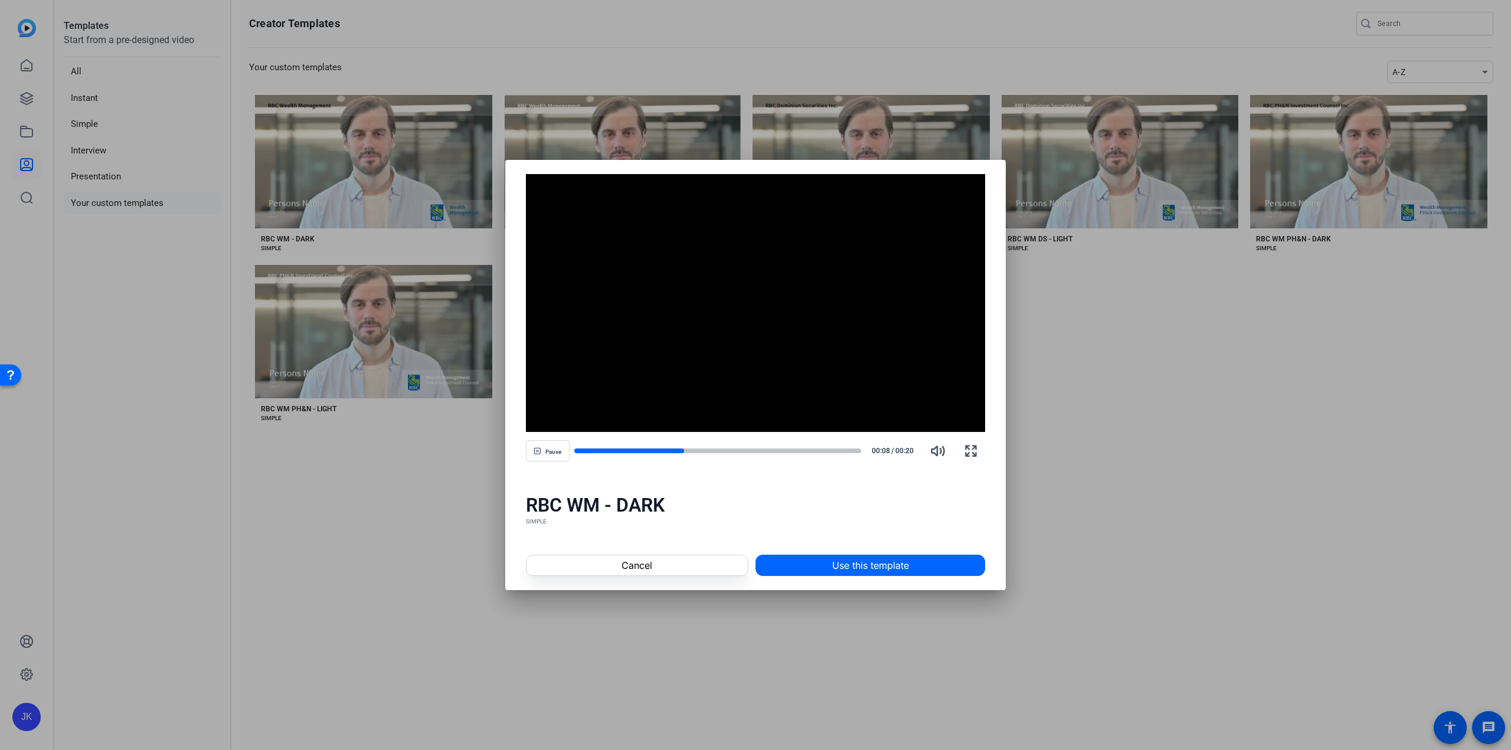
click at [22, 98] on div at bounding box center [755, 375] width 1511 height 750
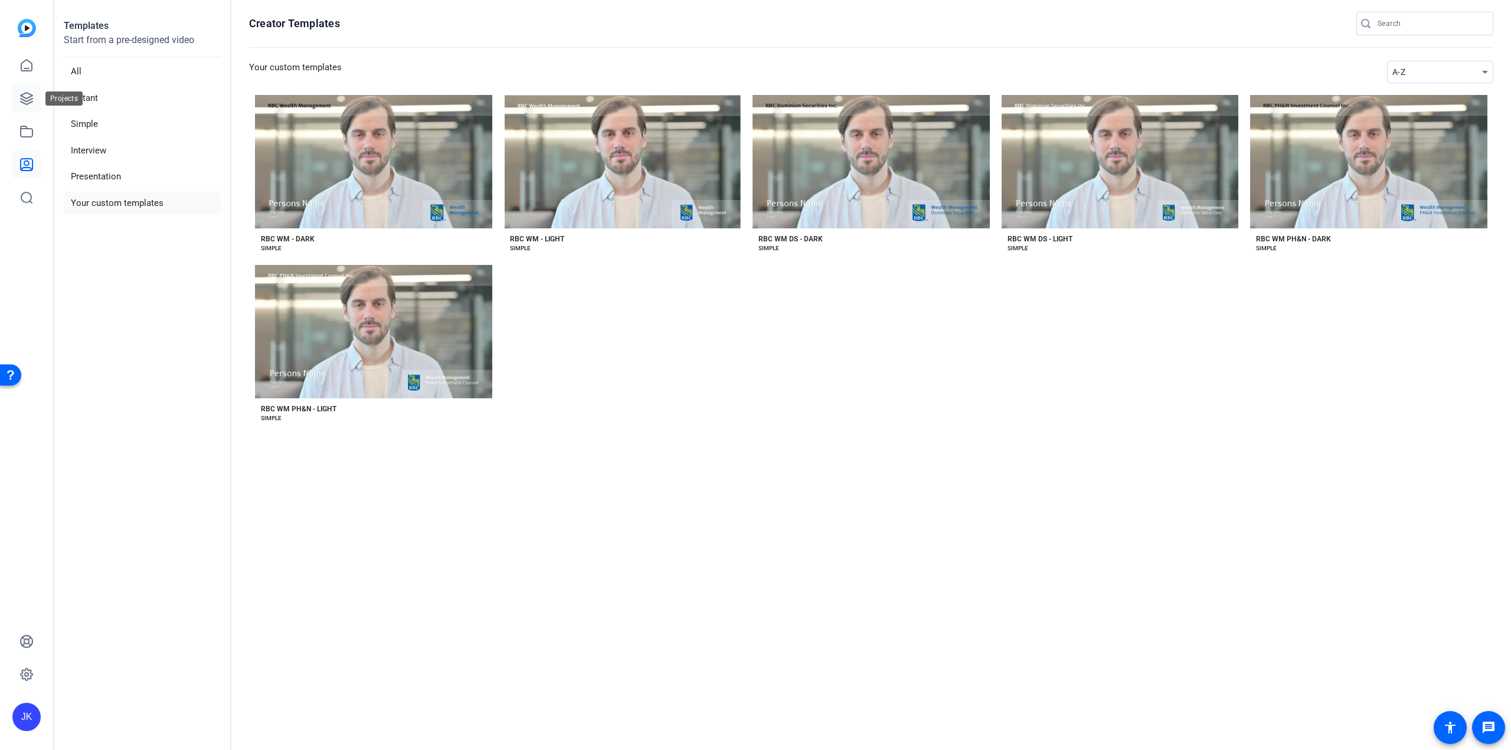
click at [29, 102] on icon at bounding box center [26, 98] width 14 height 14
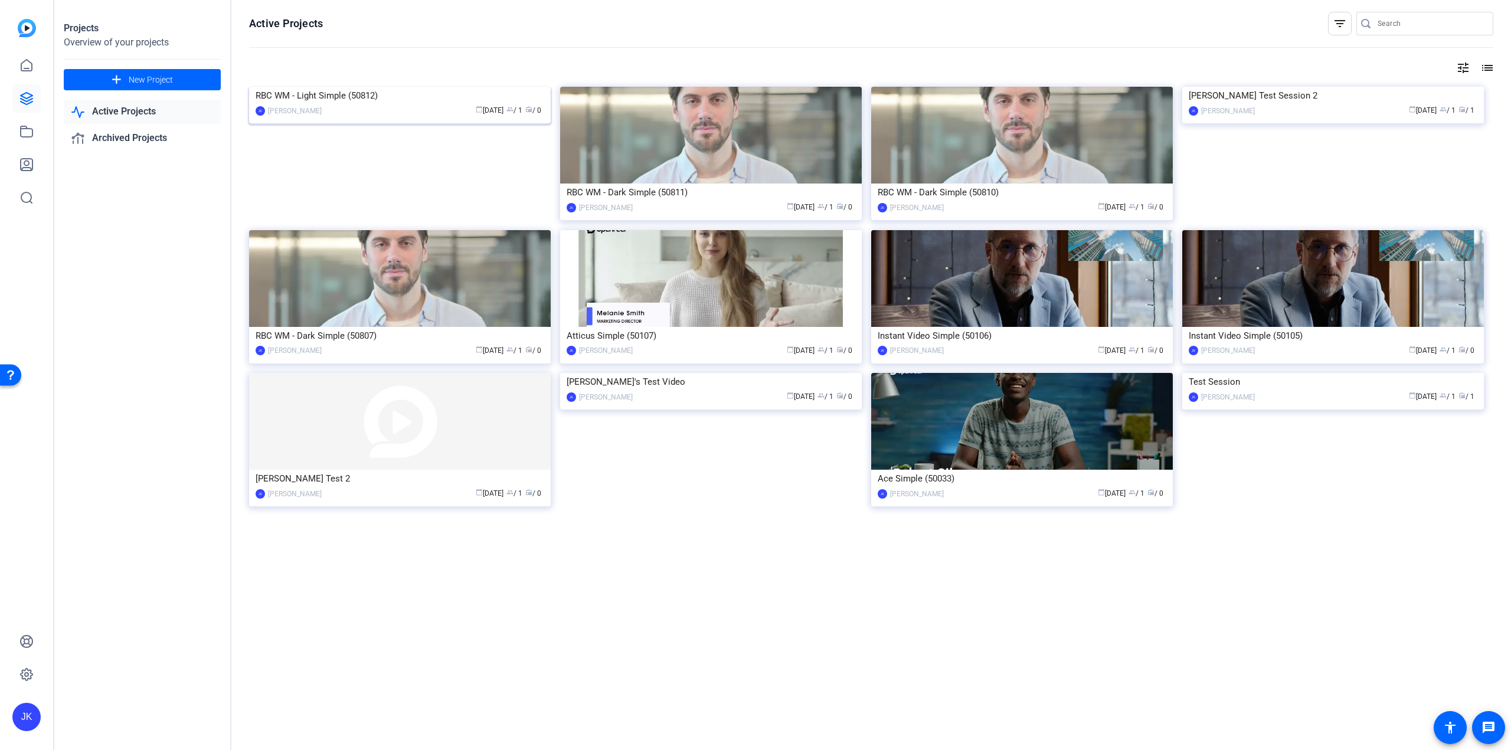
click at [333, 87] on img at bounding box center [400, 87] width 302 height 0
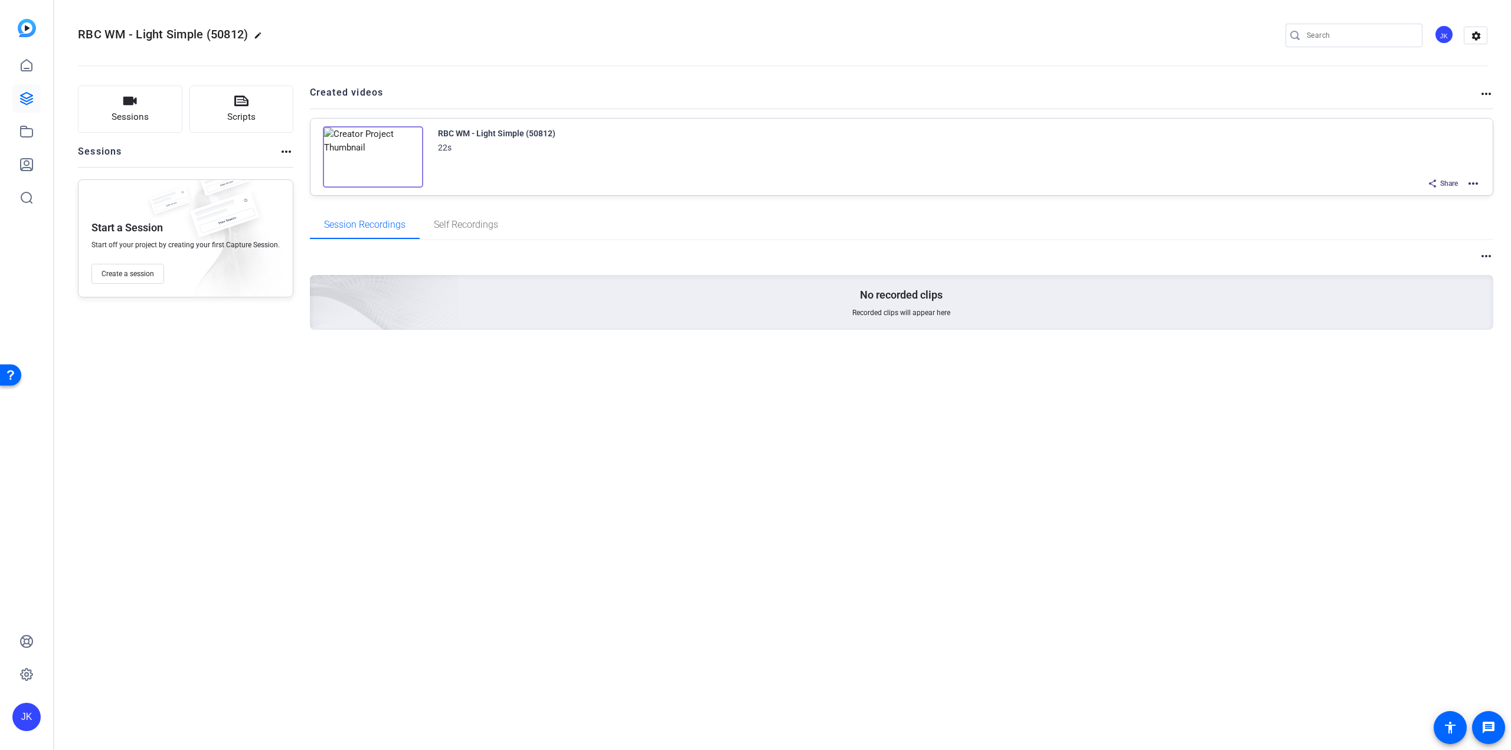
click at [467, 156] on div "RBC WM - Light Simple (50812) 22s Share more_horiz" at bounding box center [959, 158] width 1043 height 65
click at [1477, 185] on mat-icon "more_horiz" at bounding box center [1473, 183] width 14 height 14
click at [1421, 195] on span "Edit in Creator" at bounding box center [1430, 198] width 82 height 14
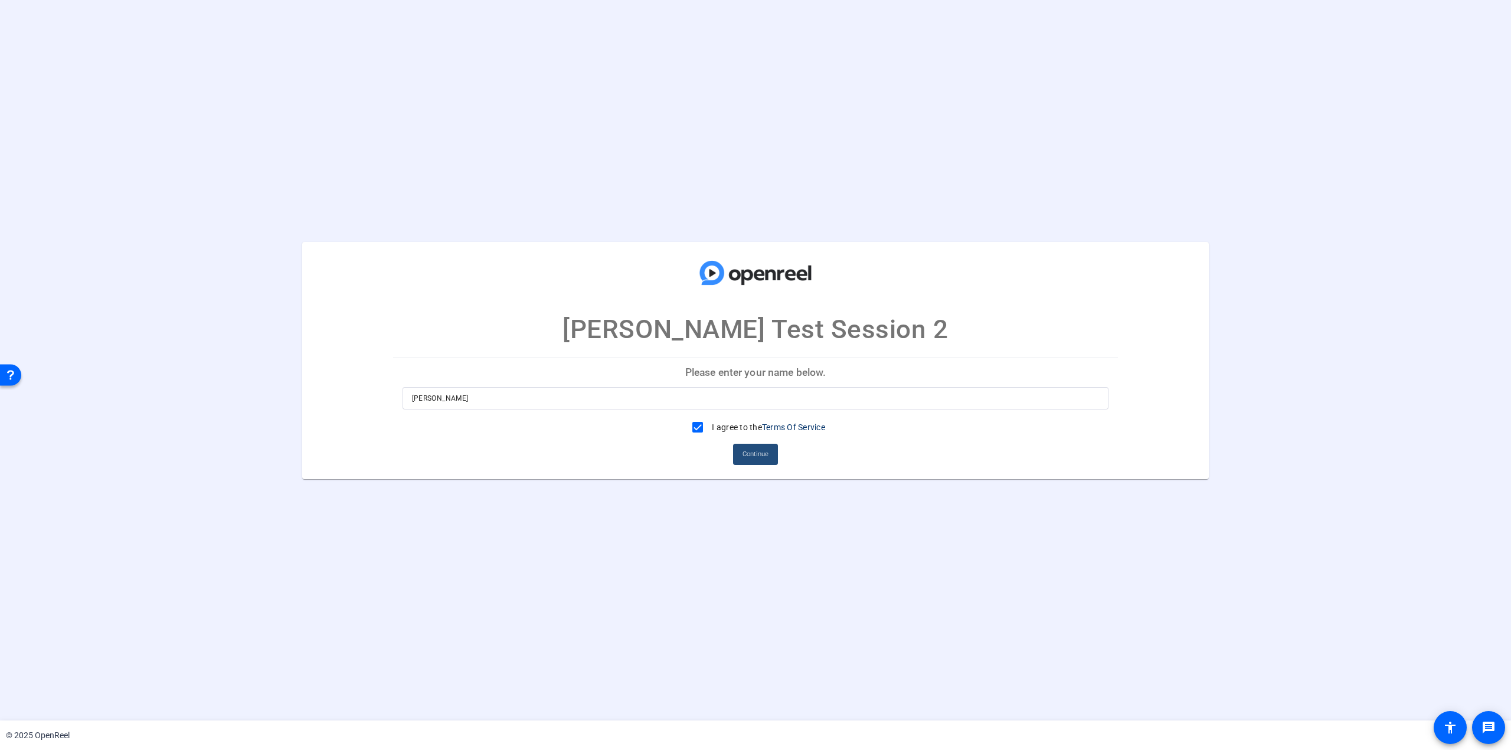
click at [759, 456] on span "Continue" at bounding box center [755, 455] width 26 height 18
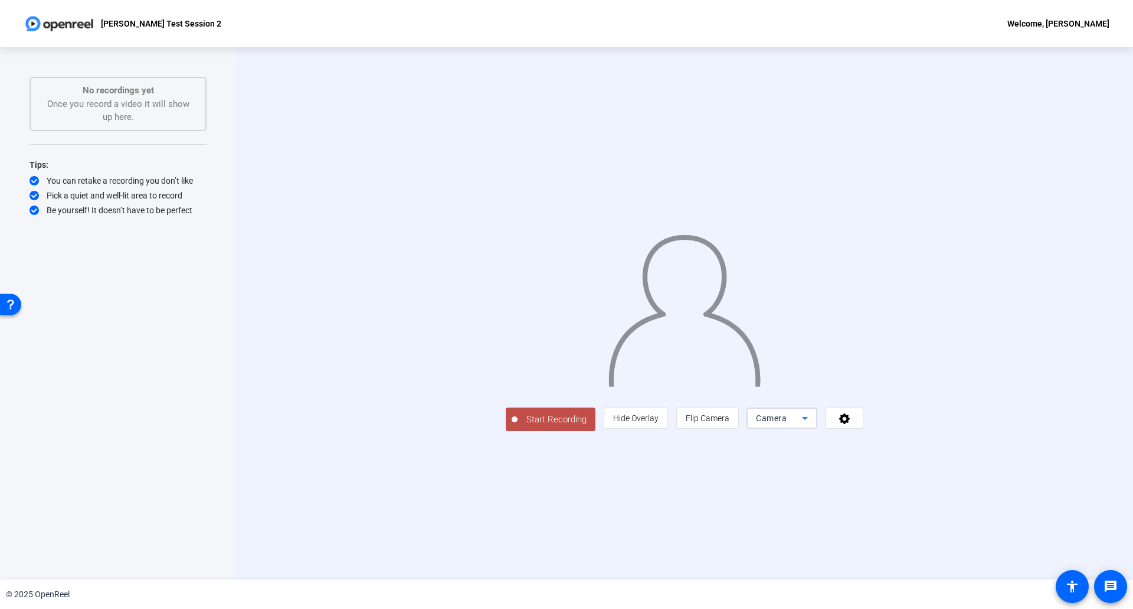
click at [812, 425] on icon at bounding box center [805, 418] width 14 height 14
click at [936, 547] on mat-option "Screen" at bounding box center [931, 548] width 71 height 24
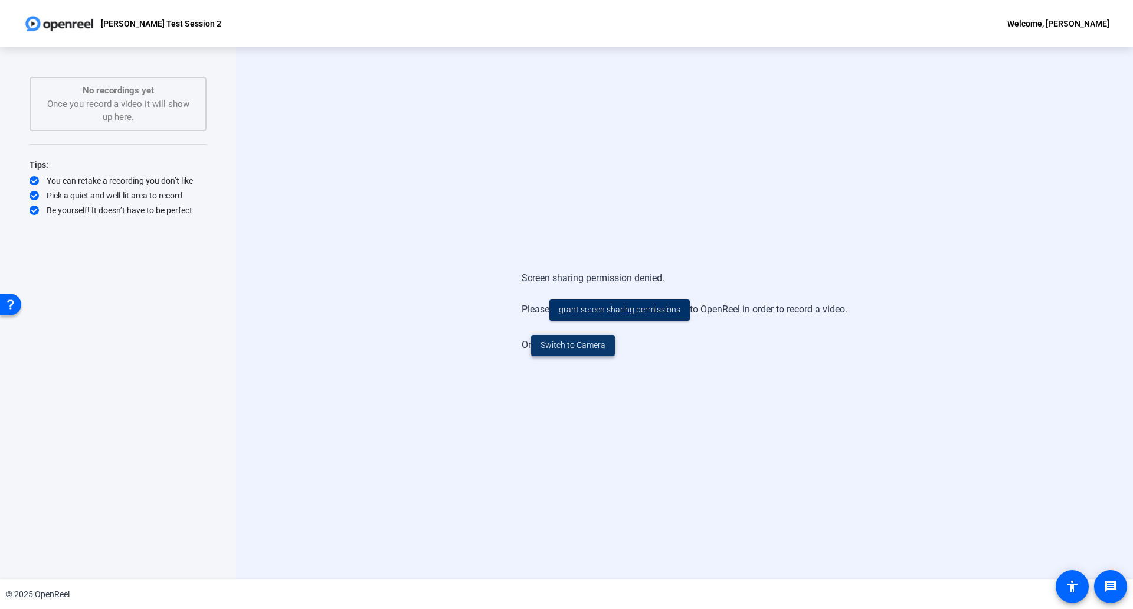
click at [580, 344] on span "Switch to Camera" at bounding box center [573, 345] width 65 height 12
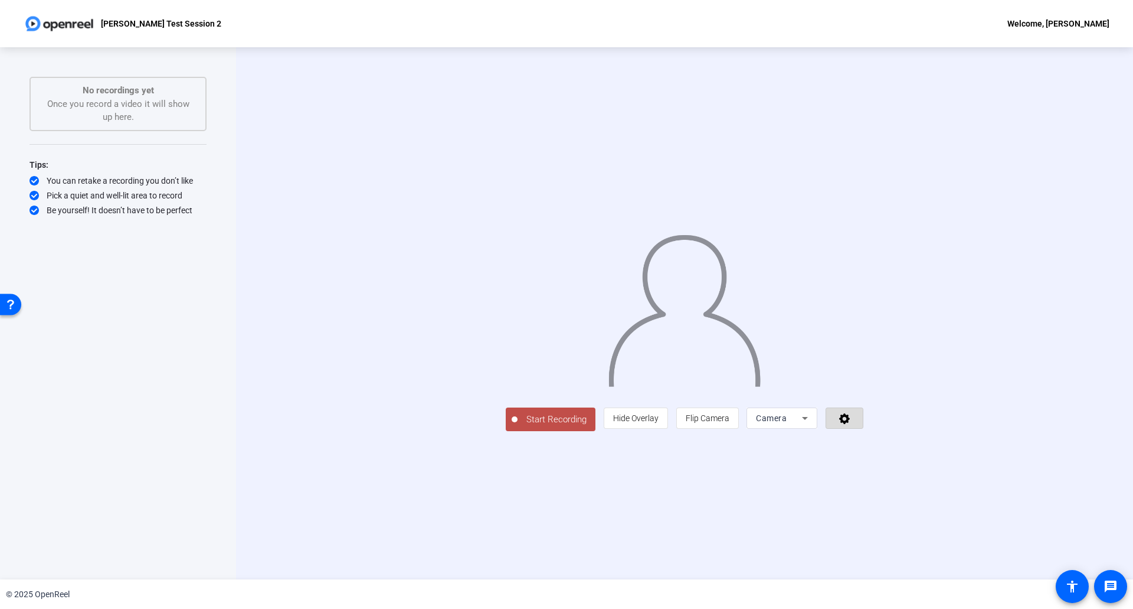
click at [850, 424] on icon at bounding box center [844, 418] width 11 height 11
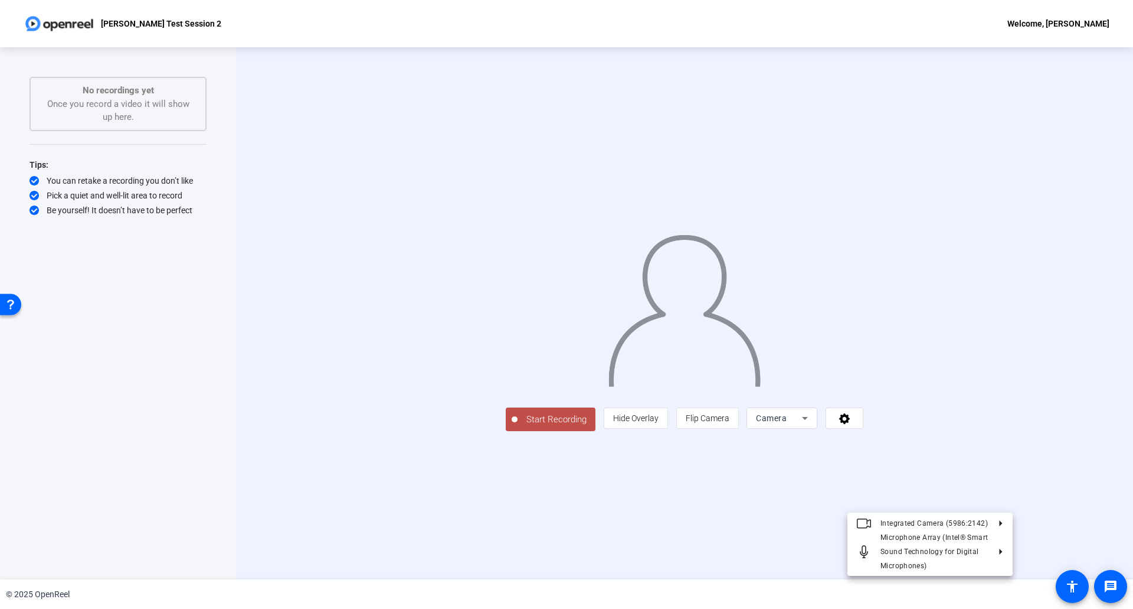
click at [992, 501] on div at bounding box center [566, 304] width 1133 height 609
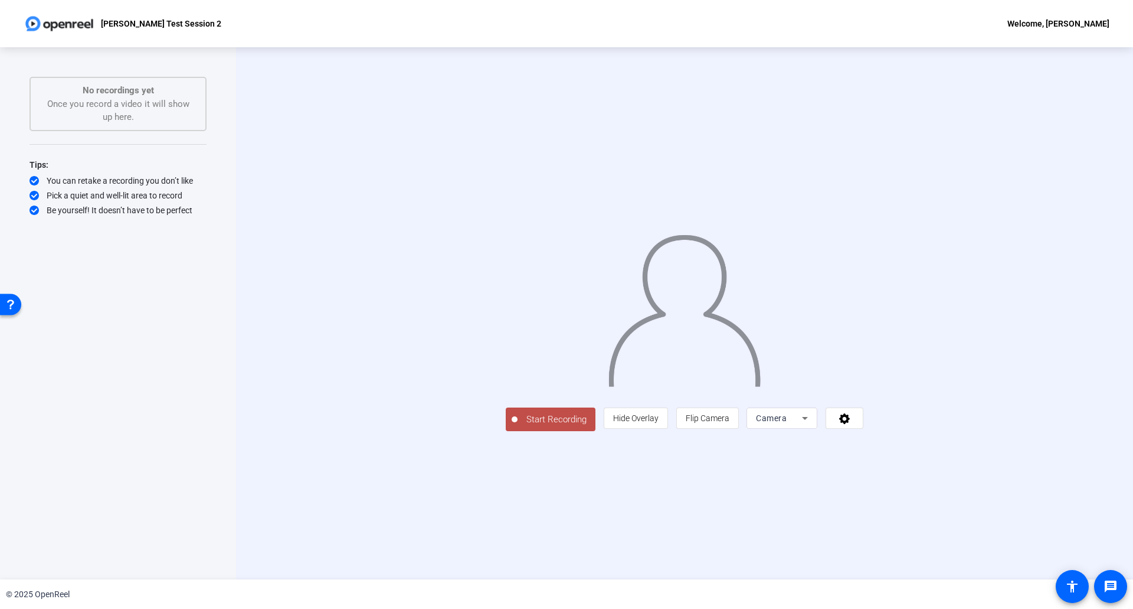
click at [518, 426] on span "Start Recording" at bounding box center [557, 420] width 78 height 14
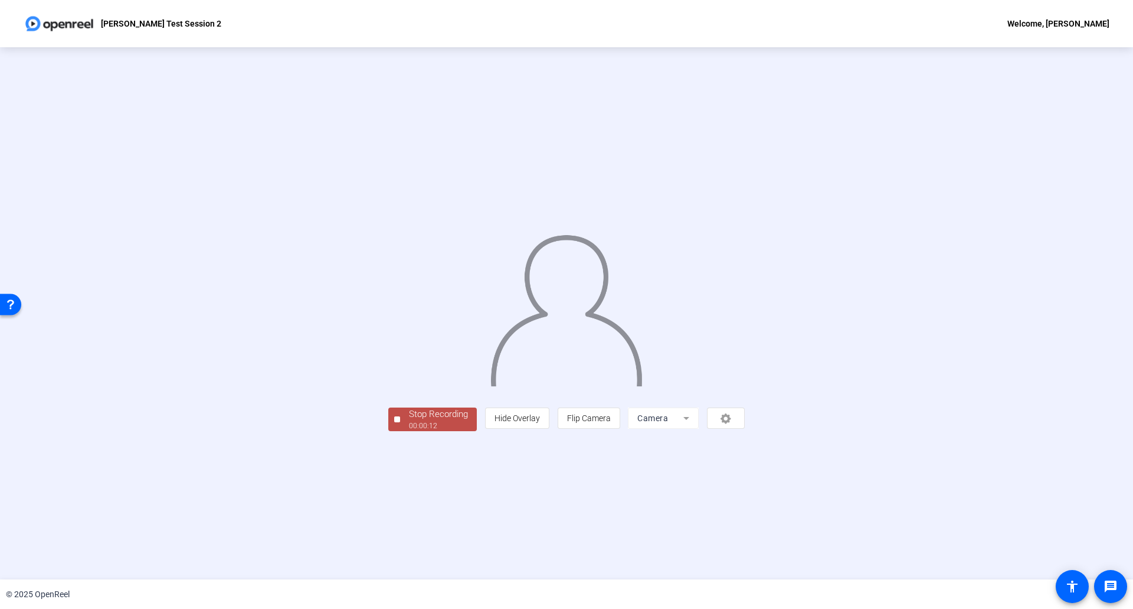
click at [409, 421] on div "Stop Recording" at bounding box center [438, 414] width 59 height 14
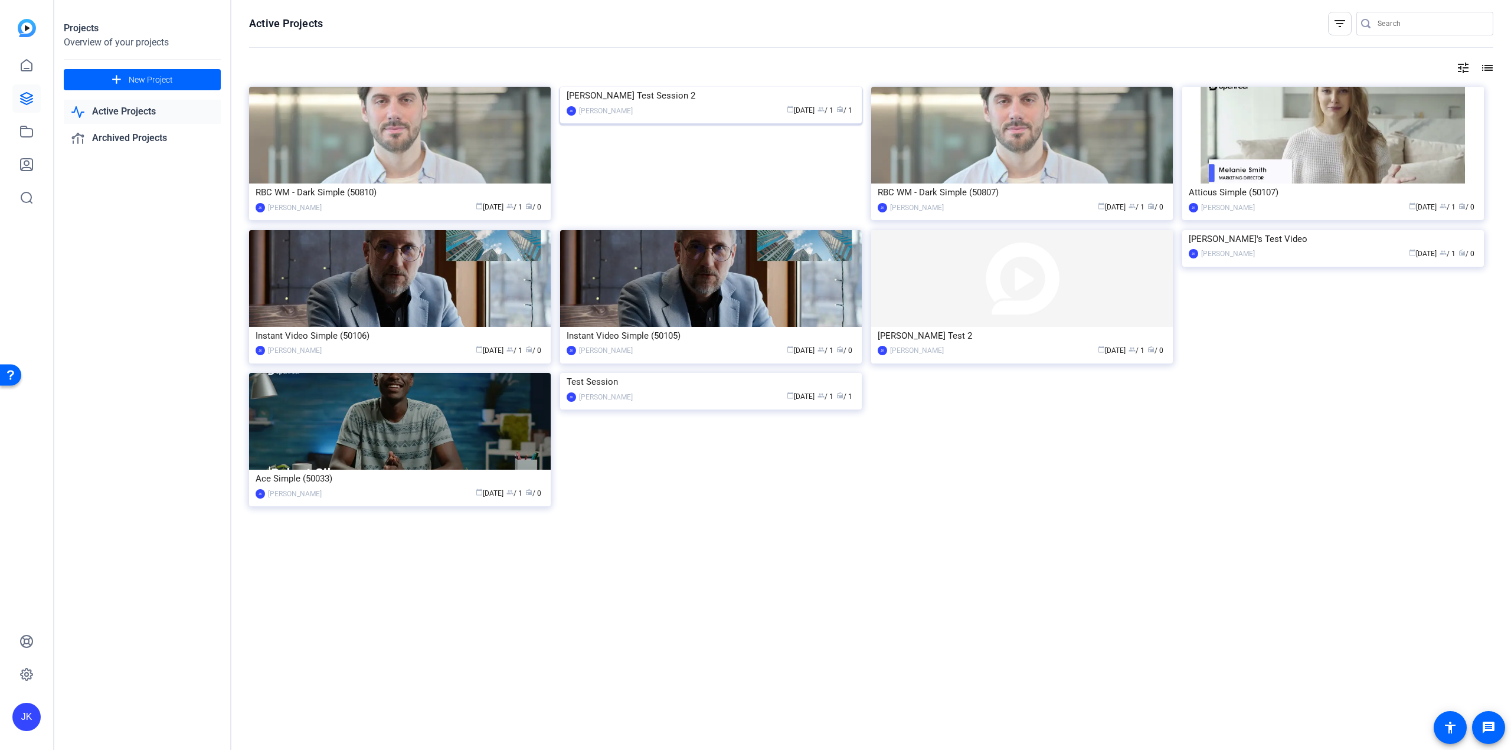
click at [658, 87] on img at bounding box center [711, 87] width 302 height 0
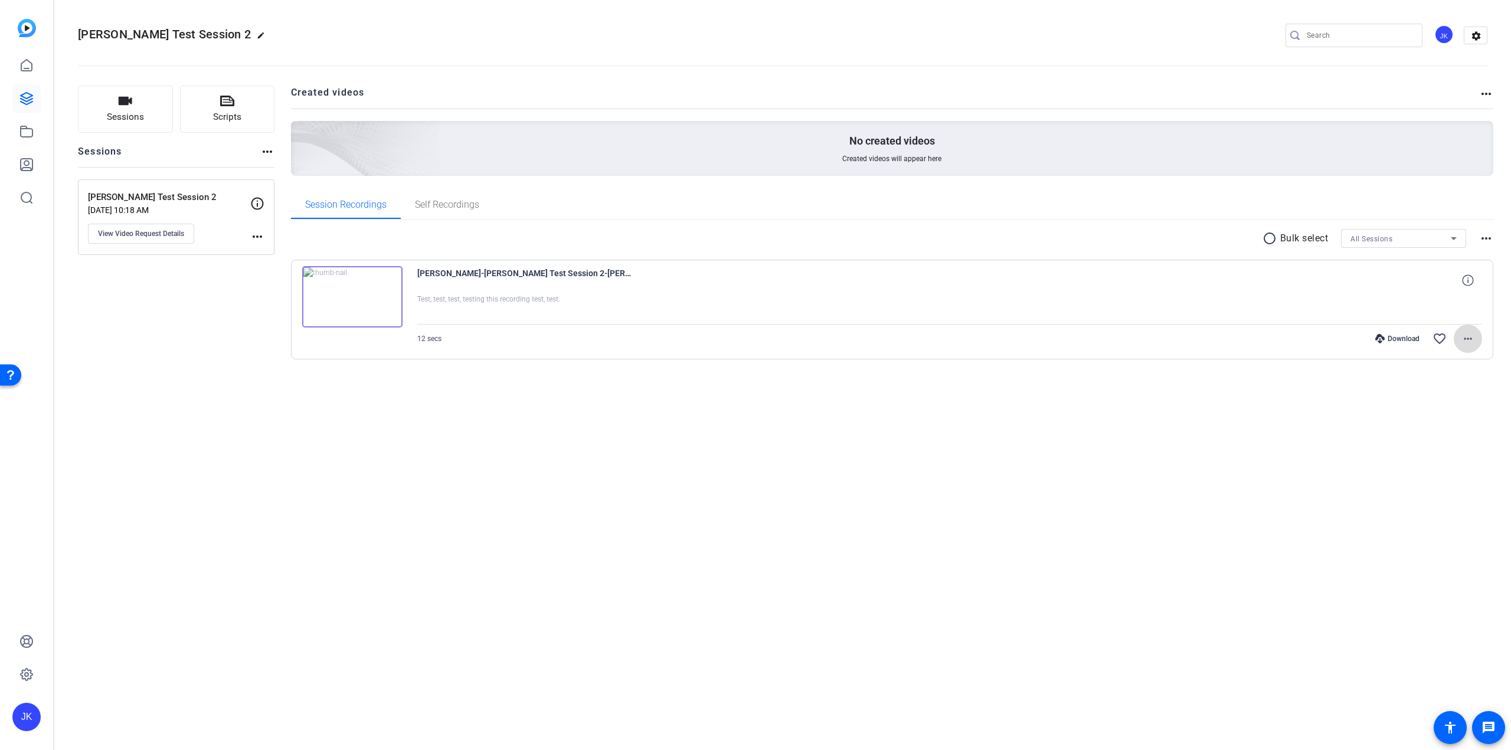
click at [1467, 339] on mat-icon "more_horiz" at bounding box center [1468, 339] width 14 height 14
click at [1484, 240] on div at bounding box center [755, 375] width 1511 height 750
click at [1486, 239] on mat-icon "more_horiz" at bounding box center [1486, 238] width 14 height 14
drag, startPoint x: 1090, startPoint y: 439, endPoint x: 1026, endPoint y: 394, distance: 78.8
click at [1090, 439] on div at bounding box center [755, 375] width 1511 height 750
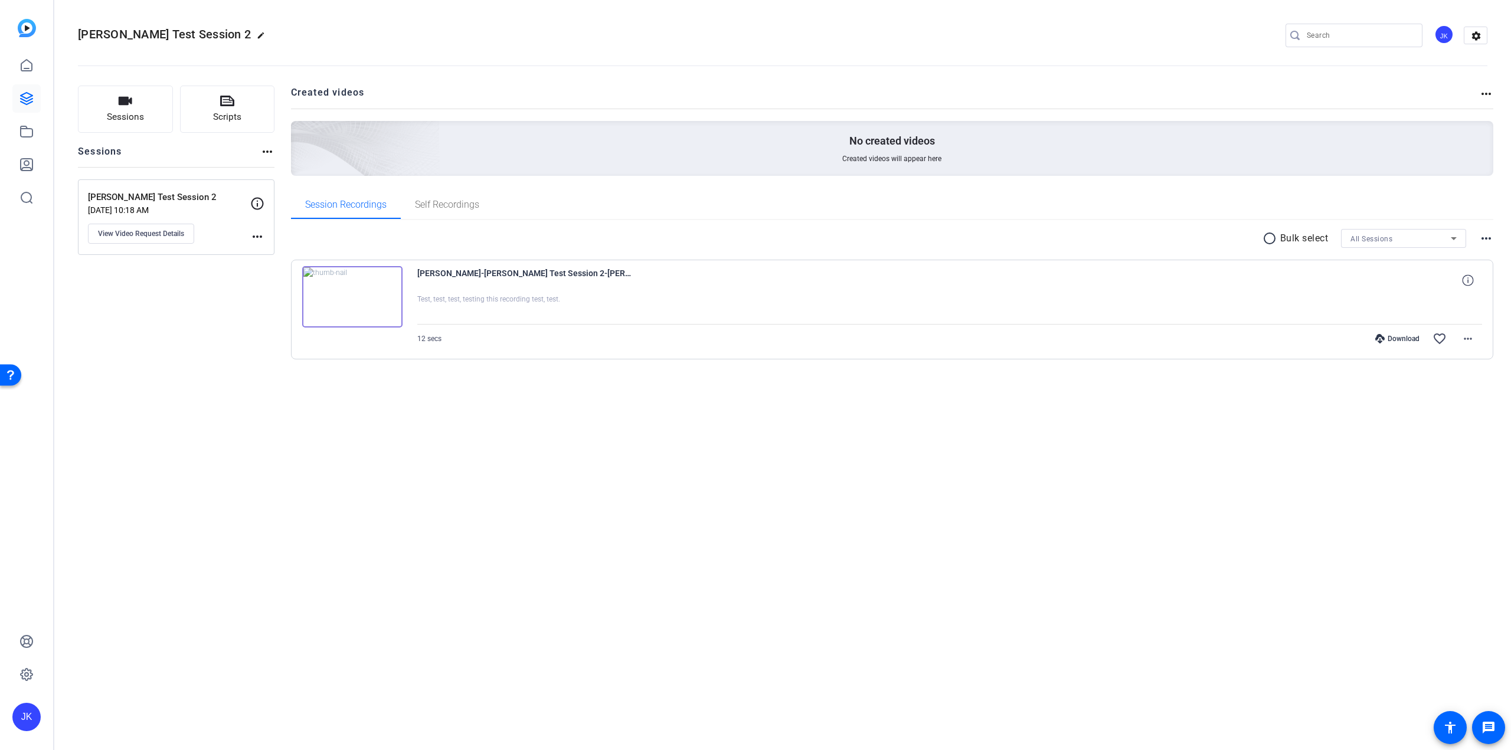
click at [1268, 240] on mat-icon "radio_button_unchecked" at bounding box center [1271, 238] width 18 height 14
click at [254, 237] on mat-icon "more_horiz" at bounding box center [257, 237] width 14 height 14
click at [254, 237] on div at bounding box center [755, 375] width 1511 height 750
click at [259, 204] on icon at bounding box center [257, 204] width 14 height 14
click at [135, 205] on p "[DATE] 10:18 AM" at bounding box center [169, 209] width 162 height 9
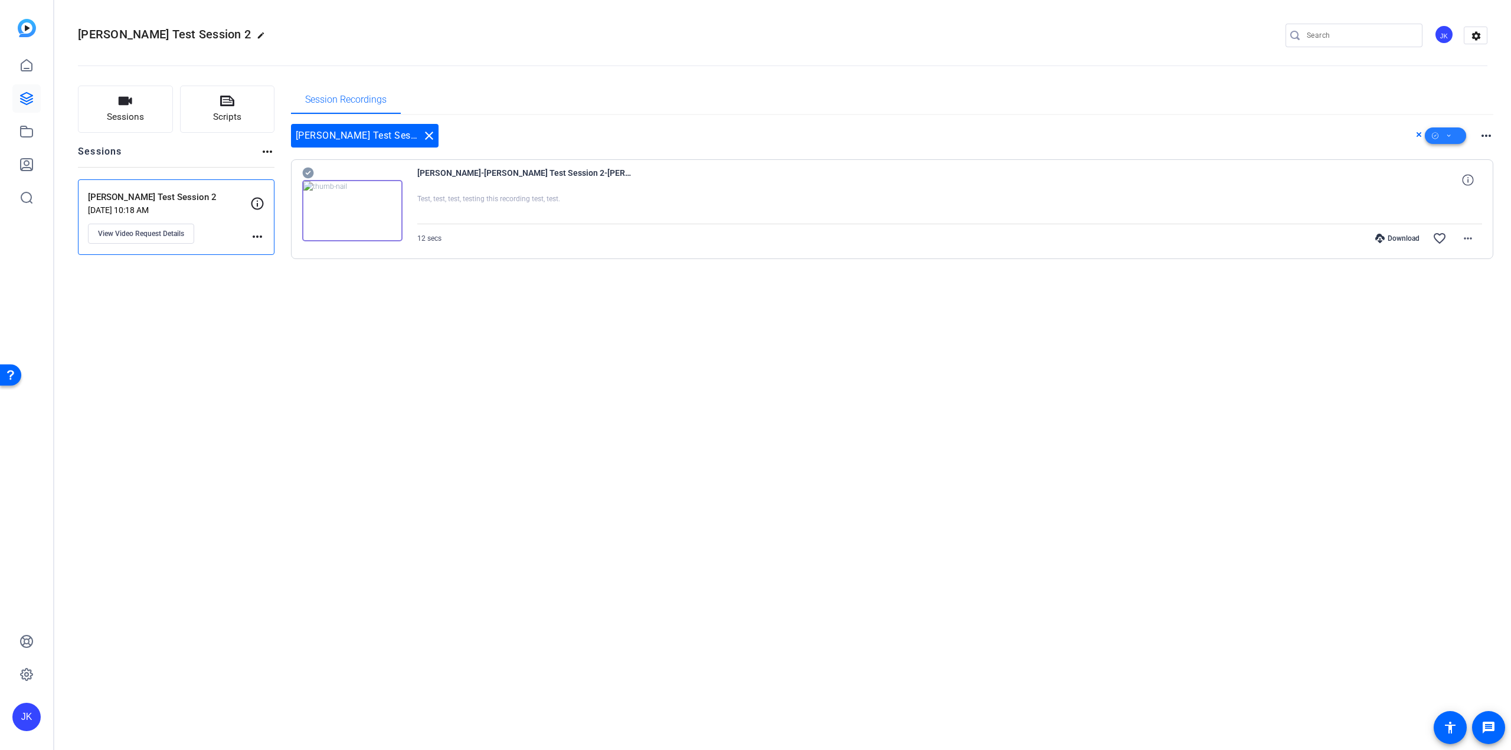
click at [1452, 133] on span at bounding box center [1445, 136] width 41 height 28
click at [1452, 133] on div at bounding box center [755, 375] width 1511 height 750
click at [1458, 138] on span at bounding box center [1445, 136] width 41 height 28
click at [1443, 259] on span "Upload" at bounding box center [1465, 258] width 63 height 14
click at [25, 137] on icon at bounding box center [27, 131] width 12 height 11
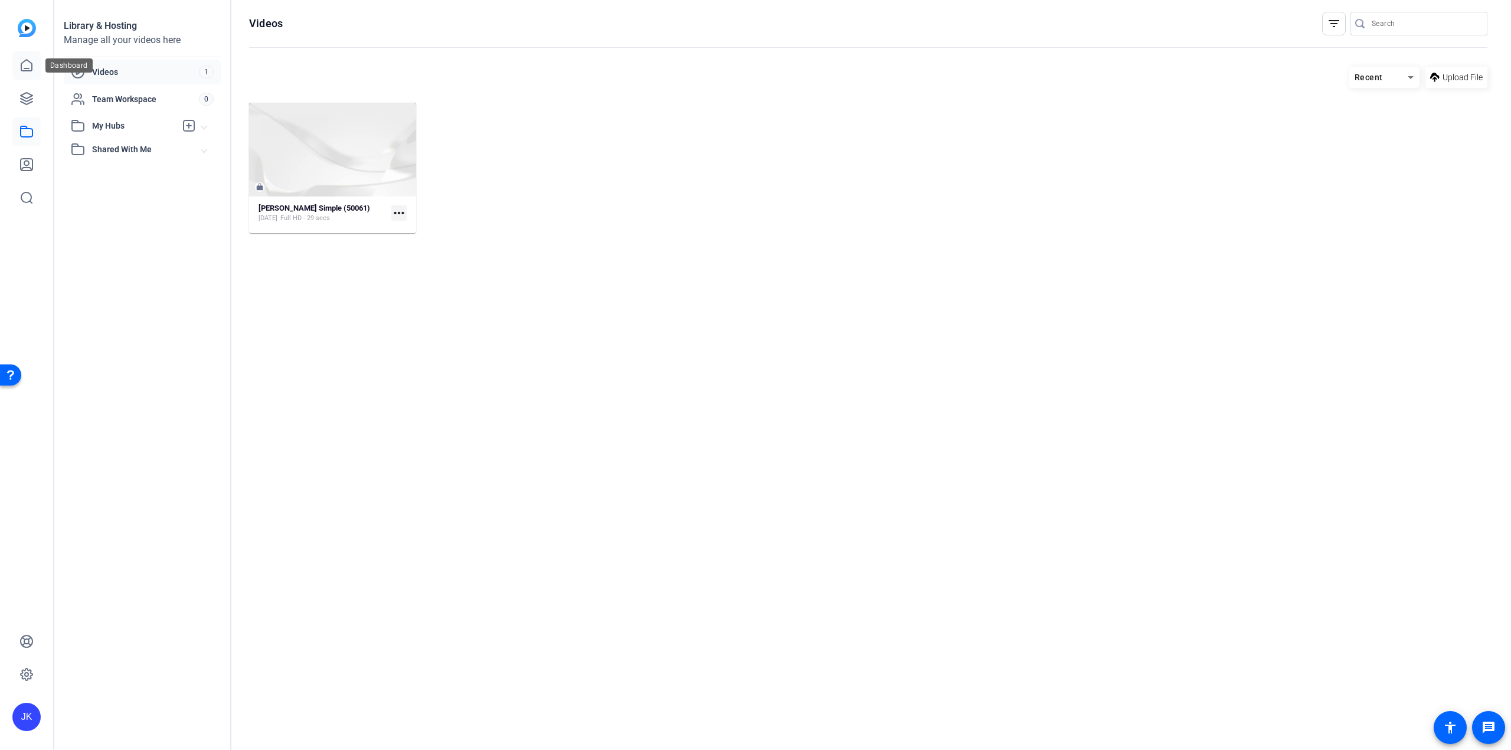
click at [30, 71] on icon at bounding box center [26, 65] width 14 height 14
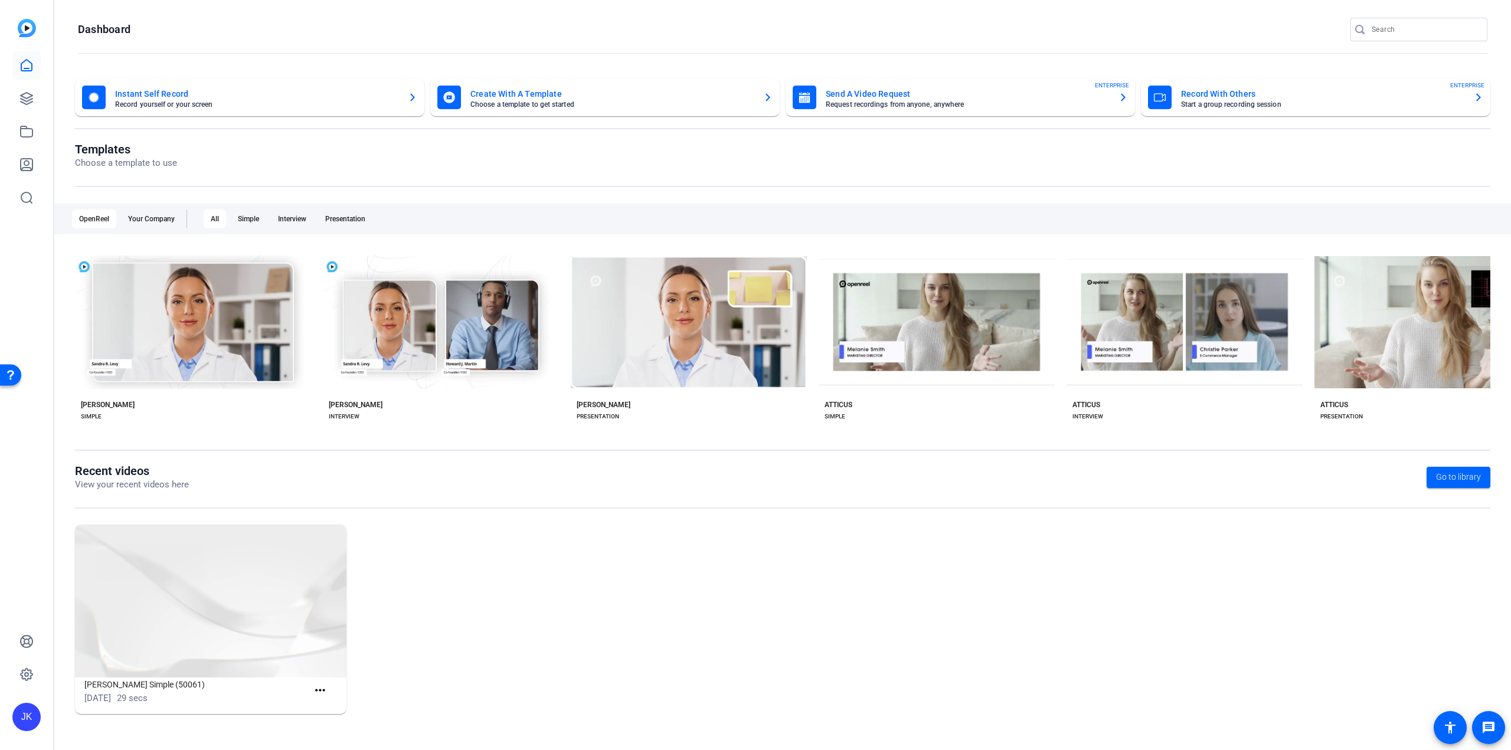
click at [522, 107] on mat-card-subtitle "Choose a template to get started" at bounding box center [611, 104] width 283 height 7
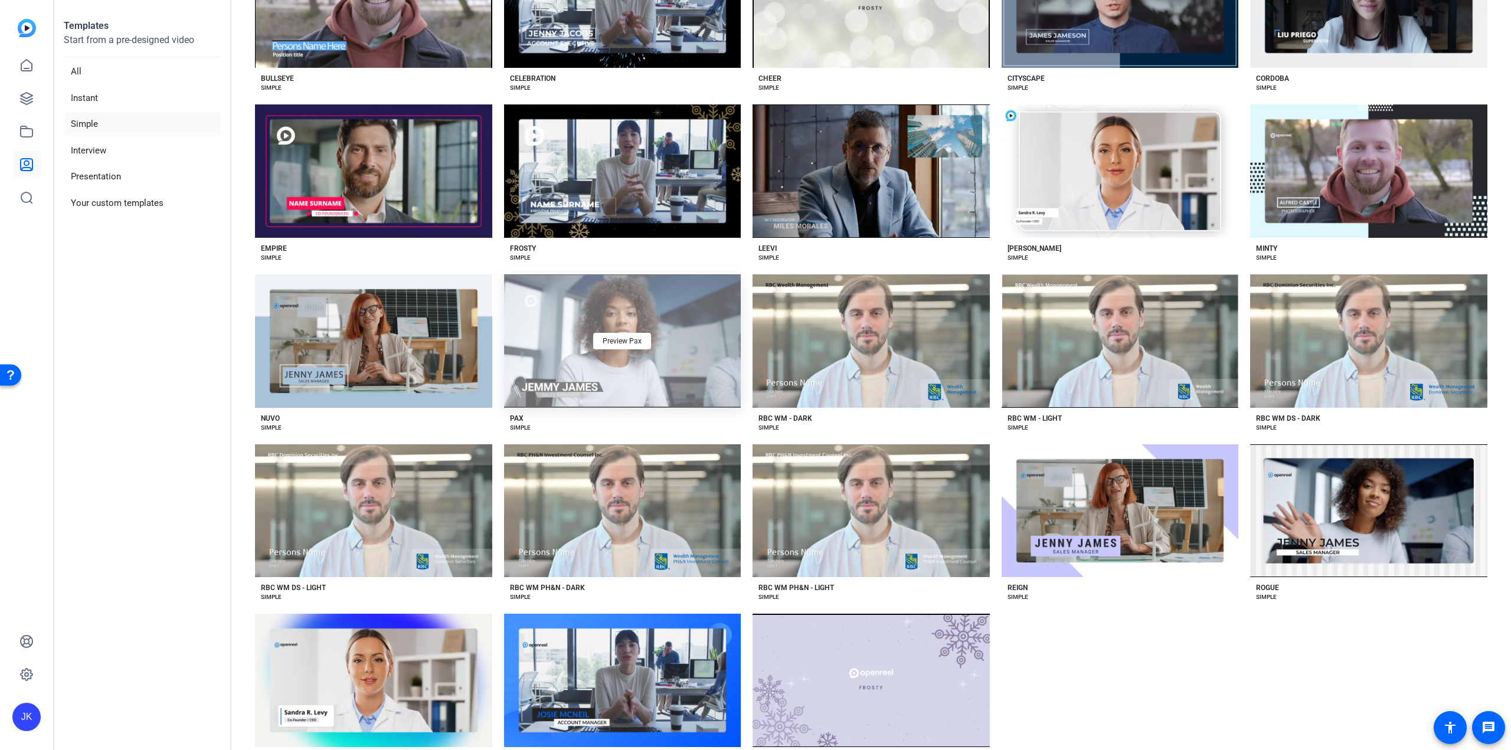
scroll to position [381, 0]
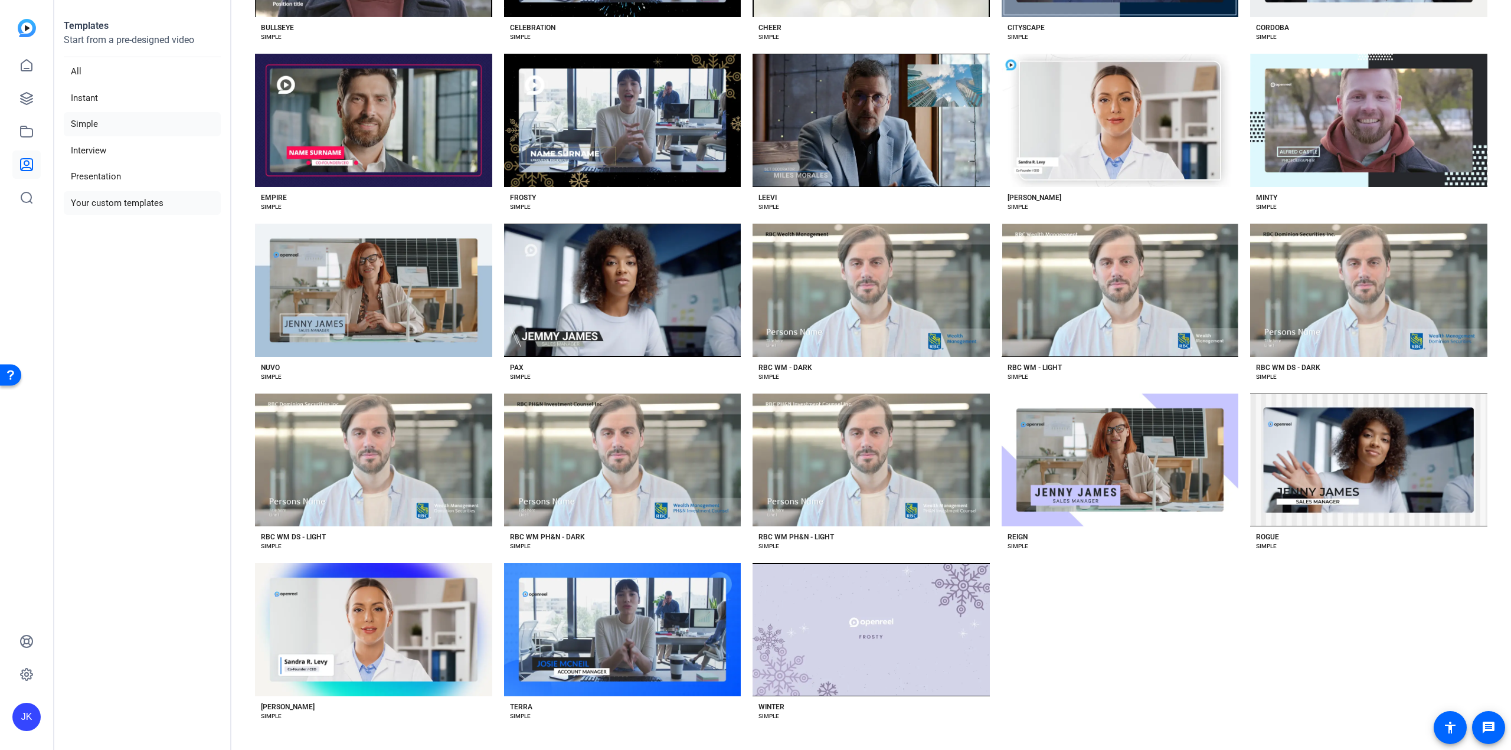
click at [136, 204] on li "Your custom templates" at bounding box center [142, 203] width 157 height 24
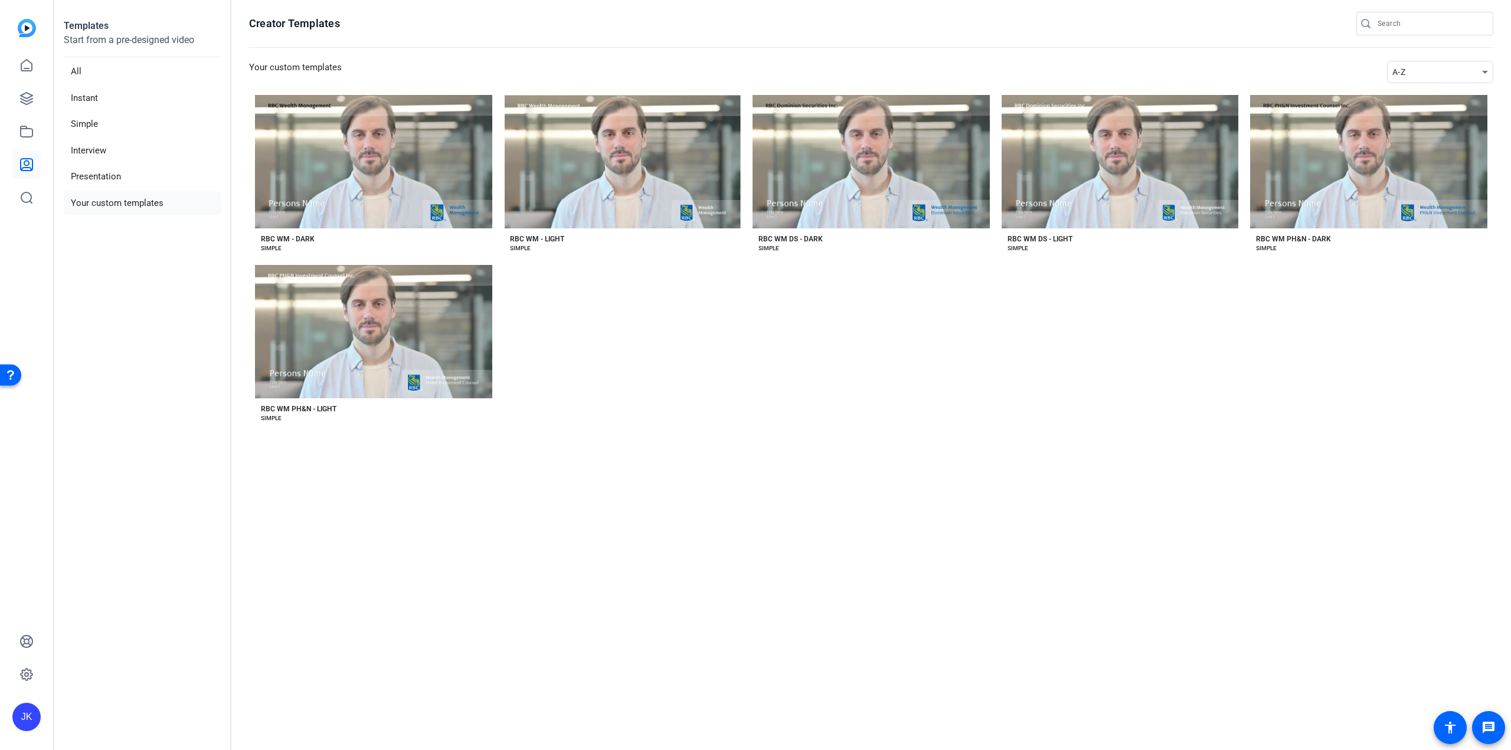
scroll to position [0, 0]
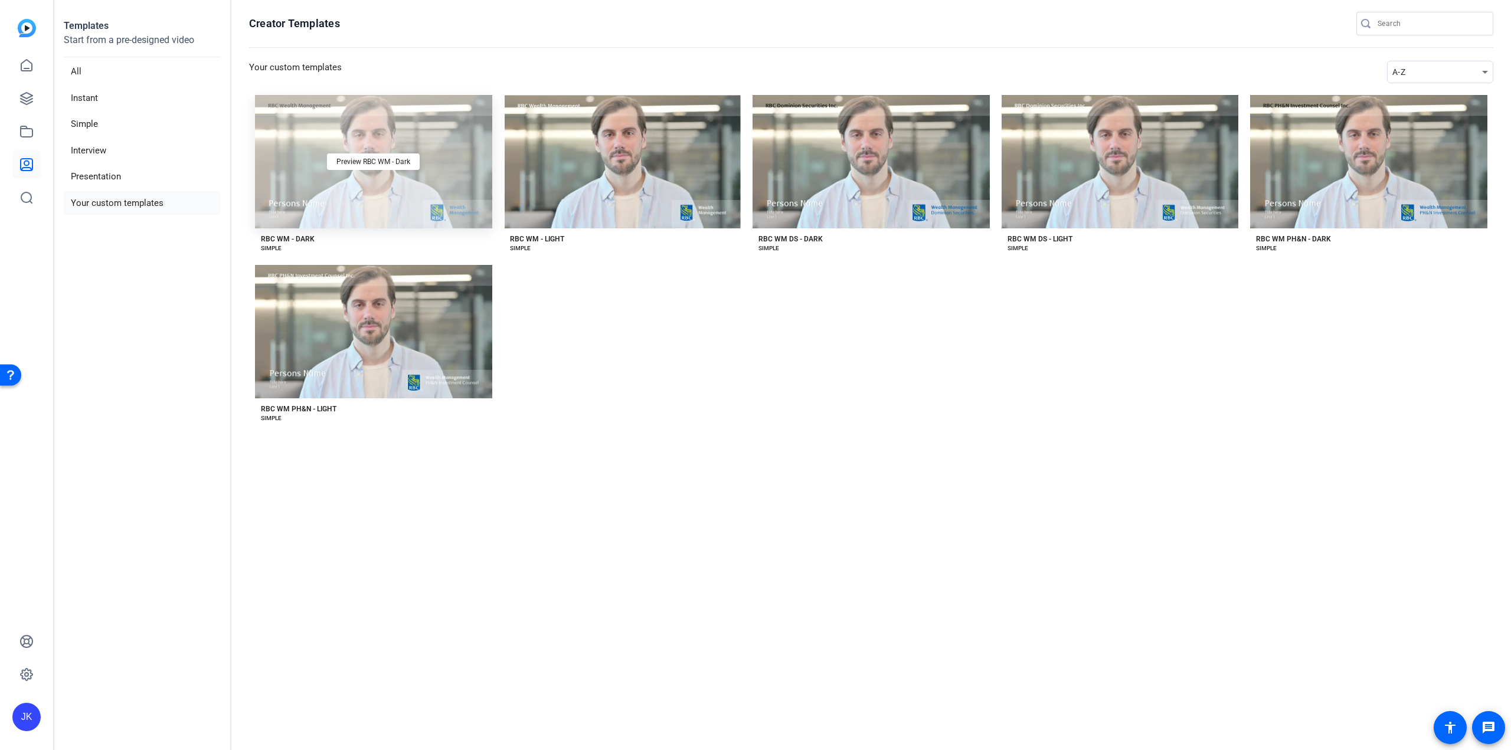
click at [374, 150] on div "Preview RBC WM - Dark" at bounding box center [373, 161] width 237 height 133
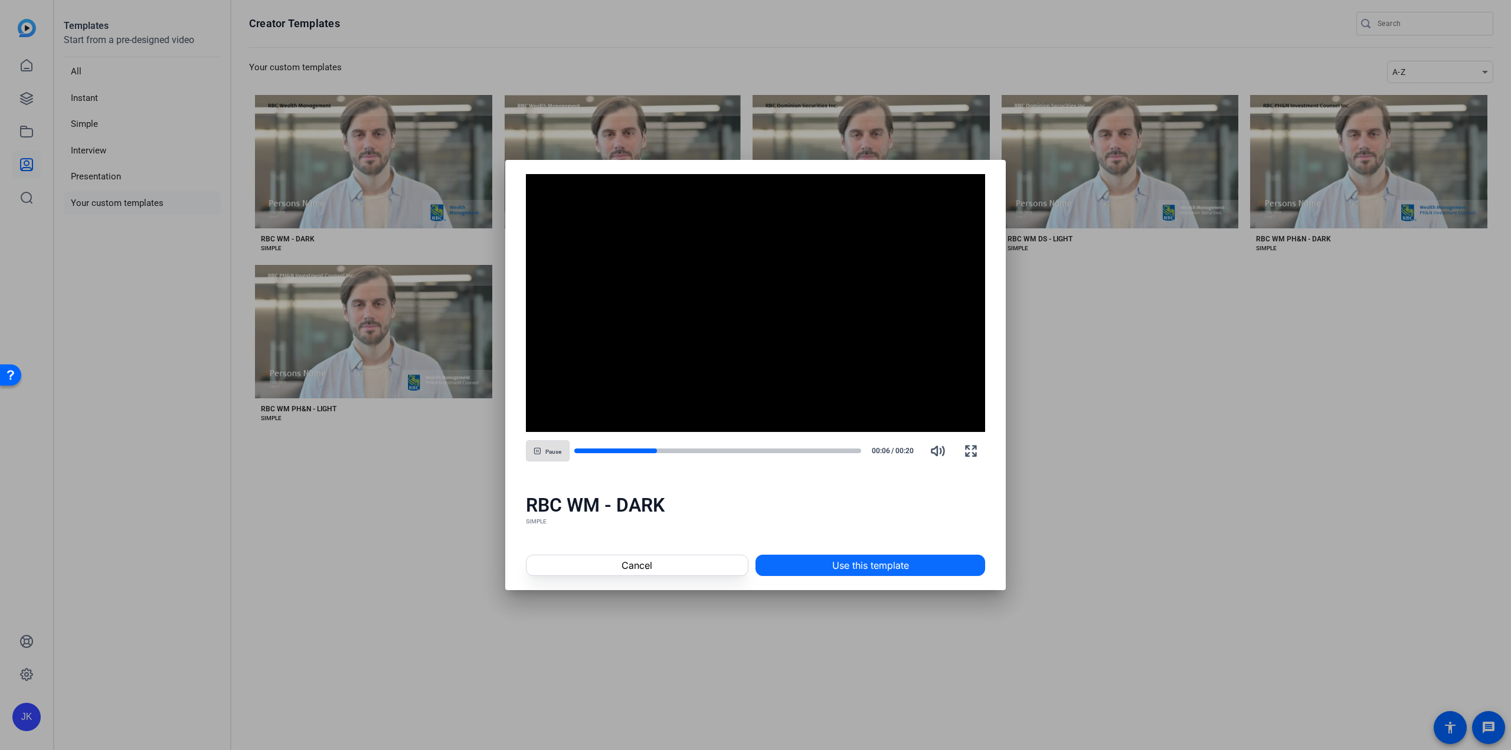
click at [840, 564] on span "Use this template" at bounding box center [870, 565] width 77 height 14
